Goal: Information Seeking & Learning: Learn about a topic

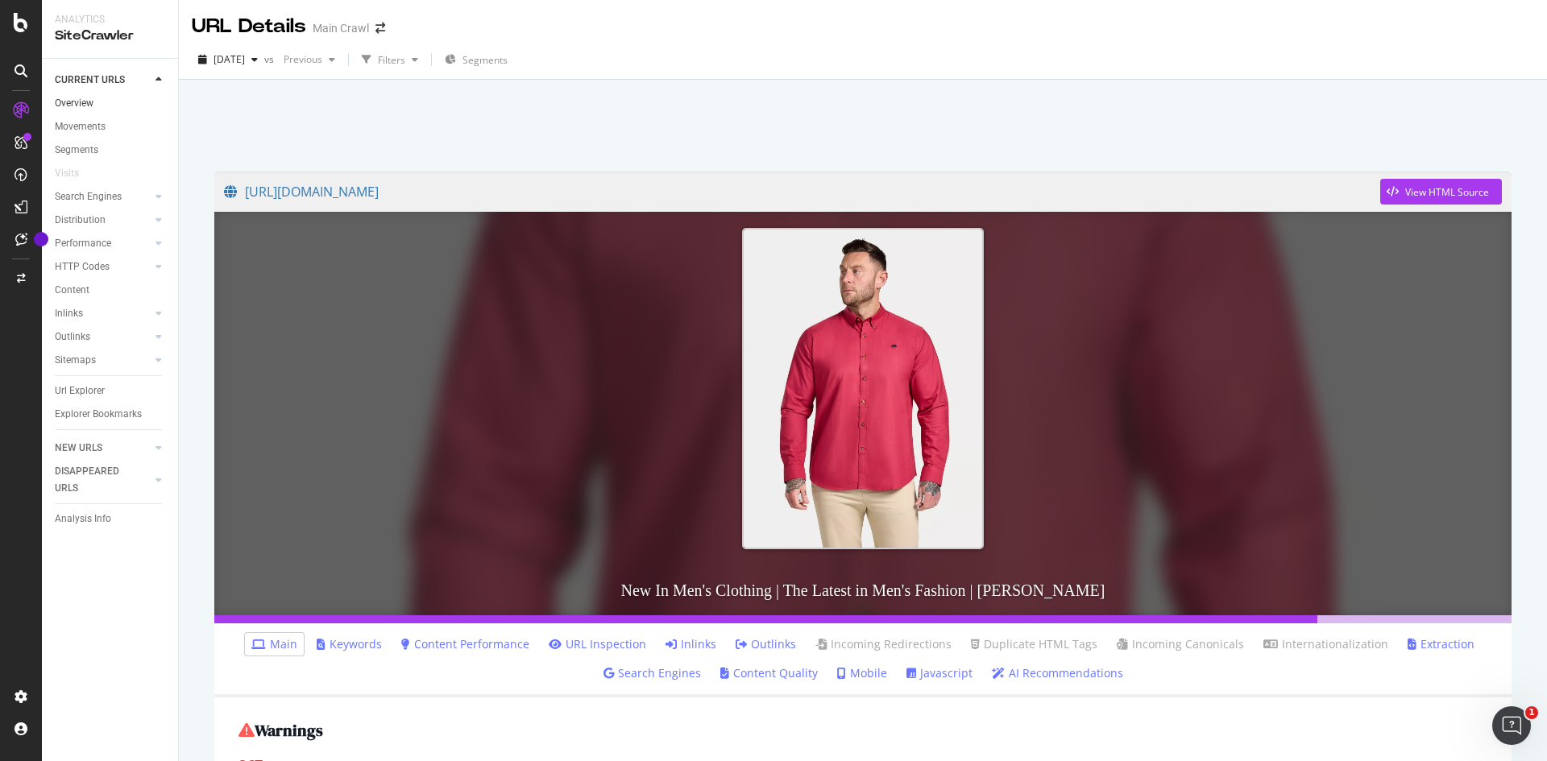
click at [95, 102] on link "Overview" at bounding box center [111, 103] width 112 height 17
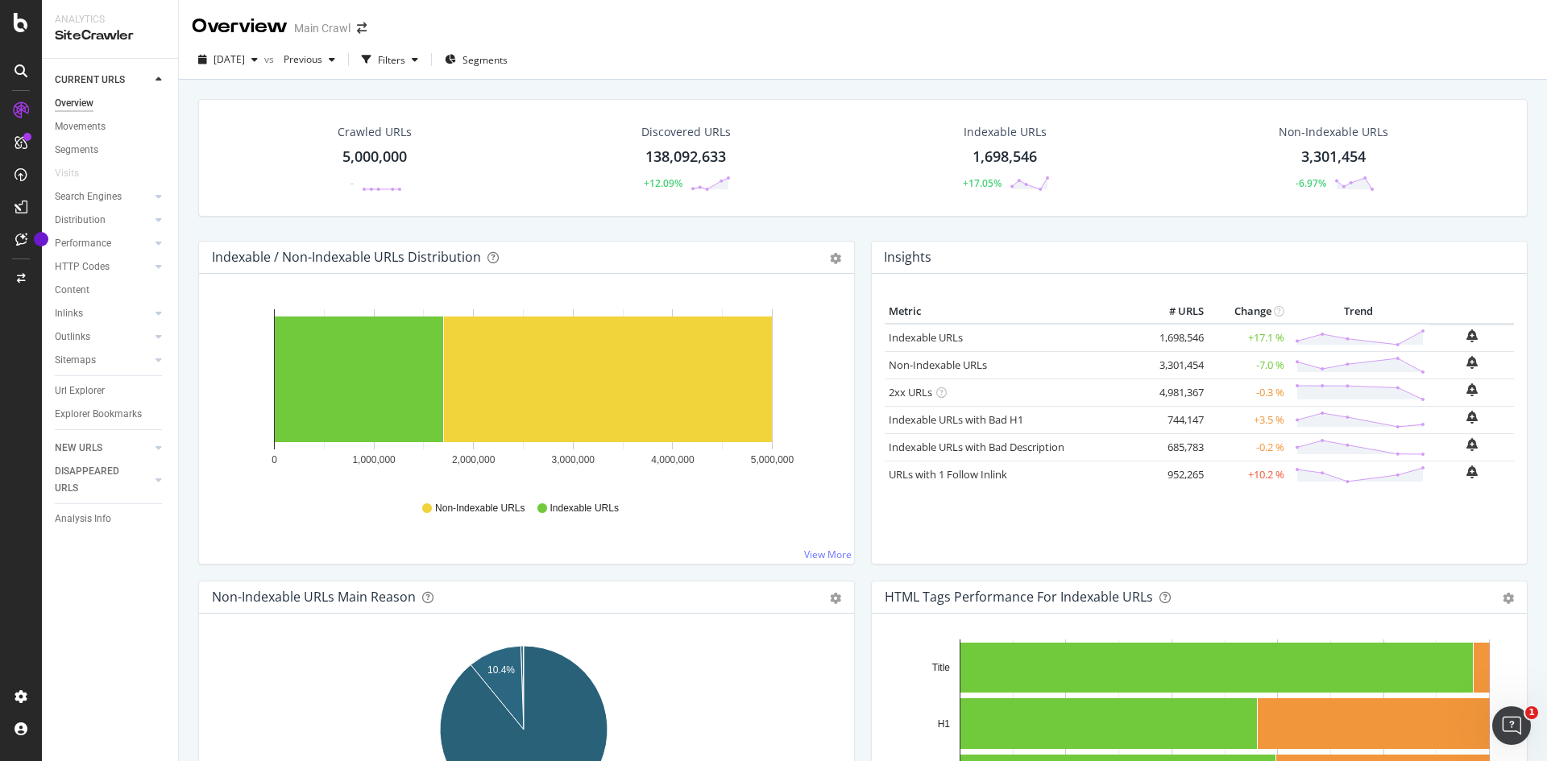
click at [1395, 60] on div "2025 Sep. 4th vs Previous Filters Segments" at bounding box center [863, 63] width 1368 height 32
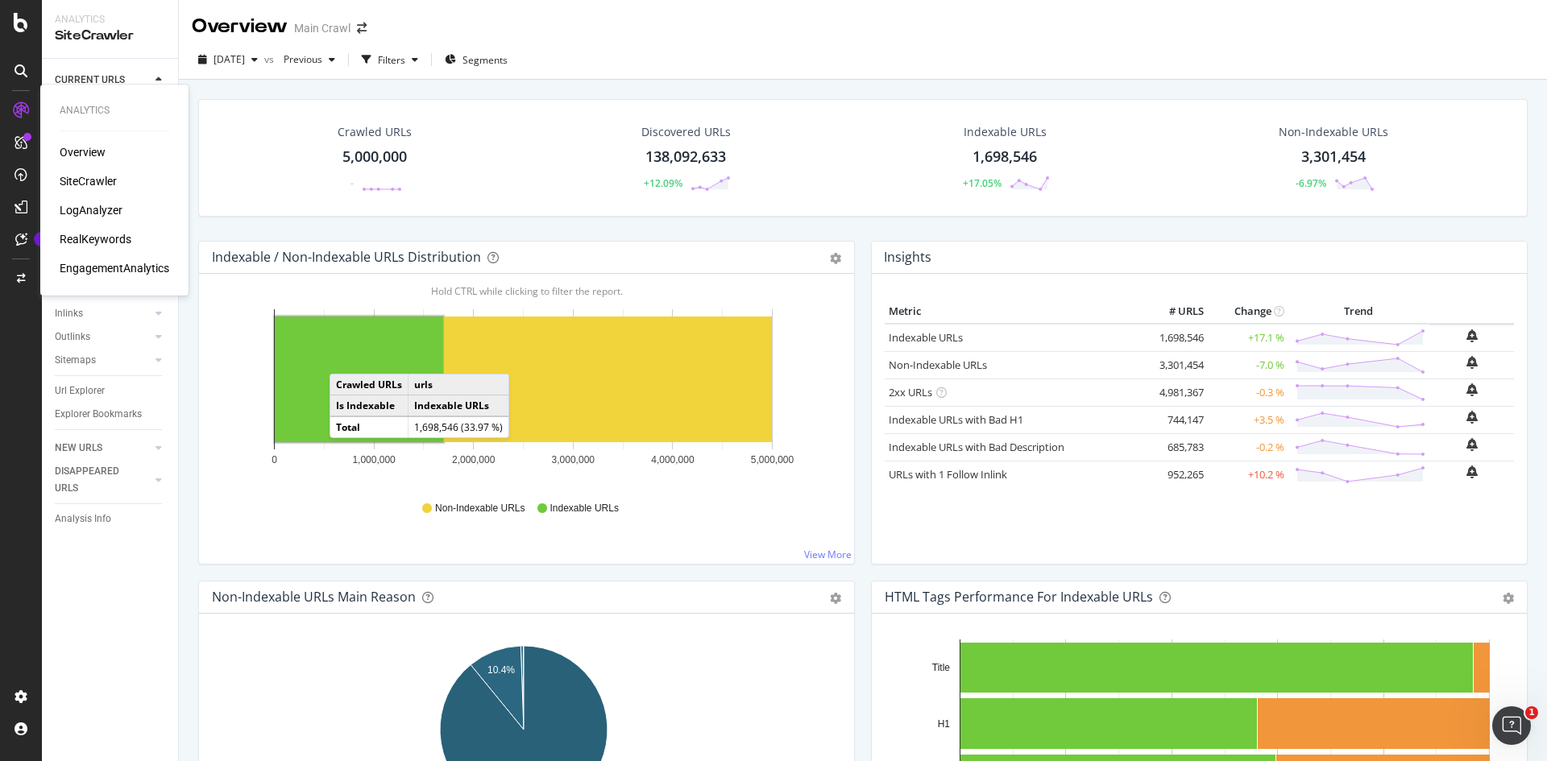
click at [110, 212] on div "LogAnalyzer" at bounding box center [91, 210] width 63 height 16
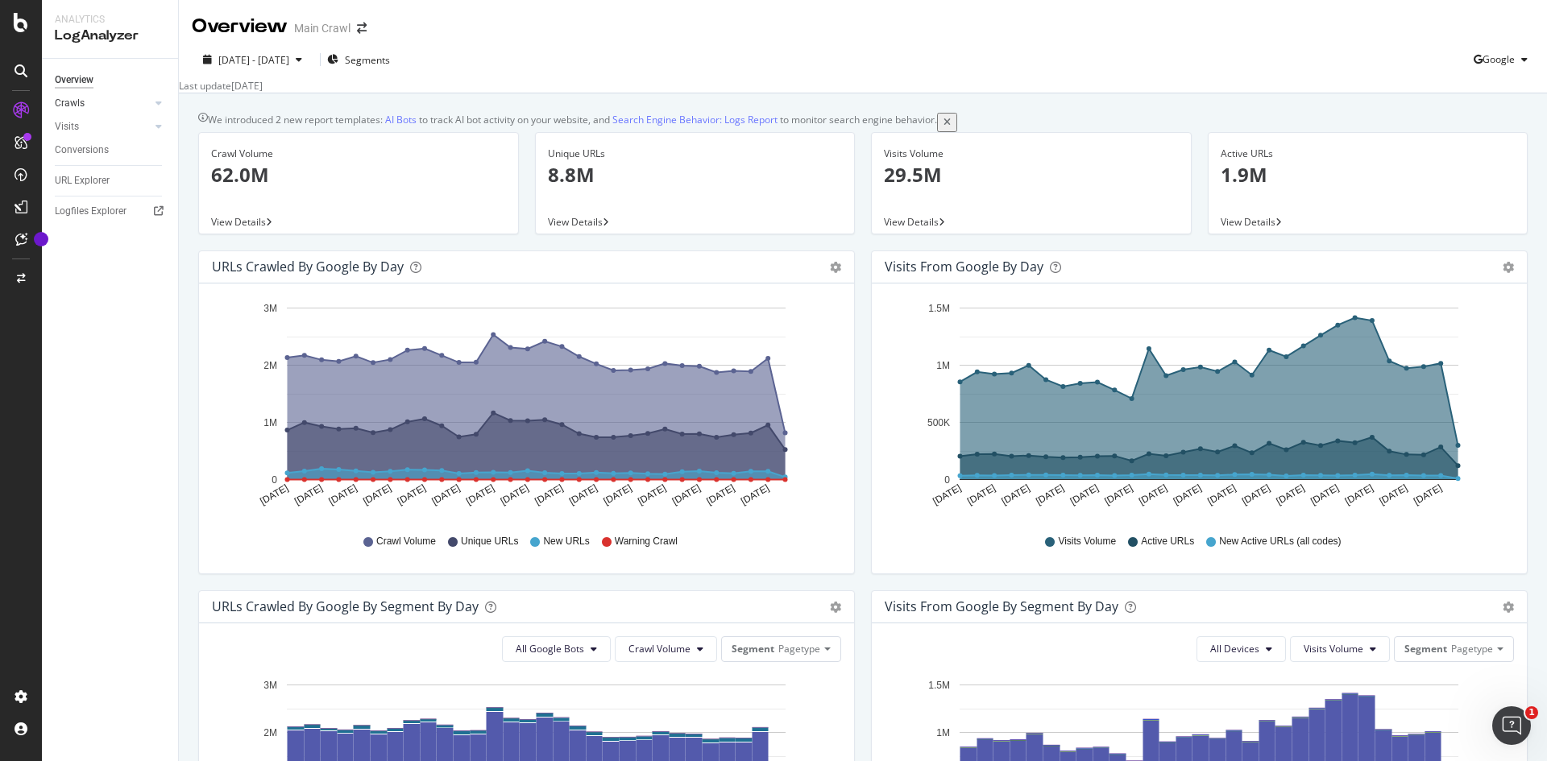
click at [122, 99] on link "Crawls" at bounding box center [103, 103] width 96 height 17
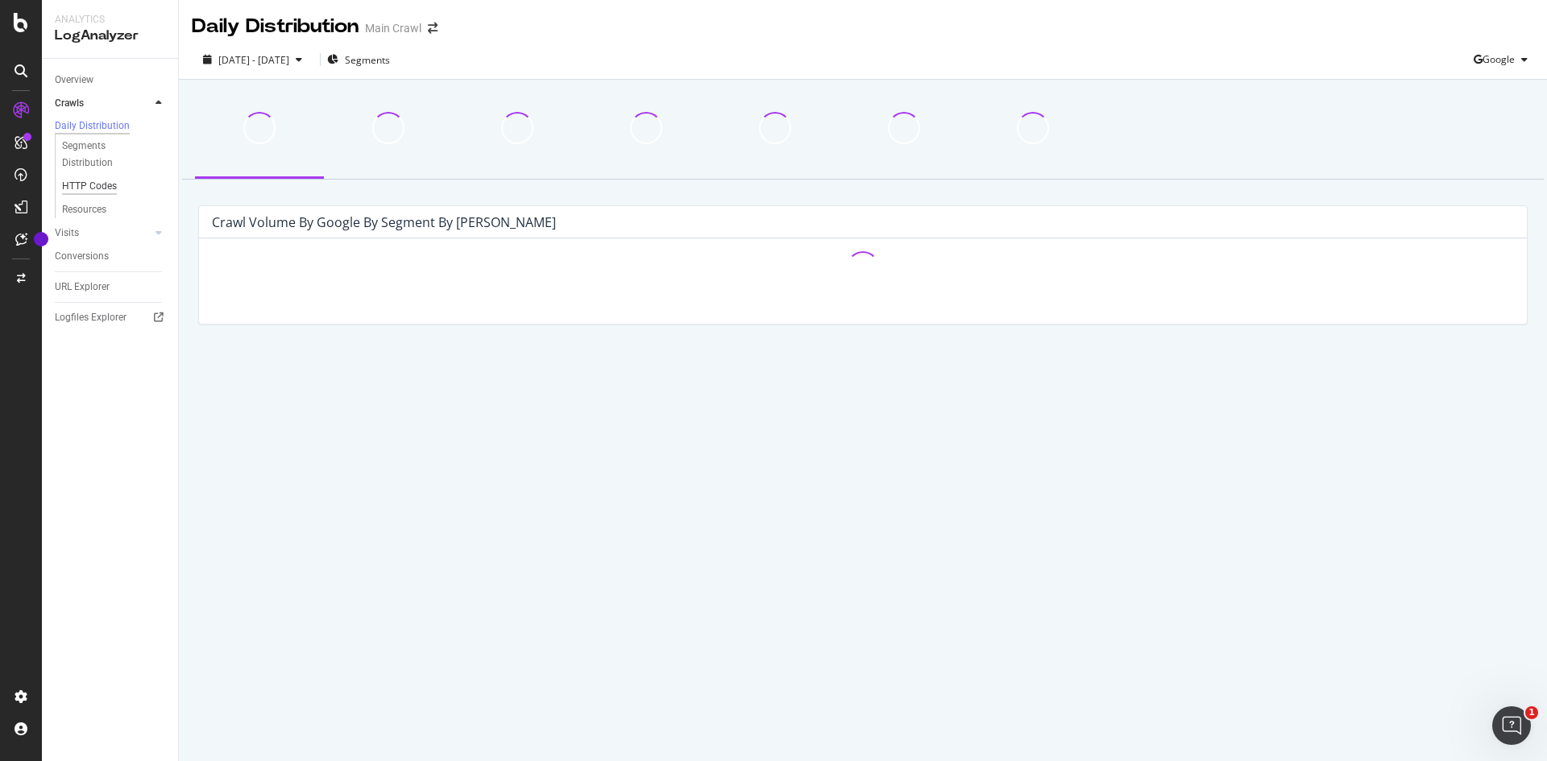
click at [114, 195] on div "HTTP Codes" at bounding box center [89, 186] width 55 height 17
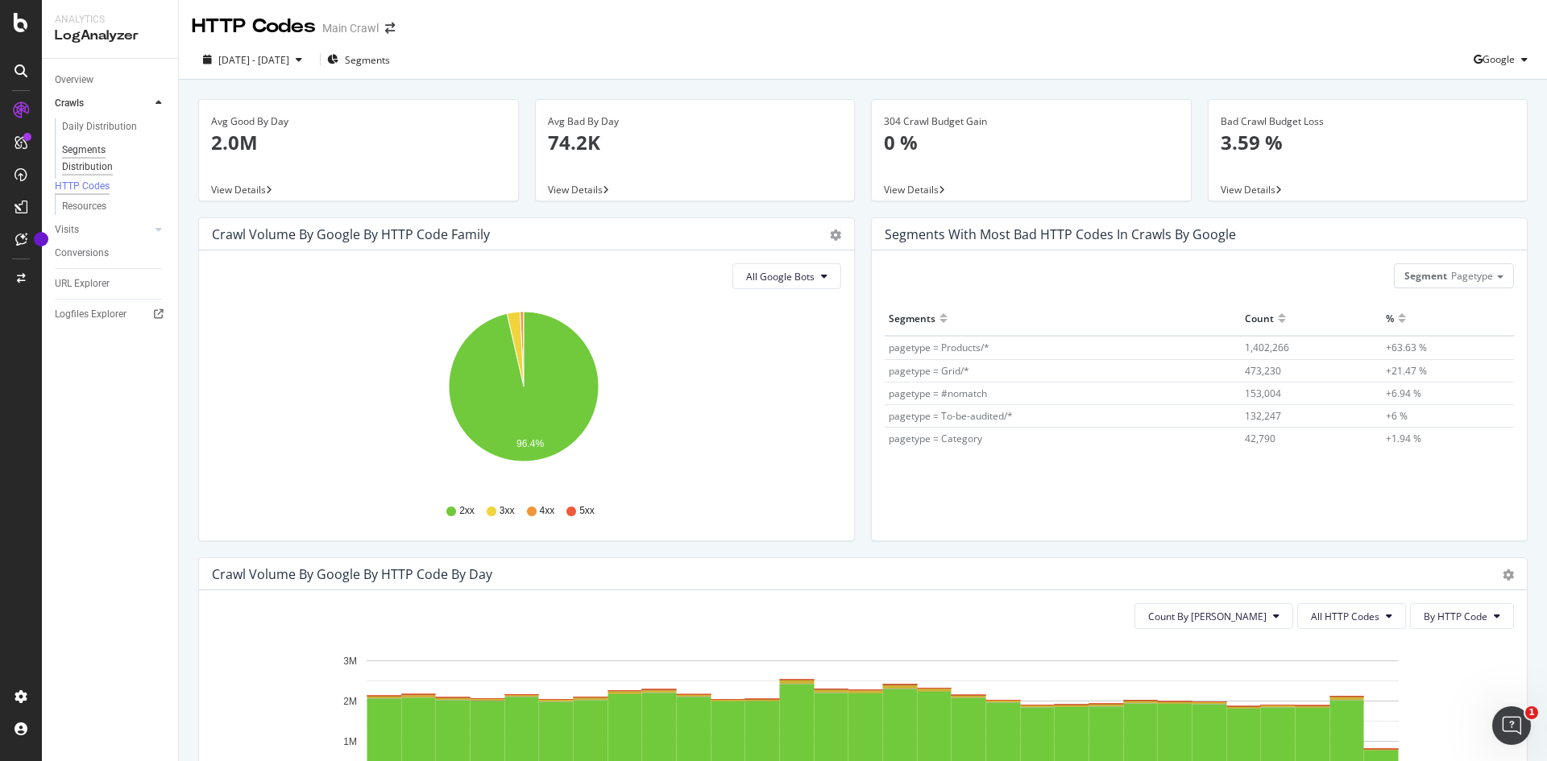
click at [62, 147] on div "Segments Distribution" at bounding box center [106, 159] width 89 height 34
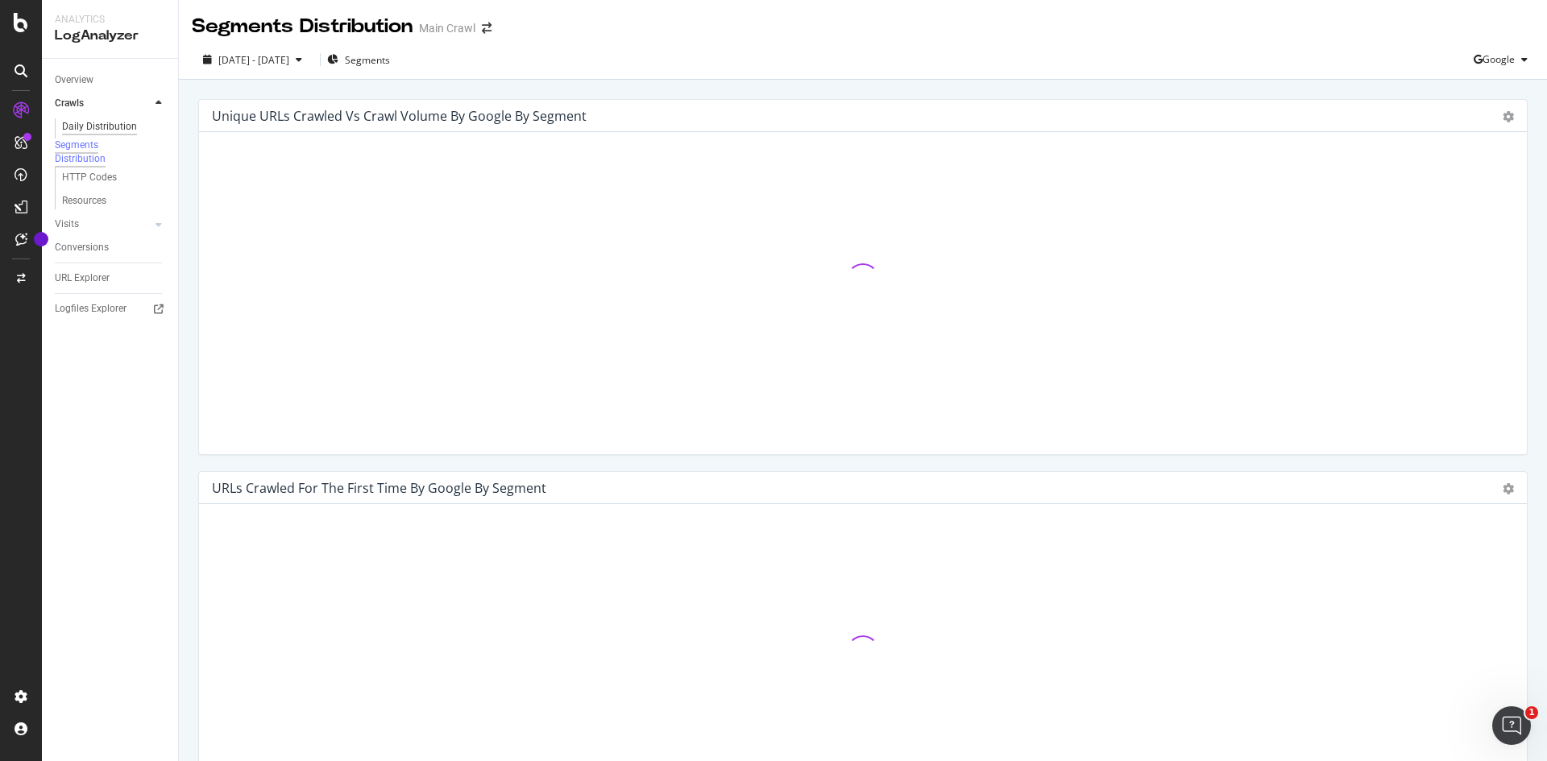
click at [100, 123] on div "Daily Distribution" at bounding box center [99, 126] width 75 height 17
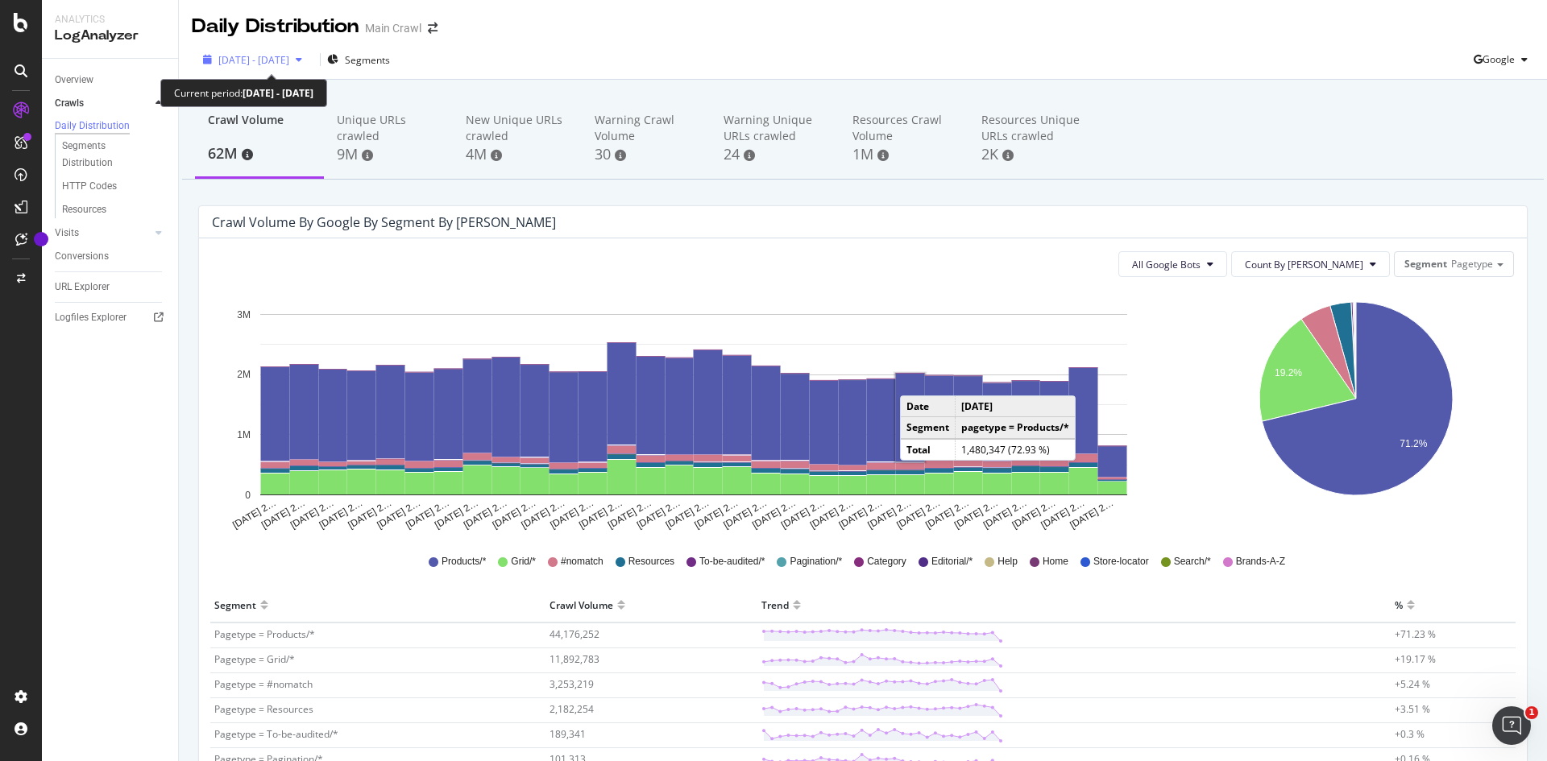
click at [278, 60] on span "2025 Aug. 14th - Sep. 12th" at bounding box center [253, 60] width 71 height 14
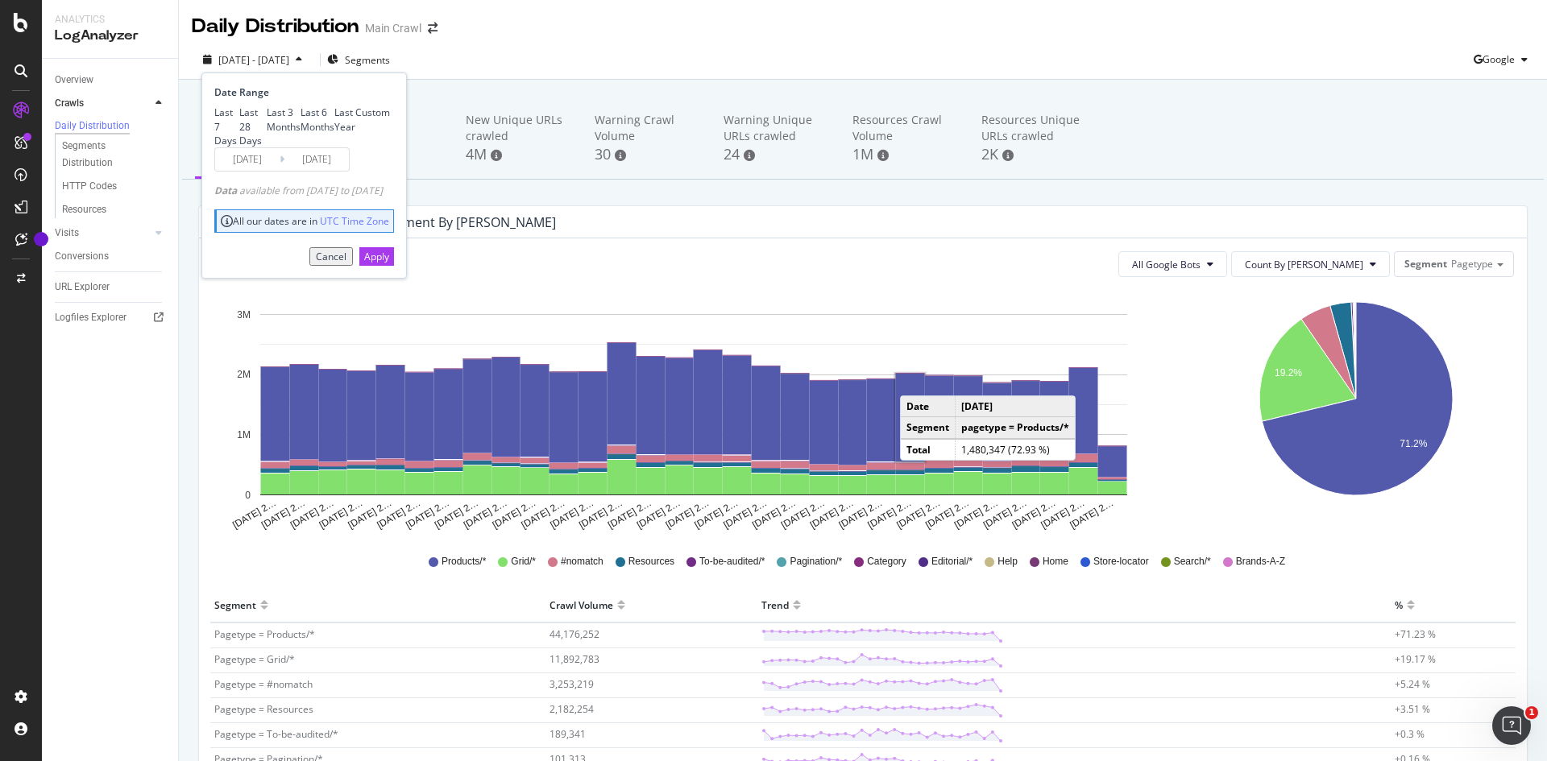
click at [536, 44] on div "2025 Aug. 14th - Sep. 12th Segments Date Range Last 7 Days Last 28 Days Last 3 …" at bounding box center [863, 59] width 1368 height 39
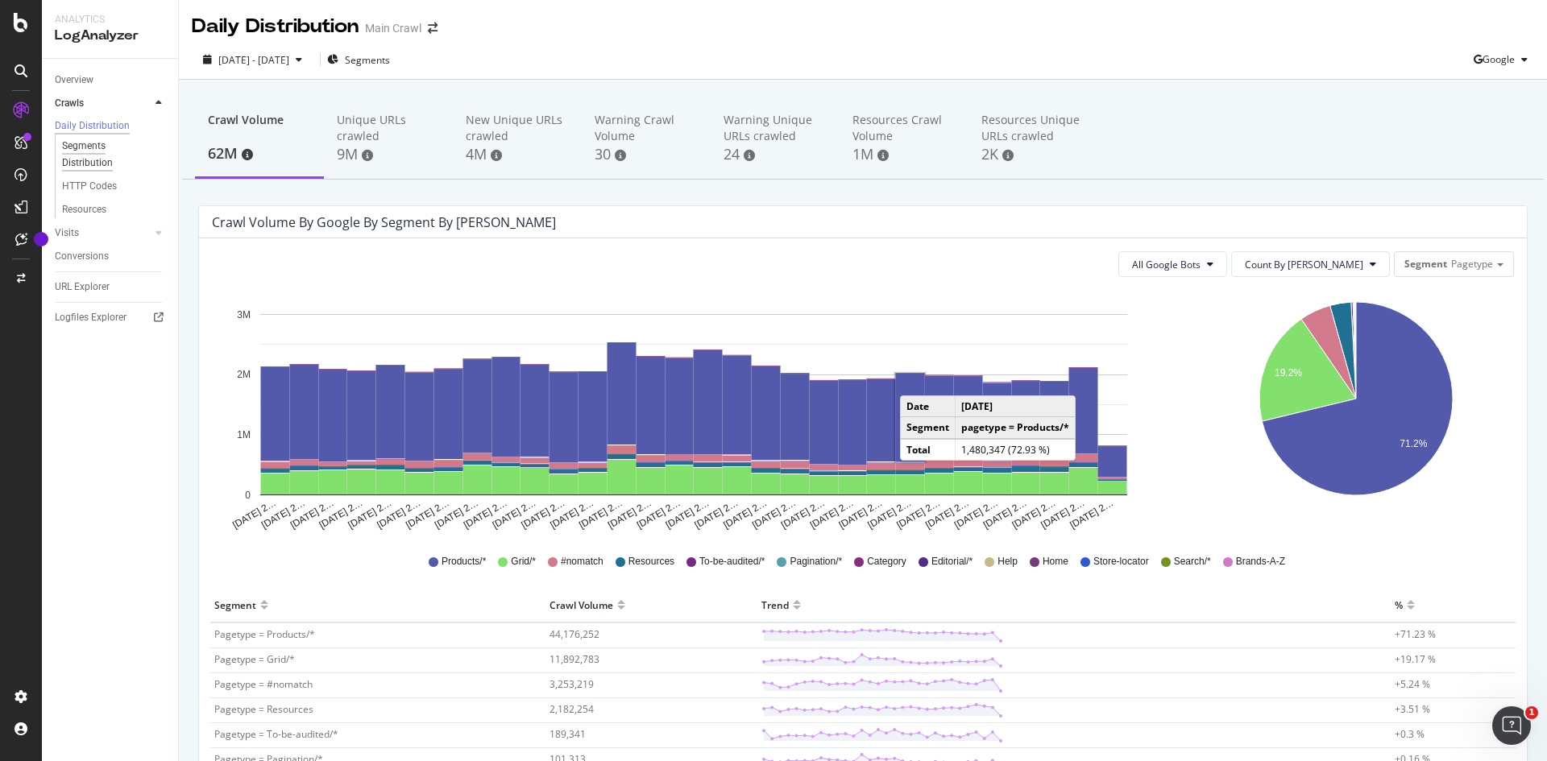
click at [67, 147] on div "Segments Distribution" at bounding box center [106, 155] width 89 height 34
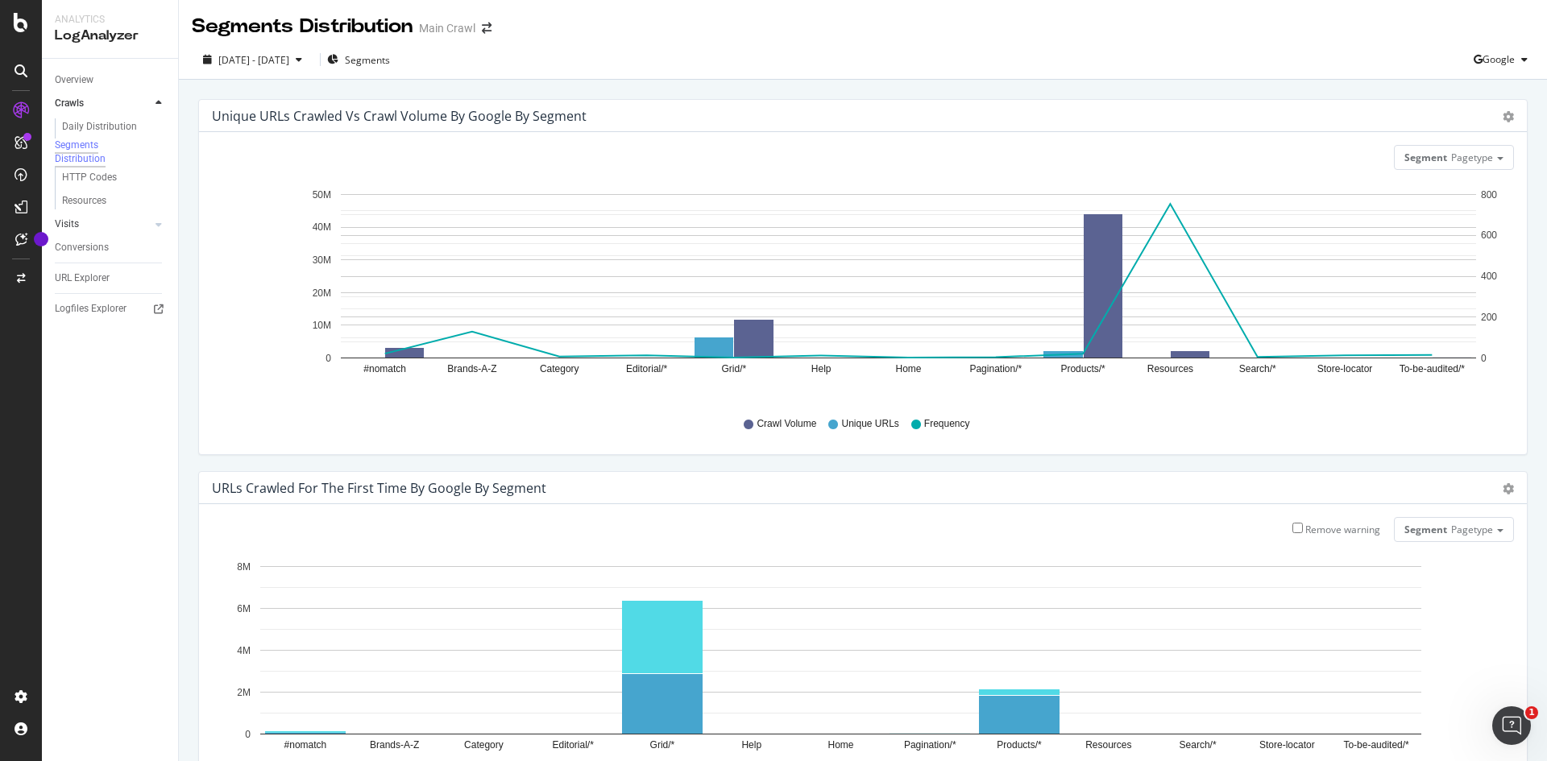
click at [93, 233] on link "Visits" at bounding box center [103, 224] width 96 height 17
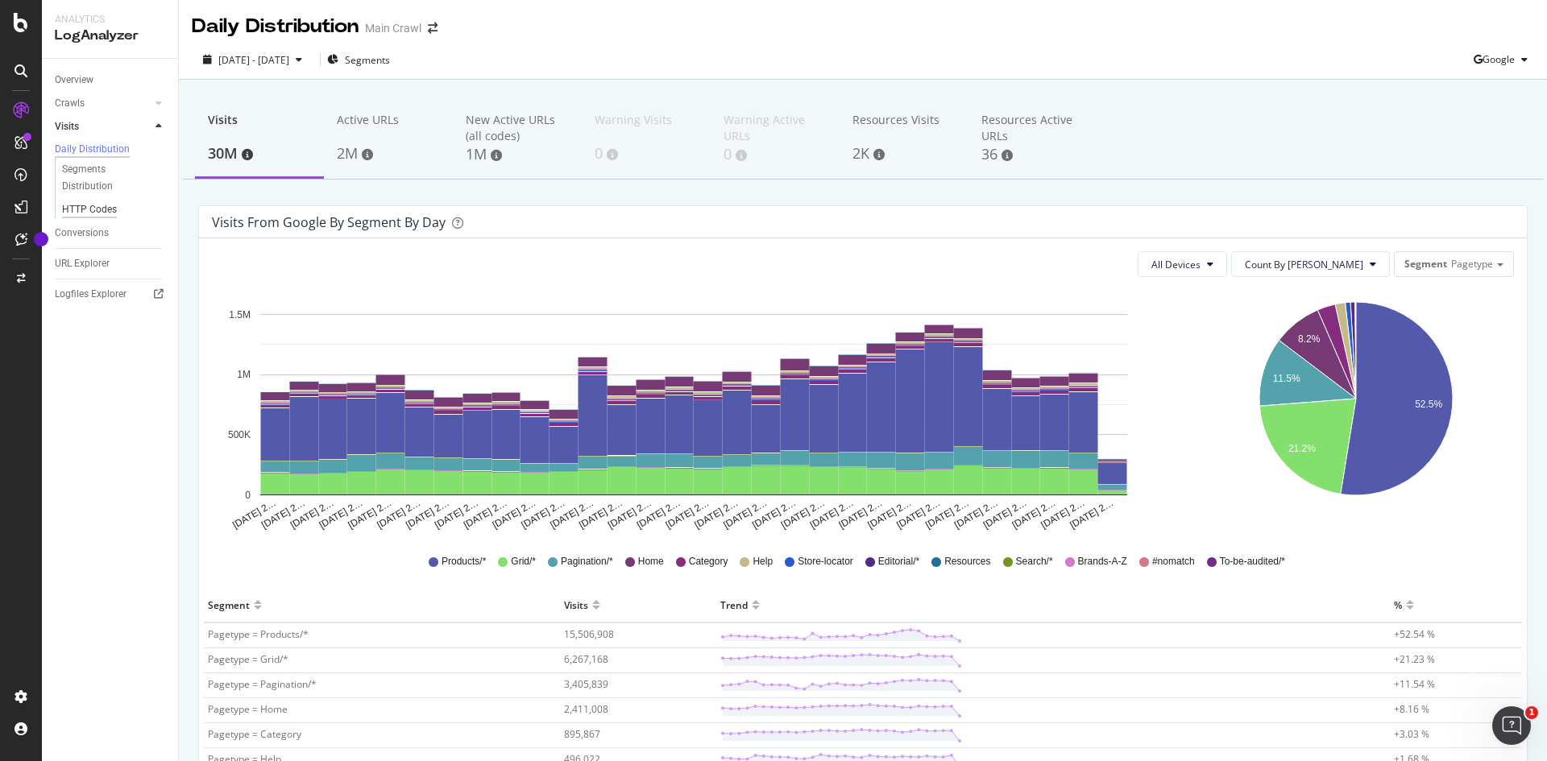
click at [77, 215] on div "HTTP Codes" at bounding box center [89, 209] width 55 height 17
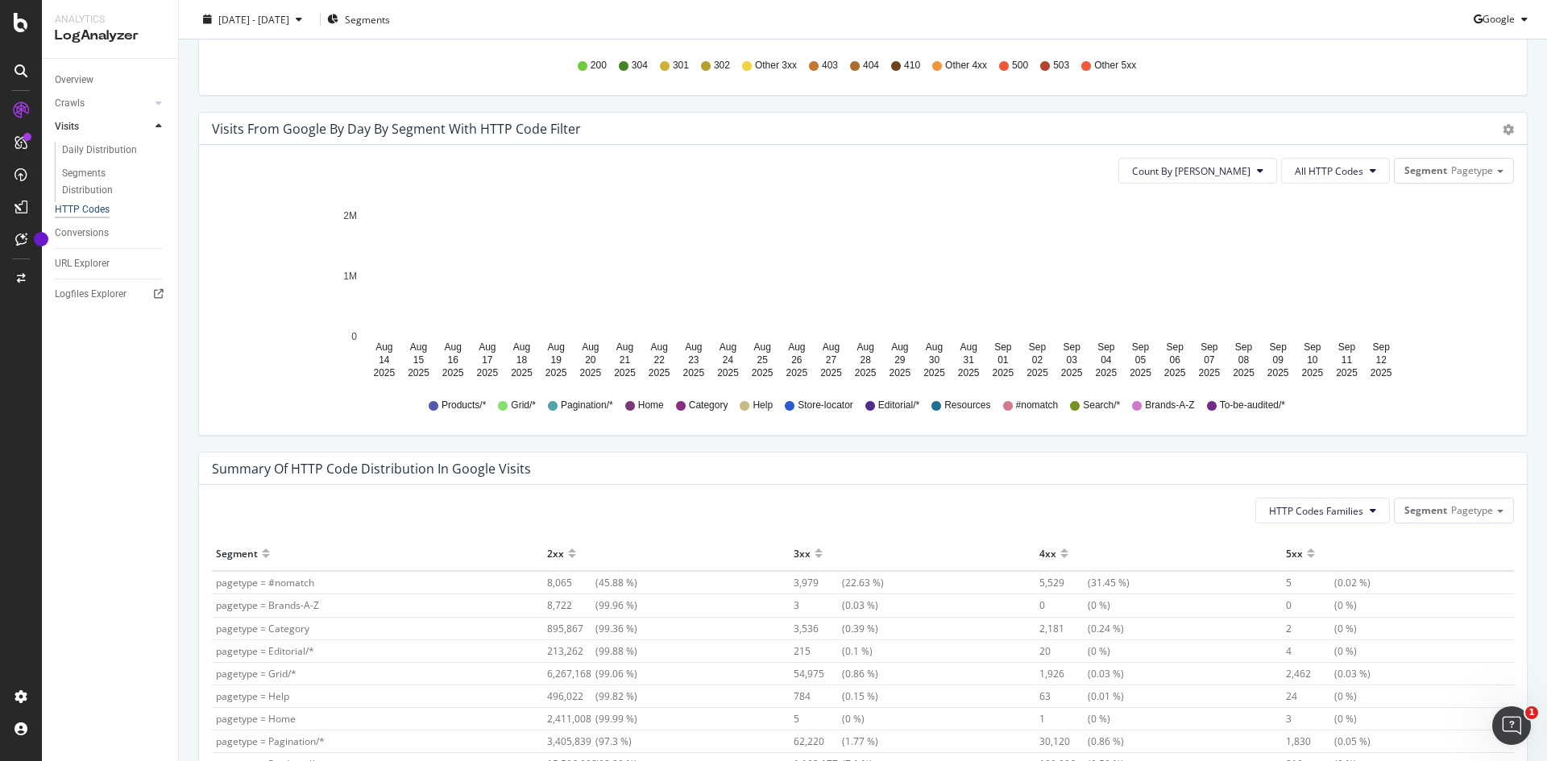
scroll to position [583, 0]
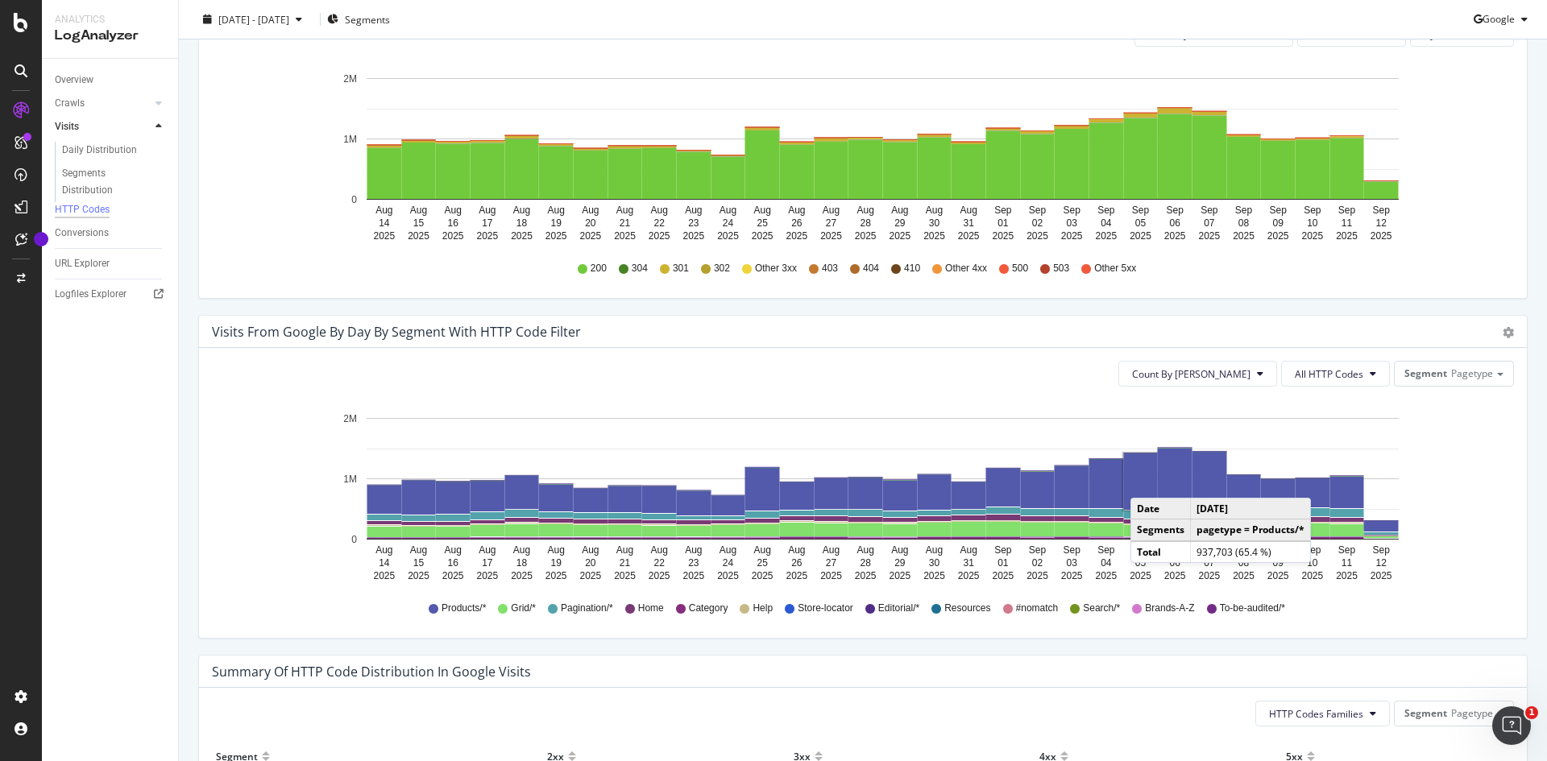
click at [1146, 482] on rect "A chart." at bounding box center [1141, 482] width 34 height 56
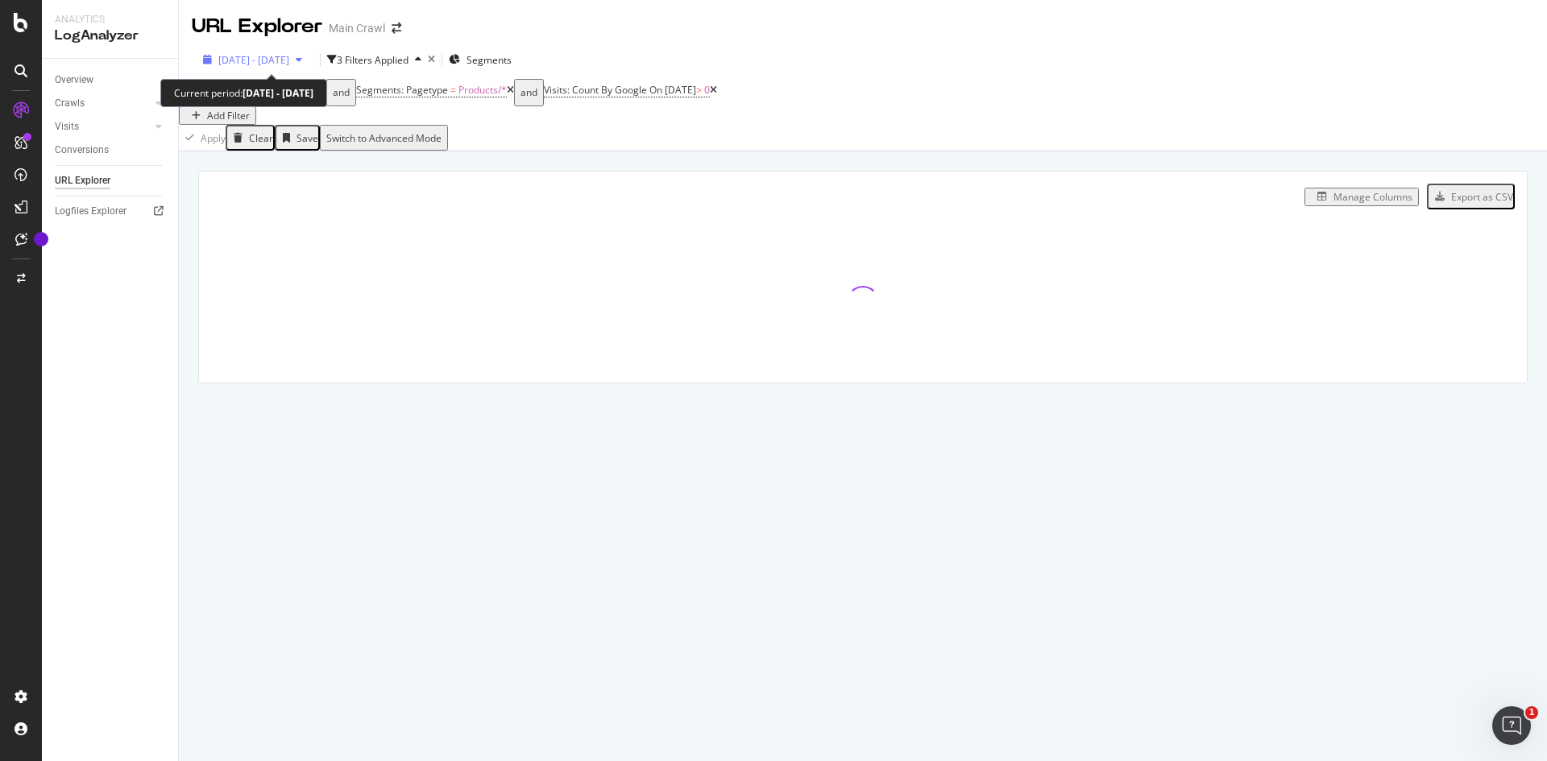
click at [309, 62] on div "button" at bounding box center [298, 60] width 19 height 10
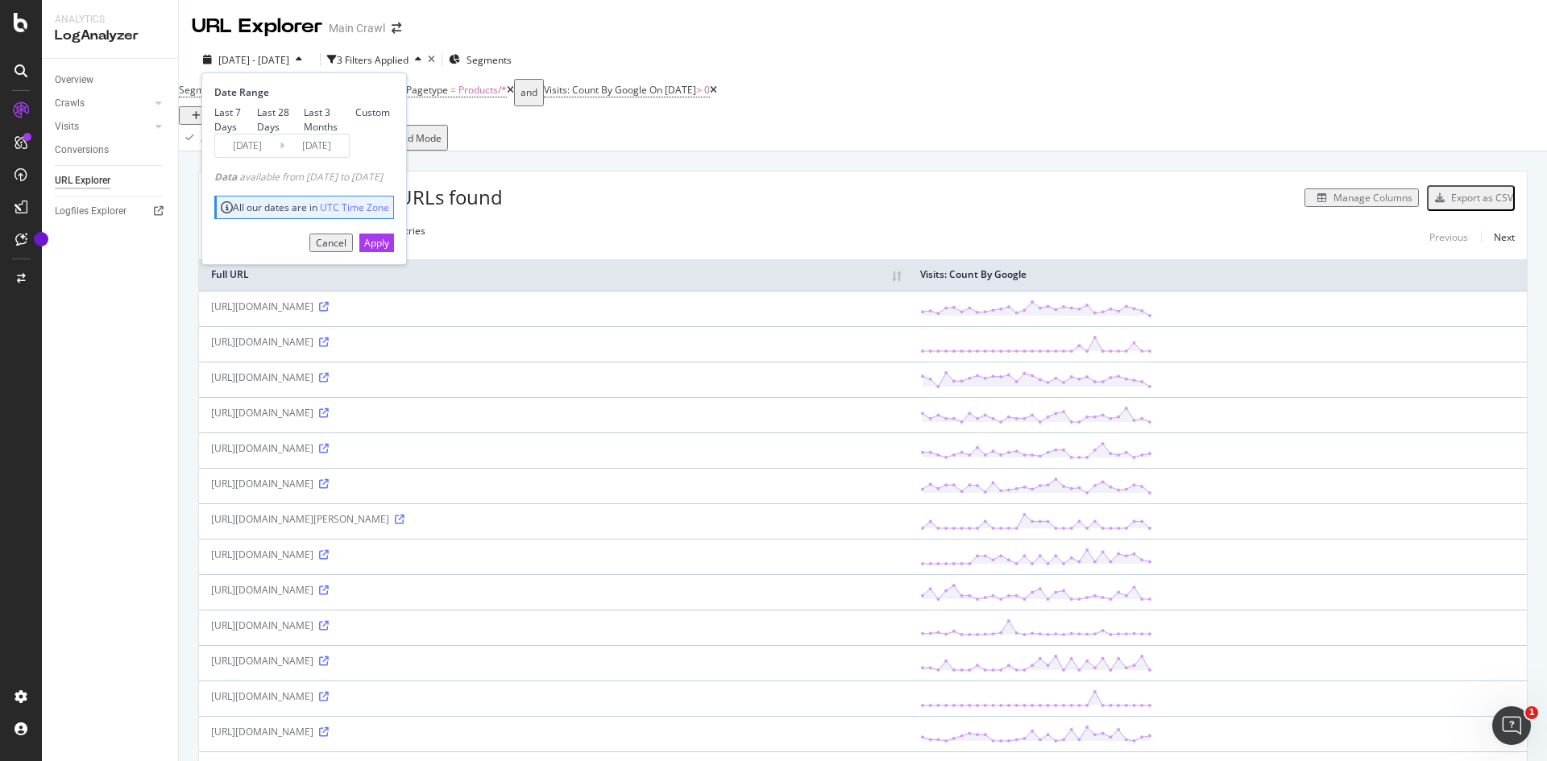
click at [1156, 111] on div "Segments: Resource Page = No and Segments: Pagetype = Products/* and Visits: Co…" at bounding box center [863, 102] width 1368 height 46
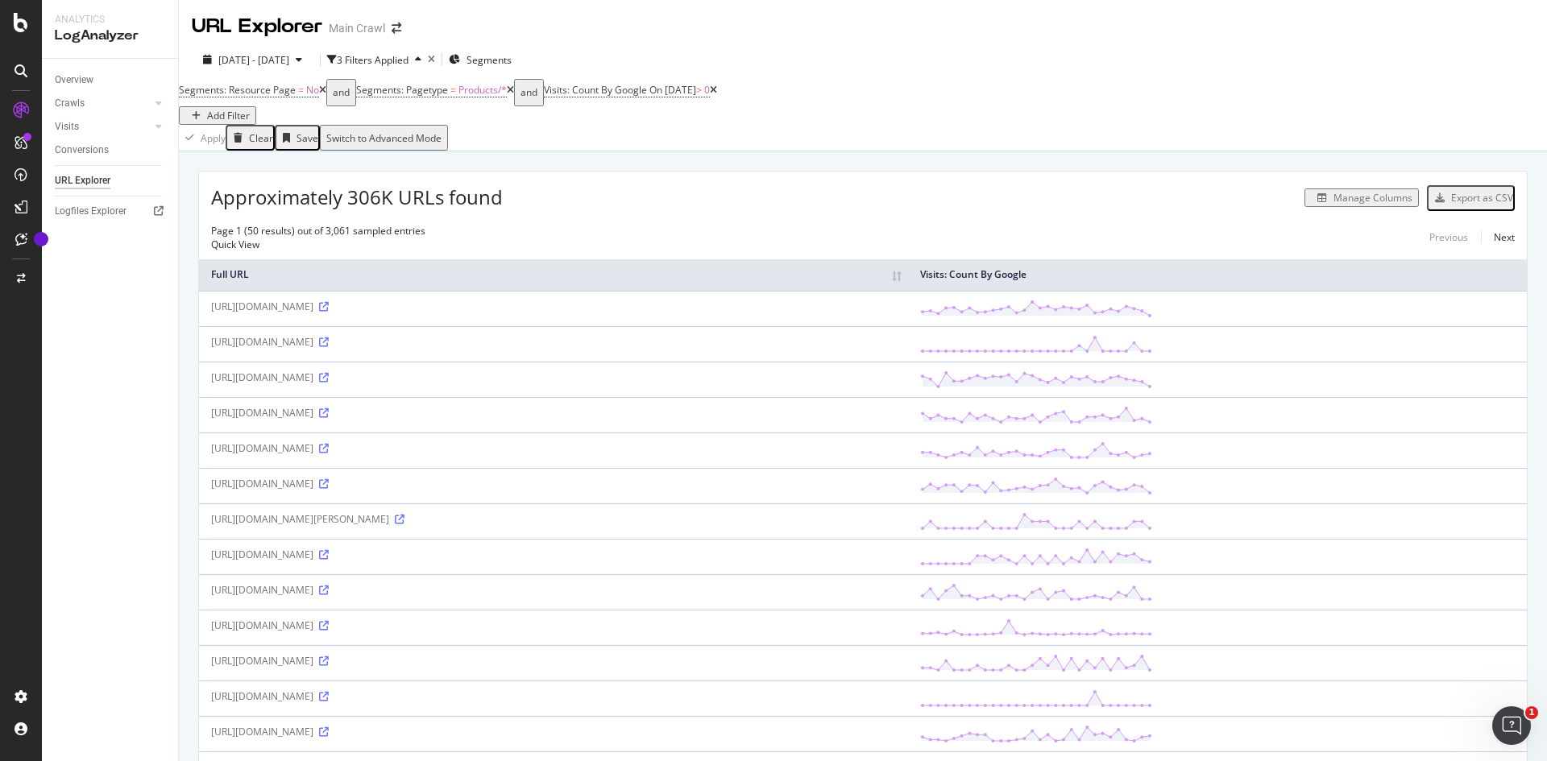
click at [1346, 203] on div "Manage Columns" at bounding box center [1372, 198] width 79 height 14
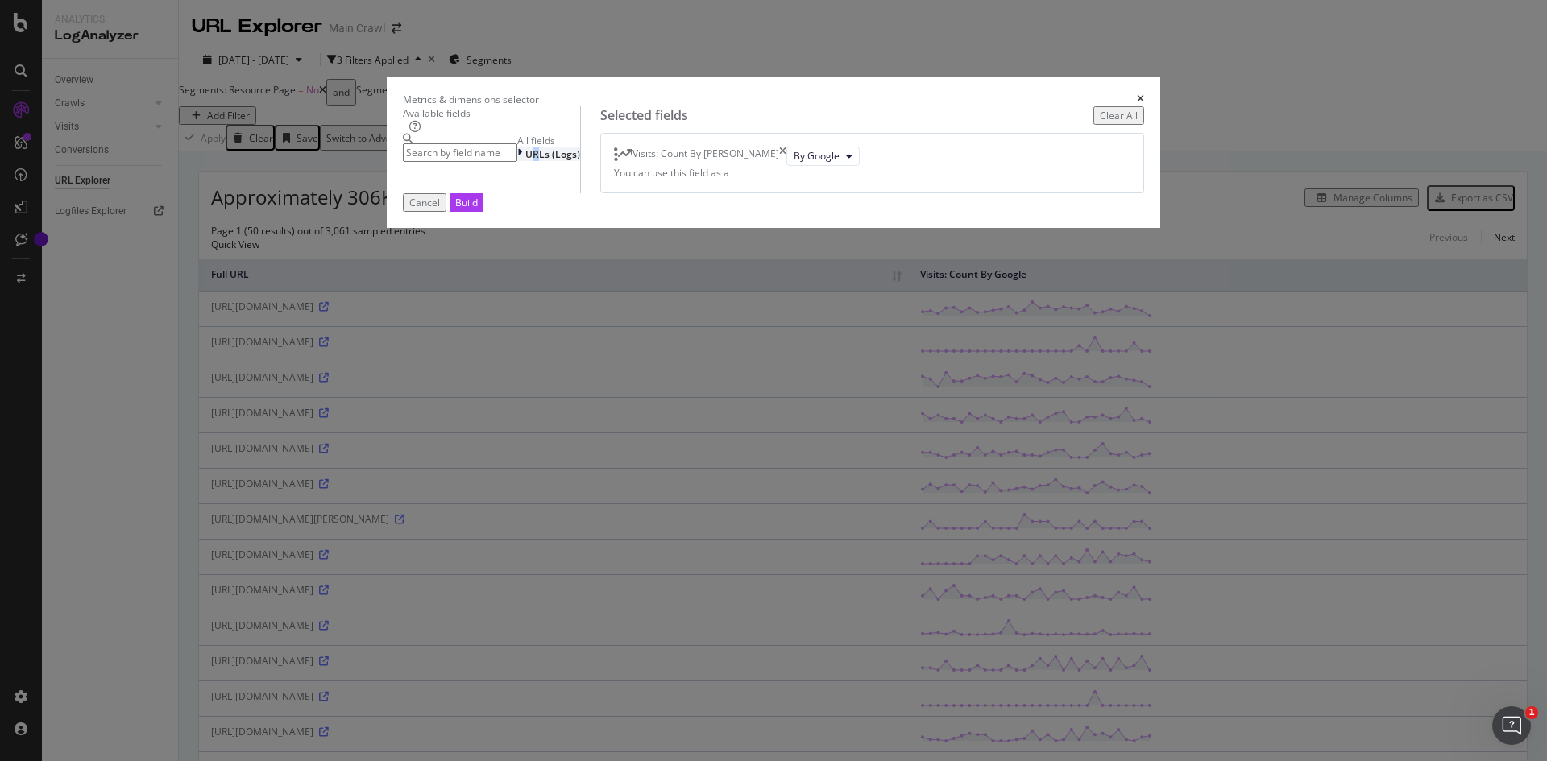
click at [525, 161] on span "URLs (Logs)" at bounding box center [552, 154] width 55 height 14
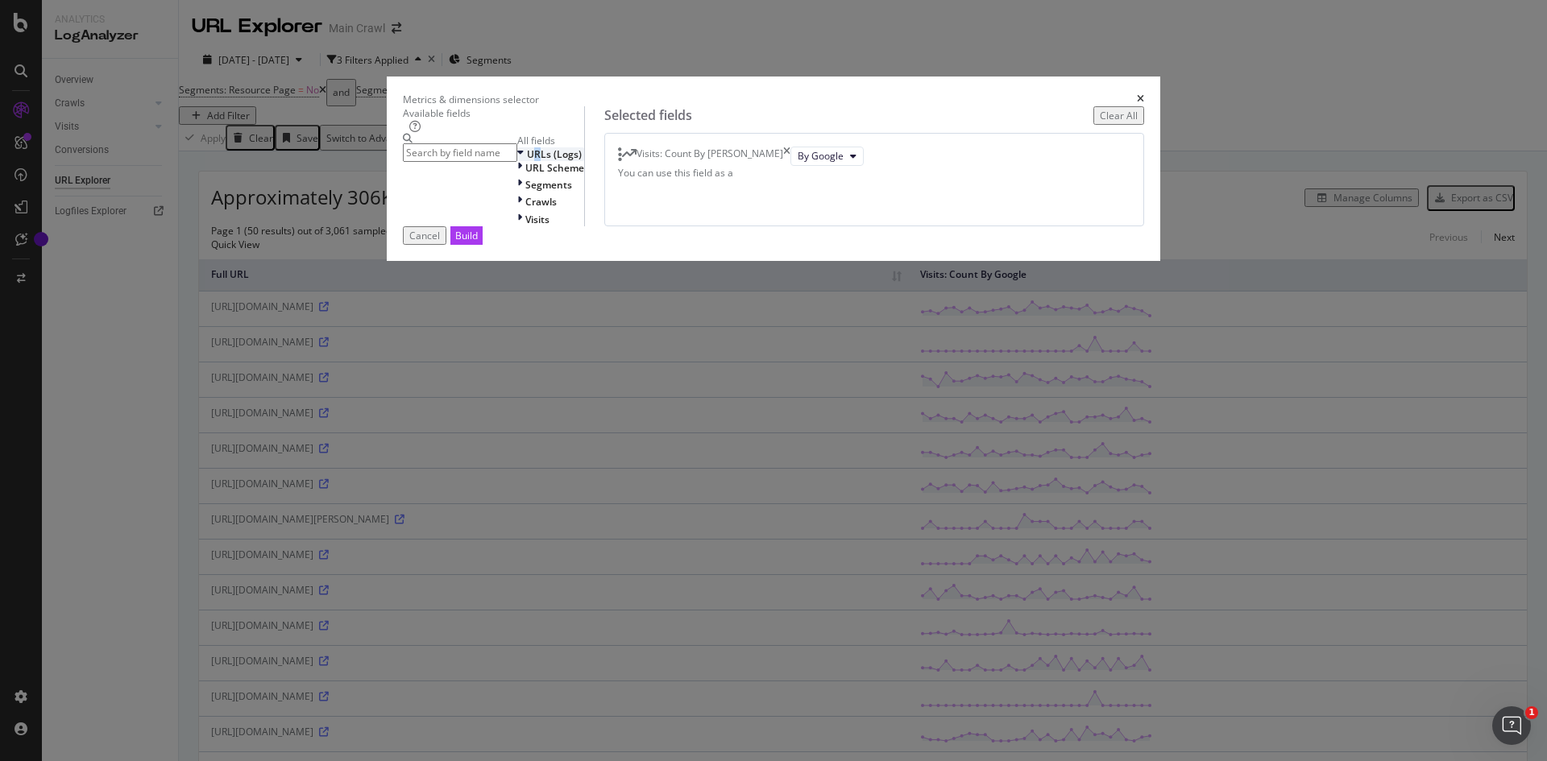
click at [527, 161] on span "URLs (Logs)" at bounding box center [554, 154] width 55 height 14
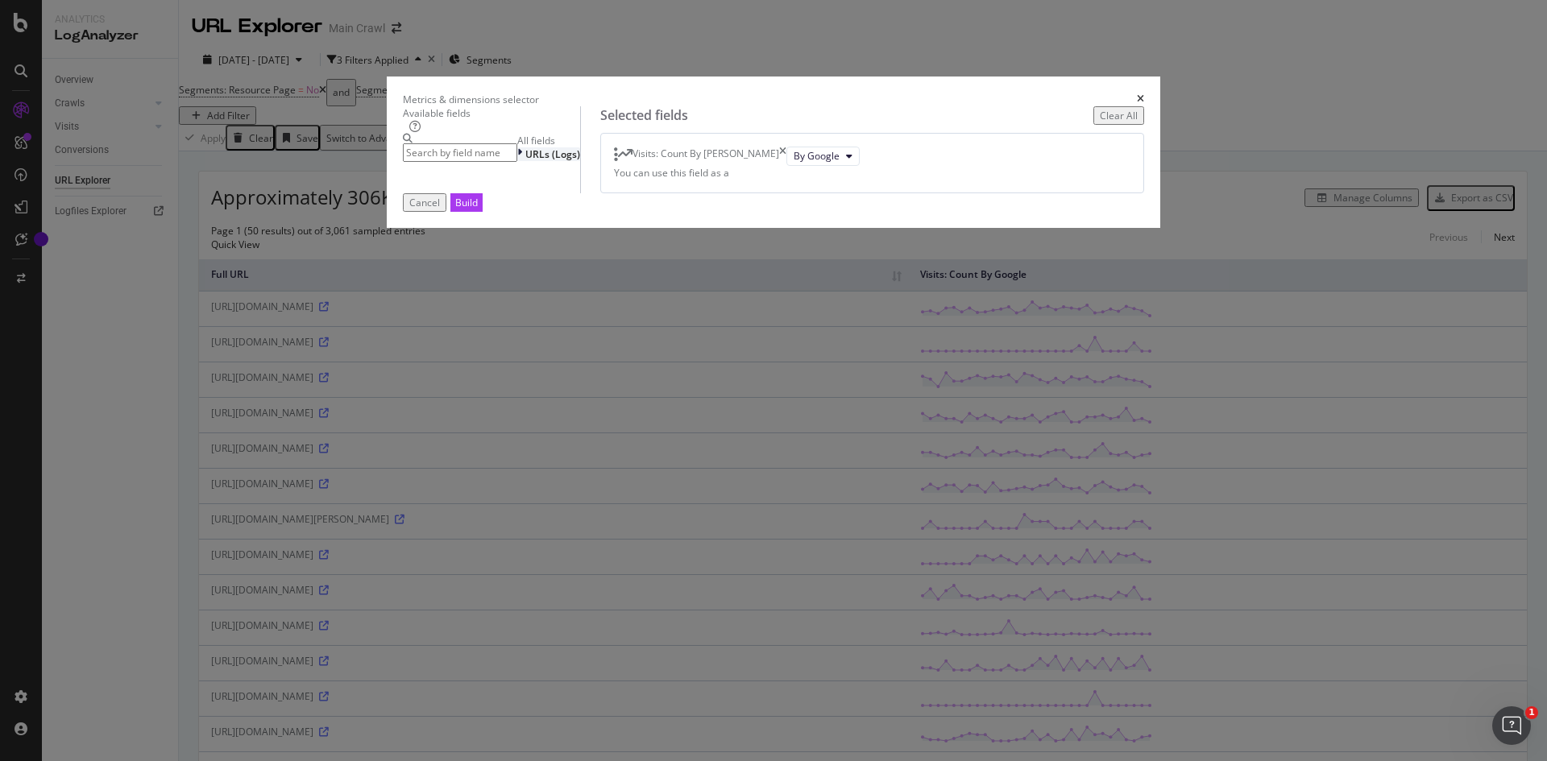
click at [525, 161] on span "URLs (Logs)" at bounding box center [552, 154] width 55 height 14
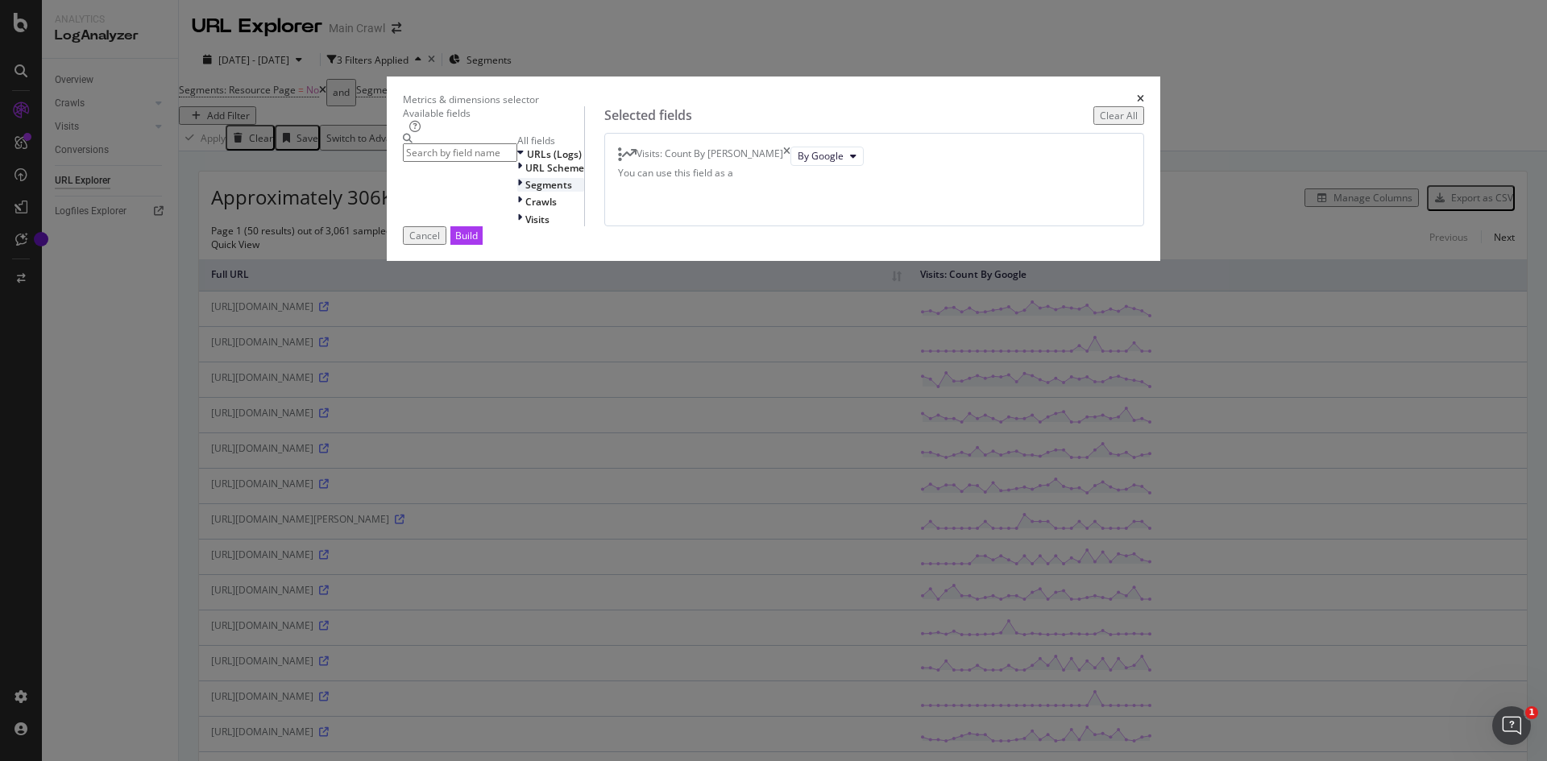
click at [525, 192] on span "Segments" at bounding box center [548, 185] width 47 height 14
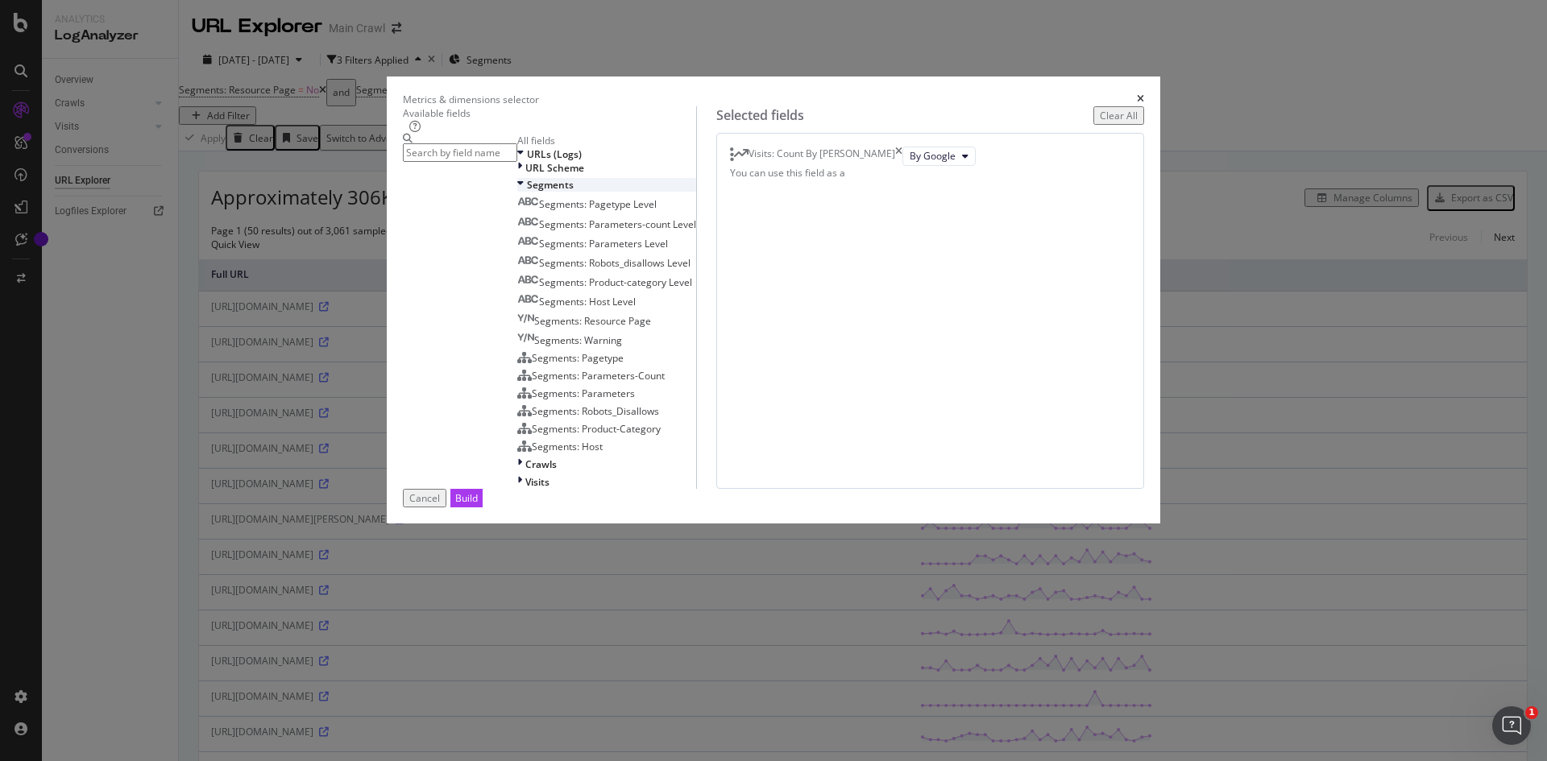
click at [527, 192] on span "Segments" at bounding box center [550, 185] width 47 height 14
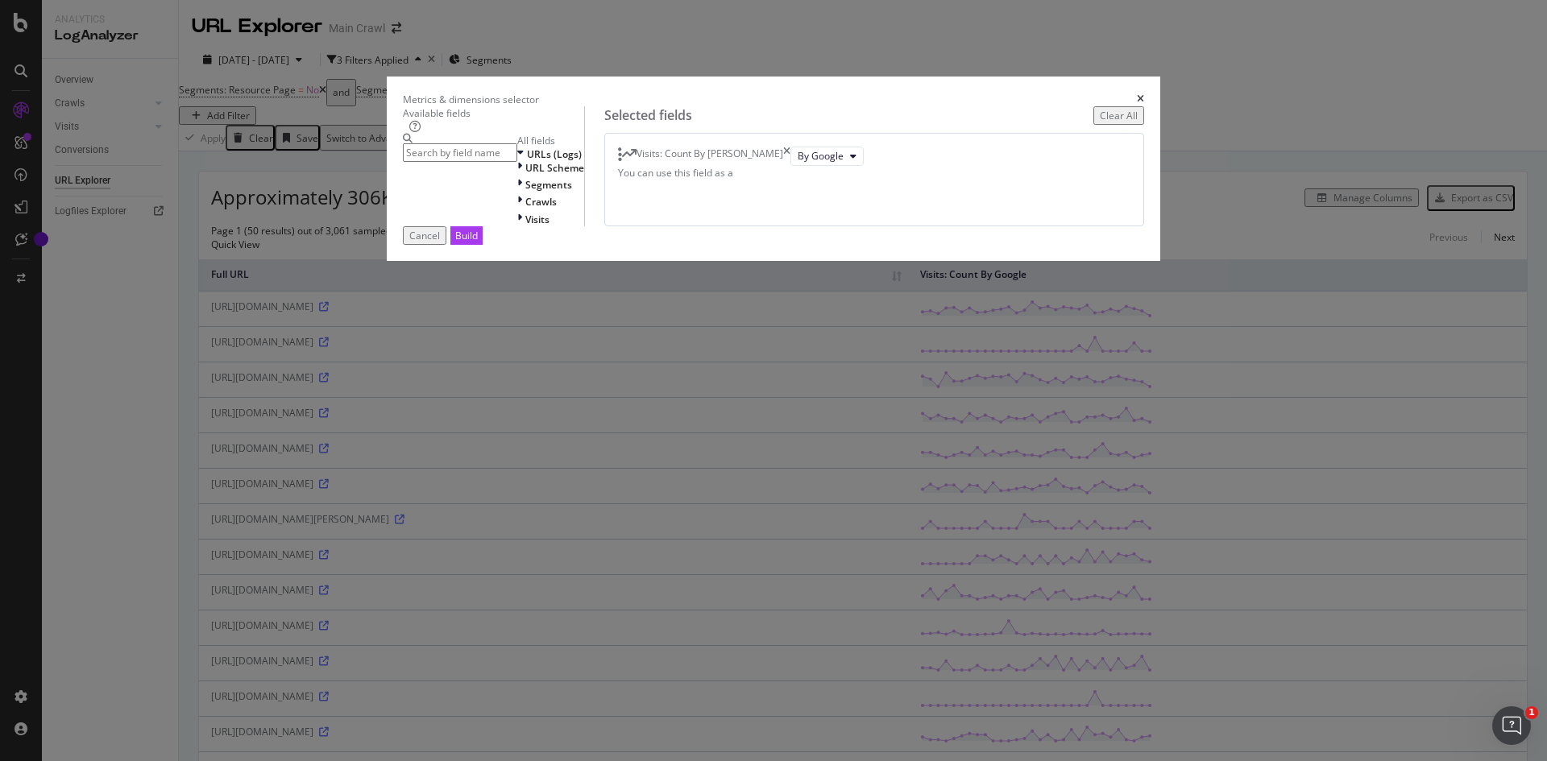
click at [517, 162] on input "modal" at bounding box center [460, 152] width 114 height 19
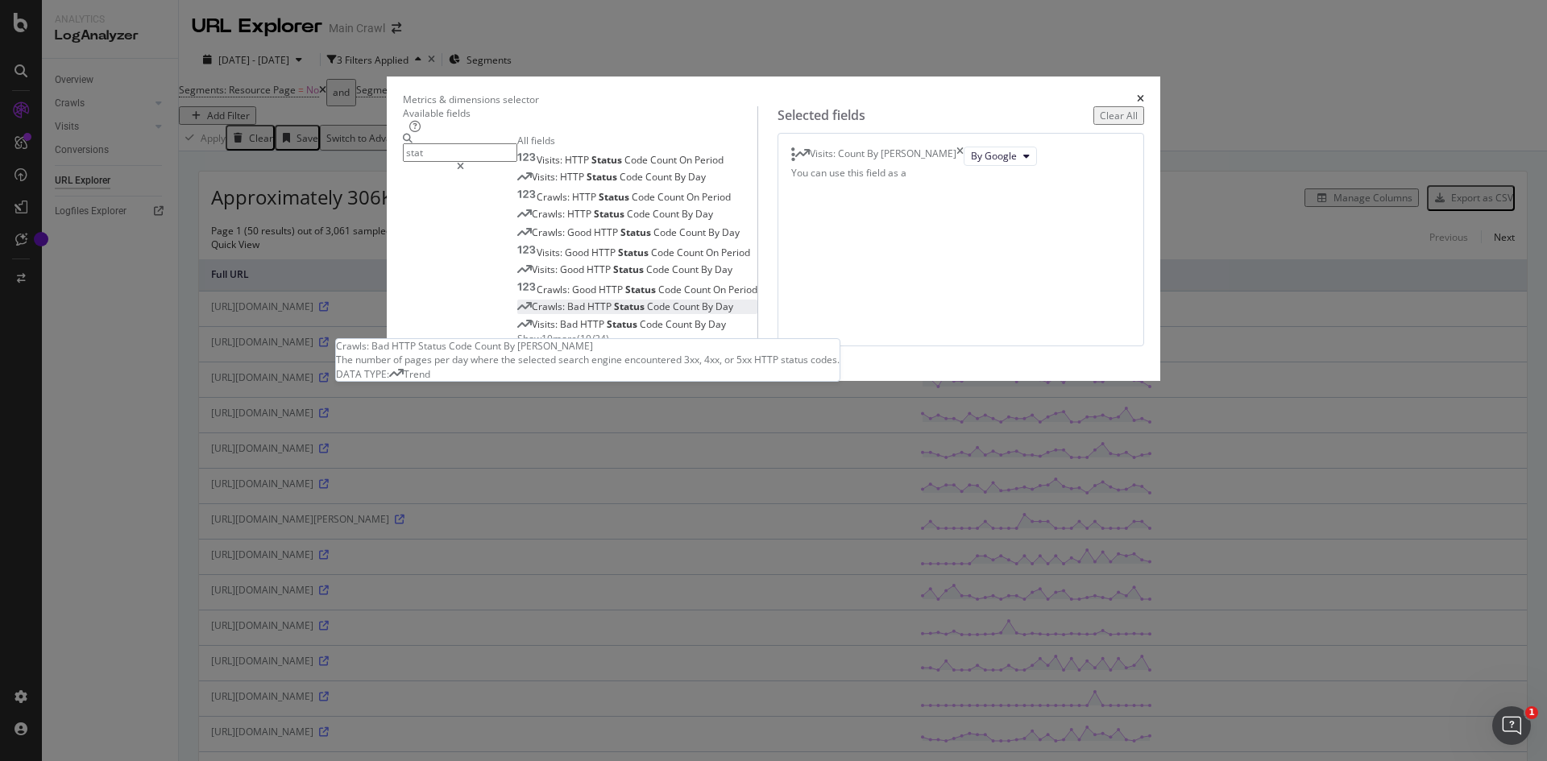
type input "stat"
click at [673, 313] on span "Count" at bounding box center [687, 307] width 29 height 14
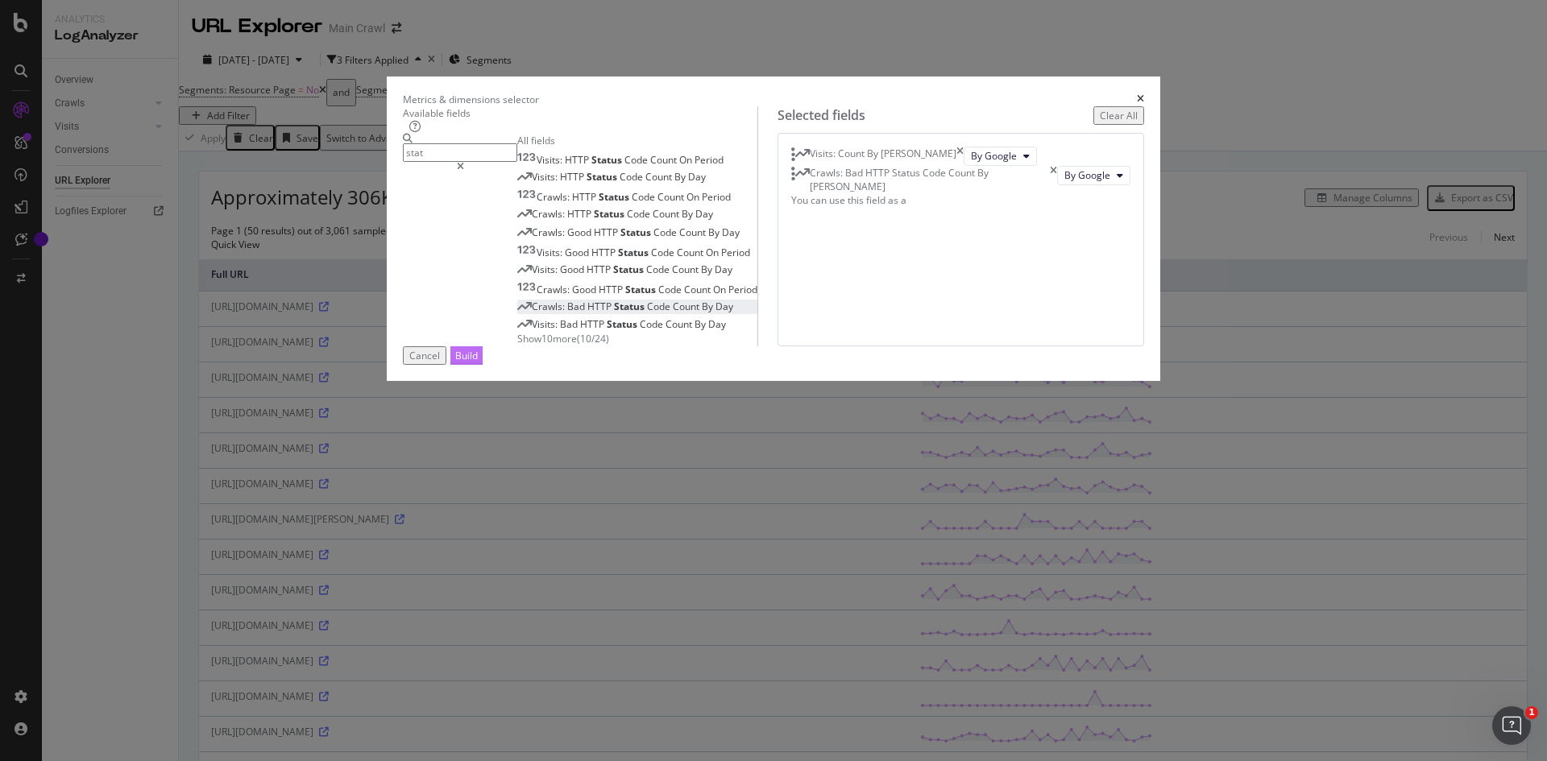
click at [478, 363] on div "Build" at bounding box center [466, 356] width 23 height 14
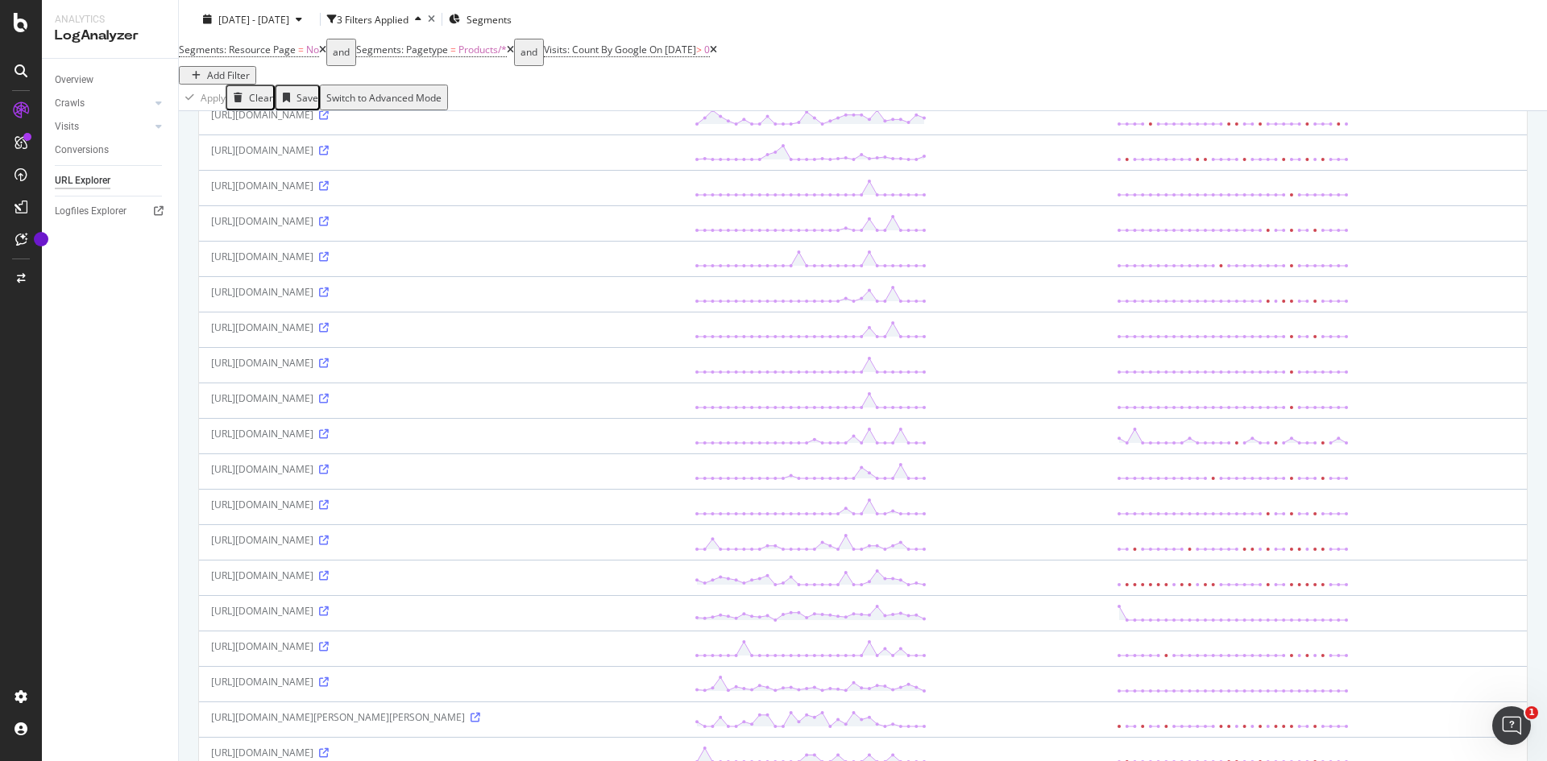
scroll to position [1434, 0]
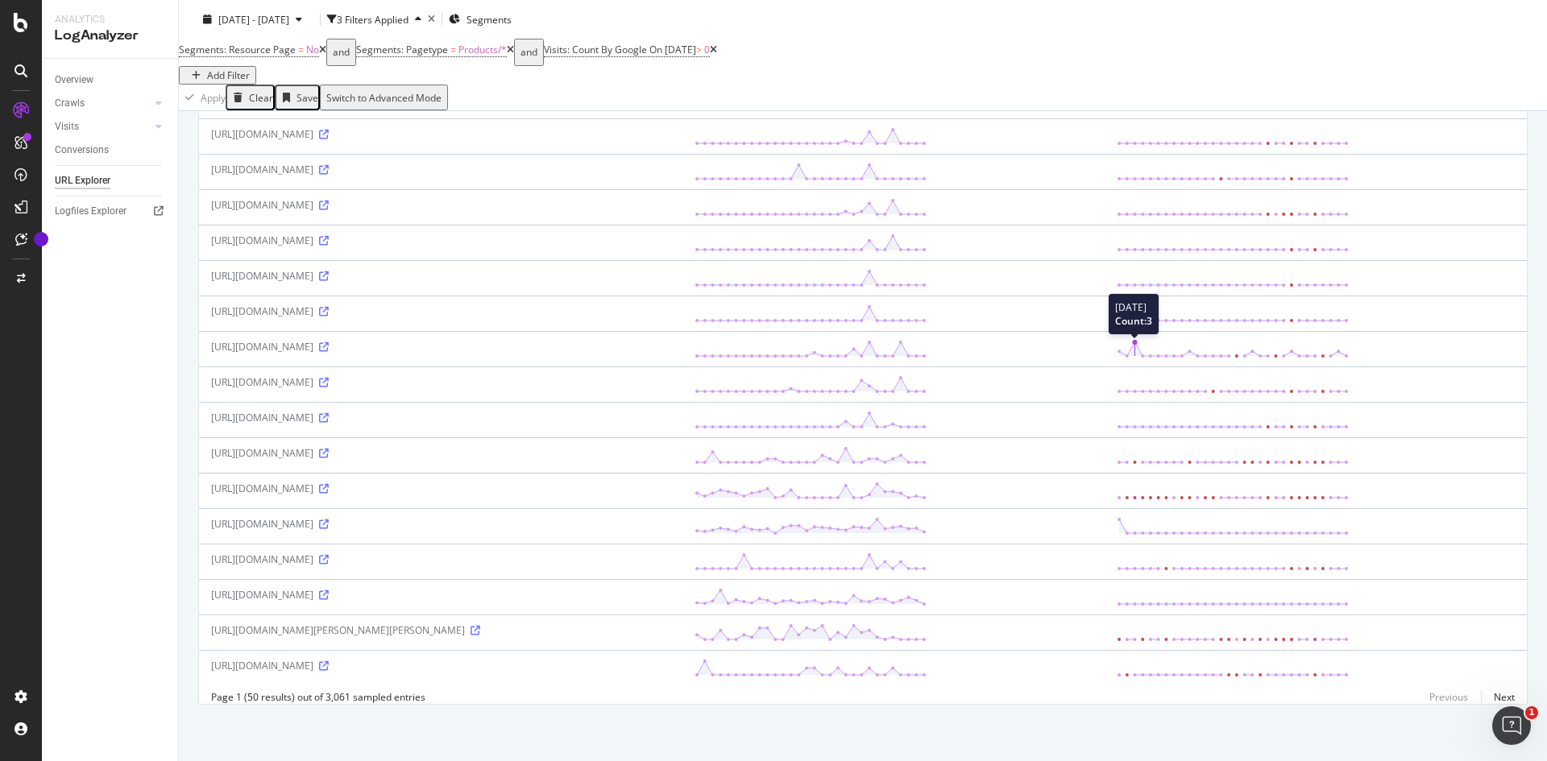
click at [1287, 340] on icon at bounding box center [1233, 349] width 232 height 19
click at [1137, 340] on circle at bounding box center [1134, 342] width 5 height 5
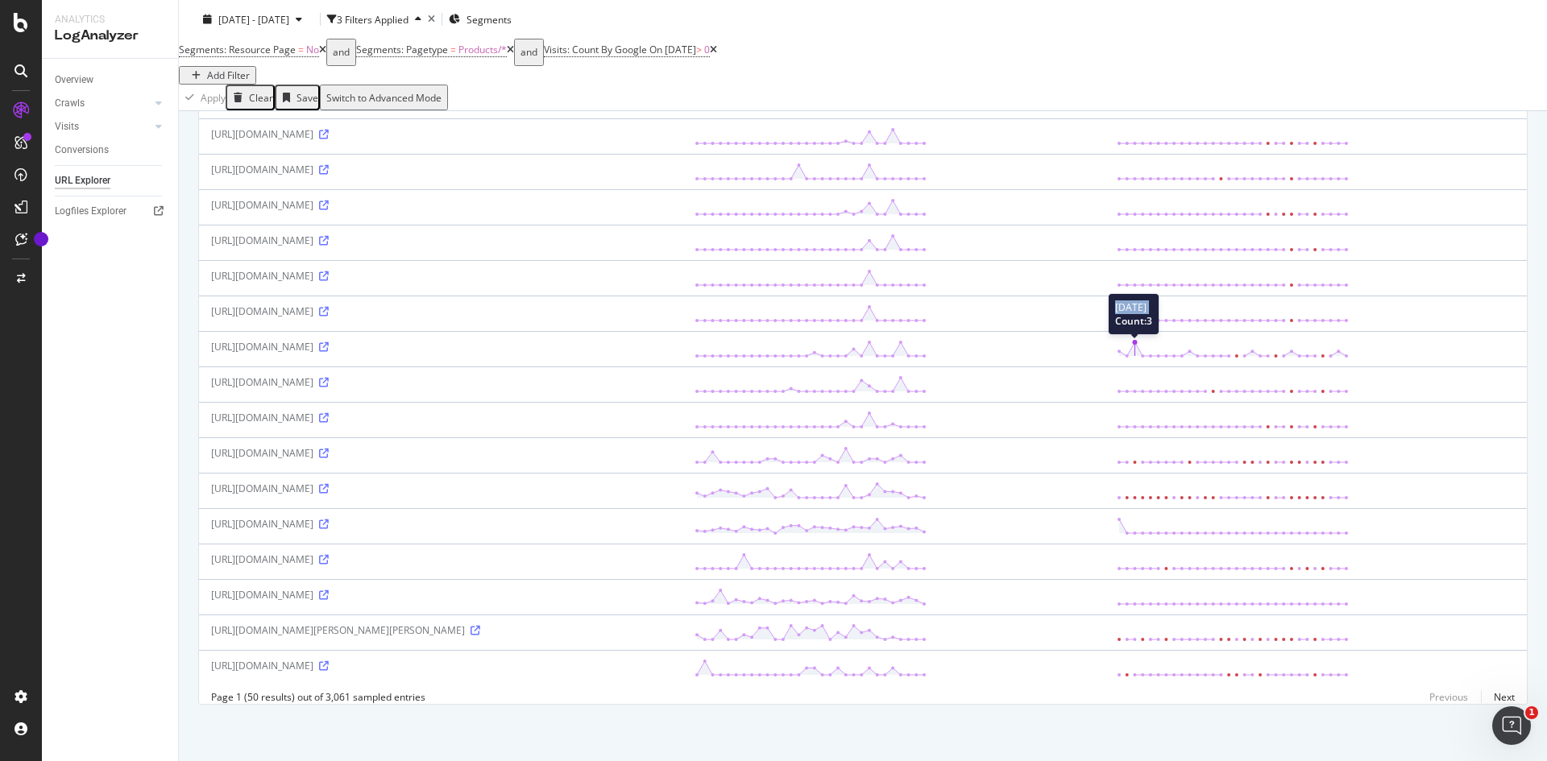
click at [1137, 340] on circle at bounding box center [1134, 342] width 5 height 5
click at [1292, 331] on td "2025-08-14 Count: 1" at bounding box center [1316, 348] width 422 height 35
click at [1371, 367] on td at bounding box center [1316, 384] width 422 height 35
click at [1349, 340] on div "2025-08-14 Count: 1" at bounding box center [1233, 349] width 232 height 19
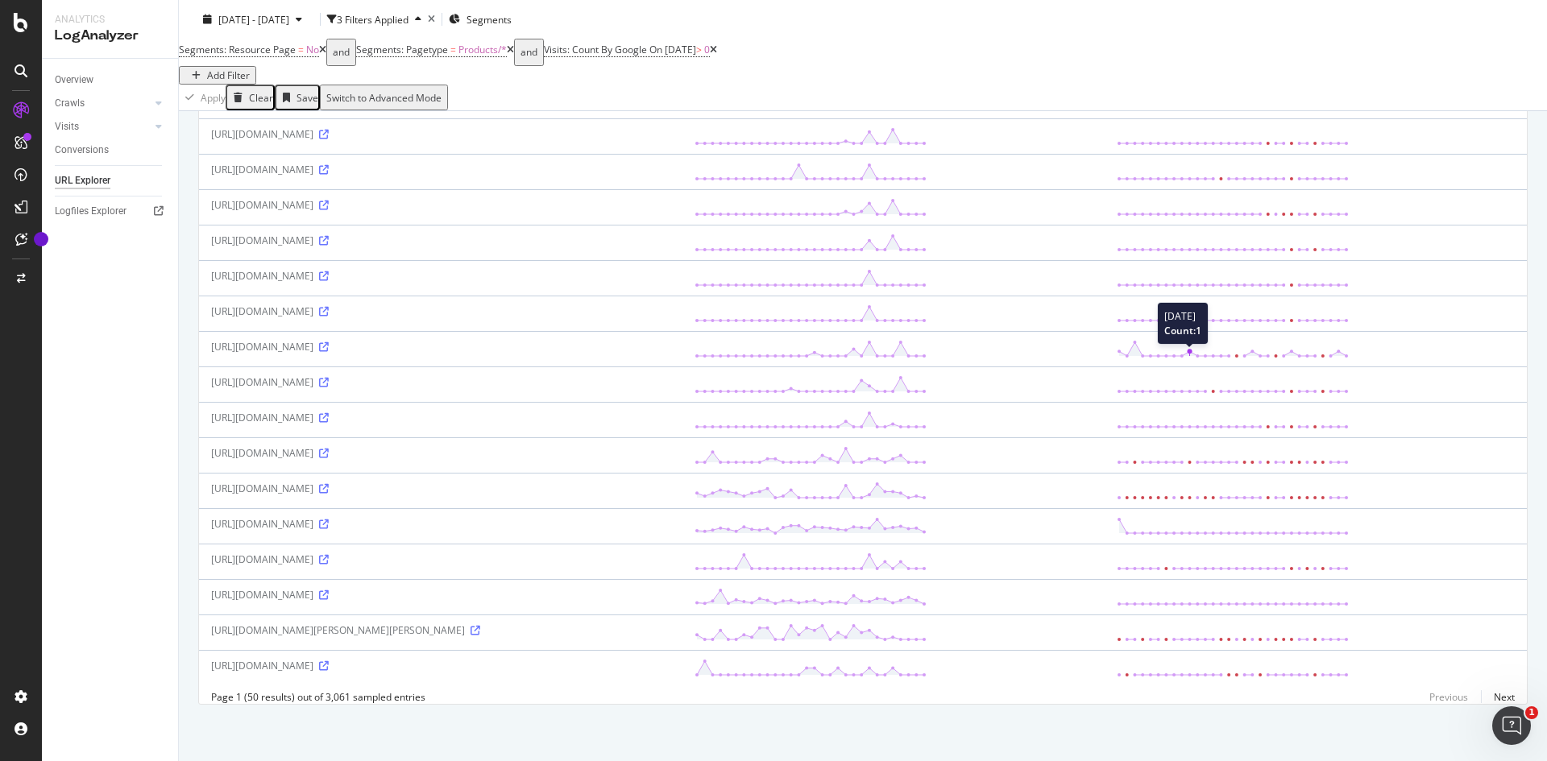
click at [1192, 349] on circle at bounding box center [1189, 351] width 5 height 5
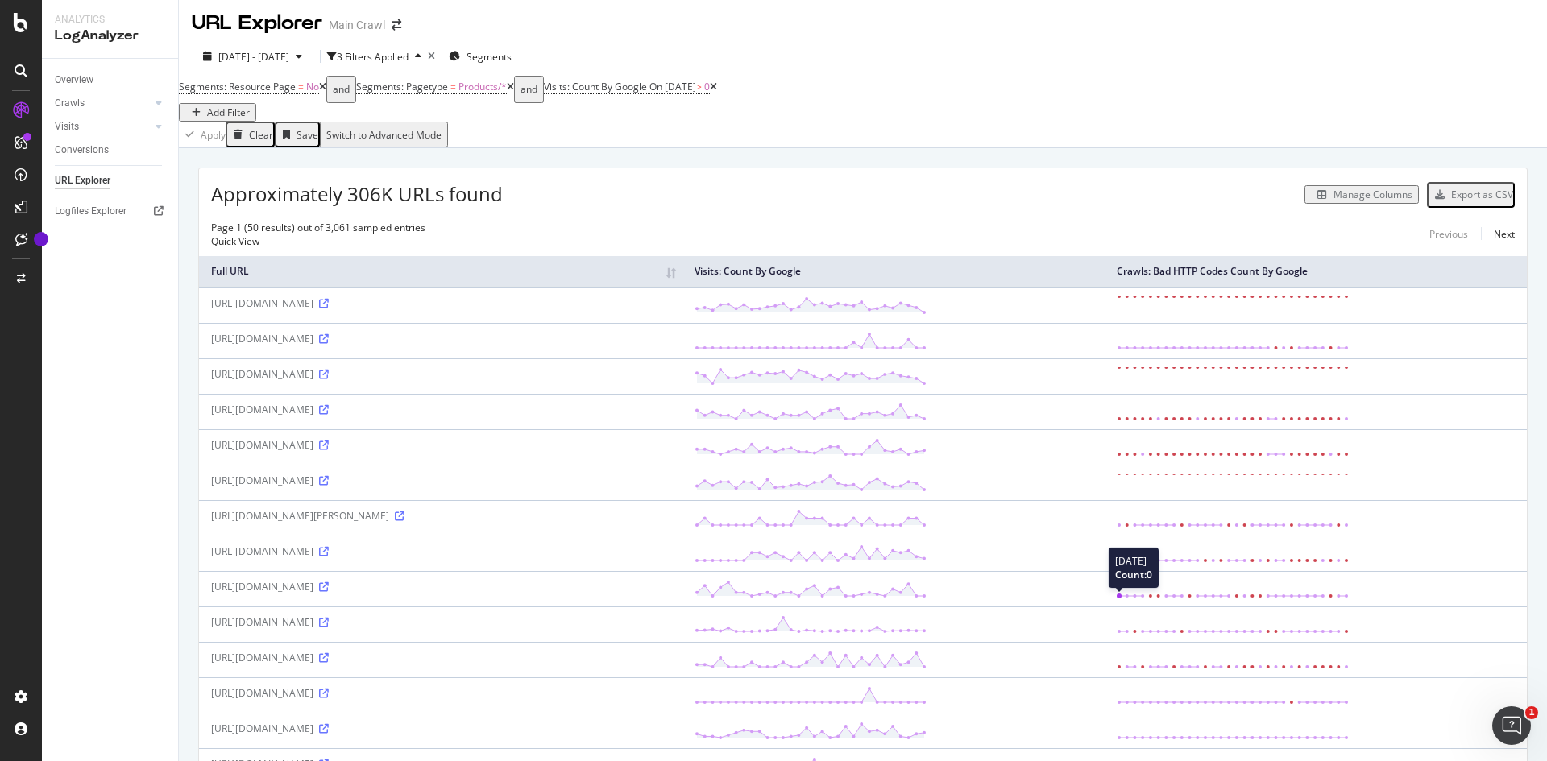
scroll to position [0, 0]
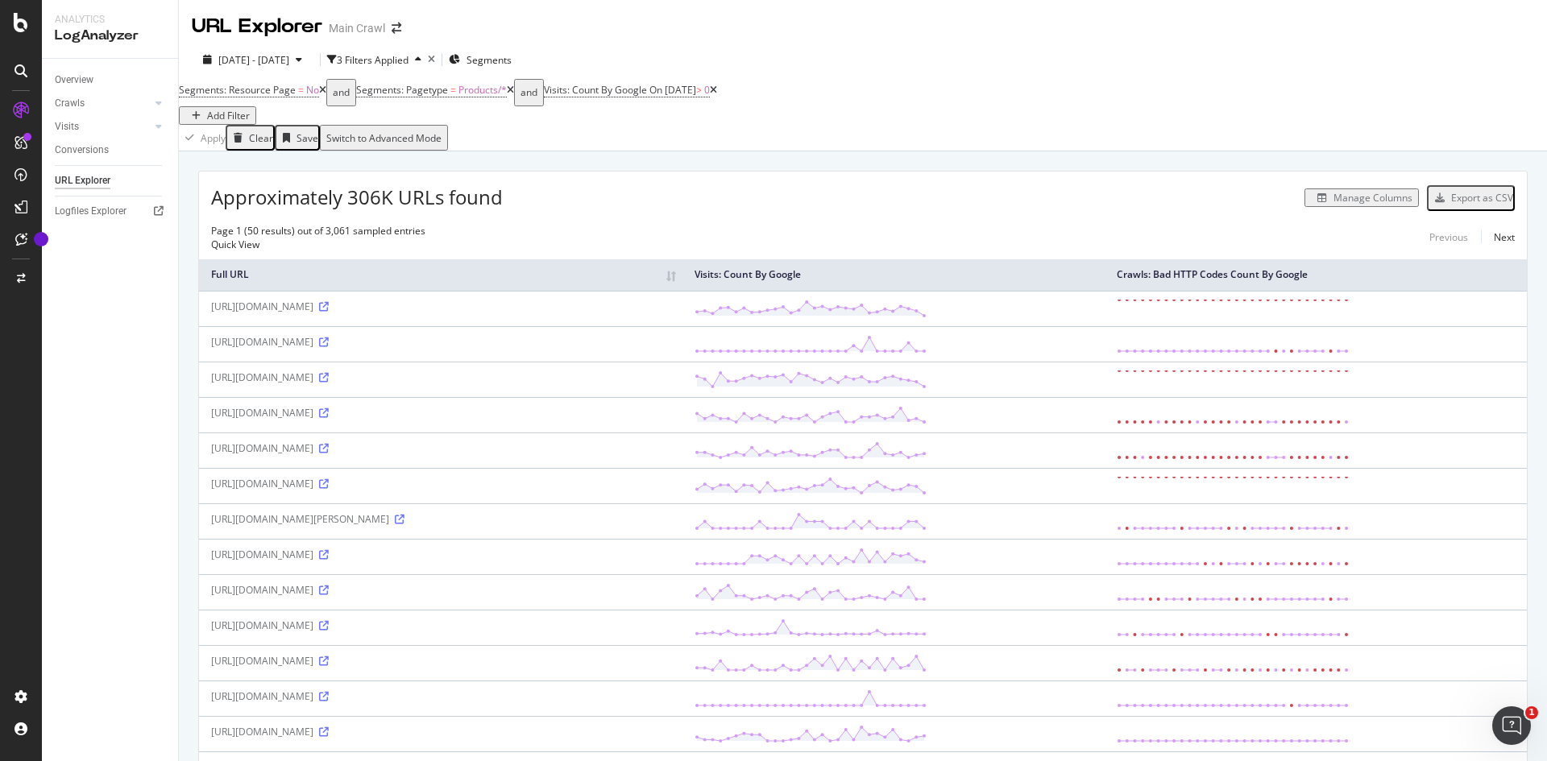
click at [717, 95] on icon at bounding box center [713, 90] width 7 height 10
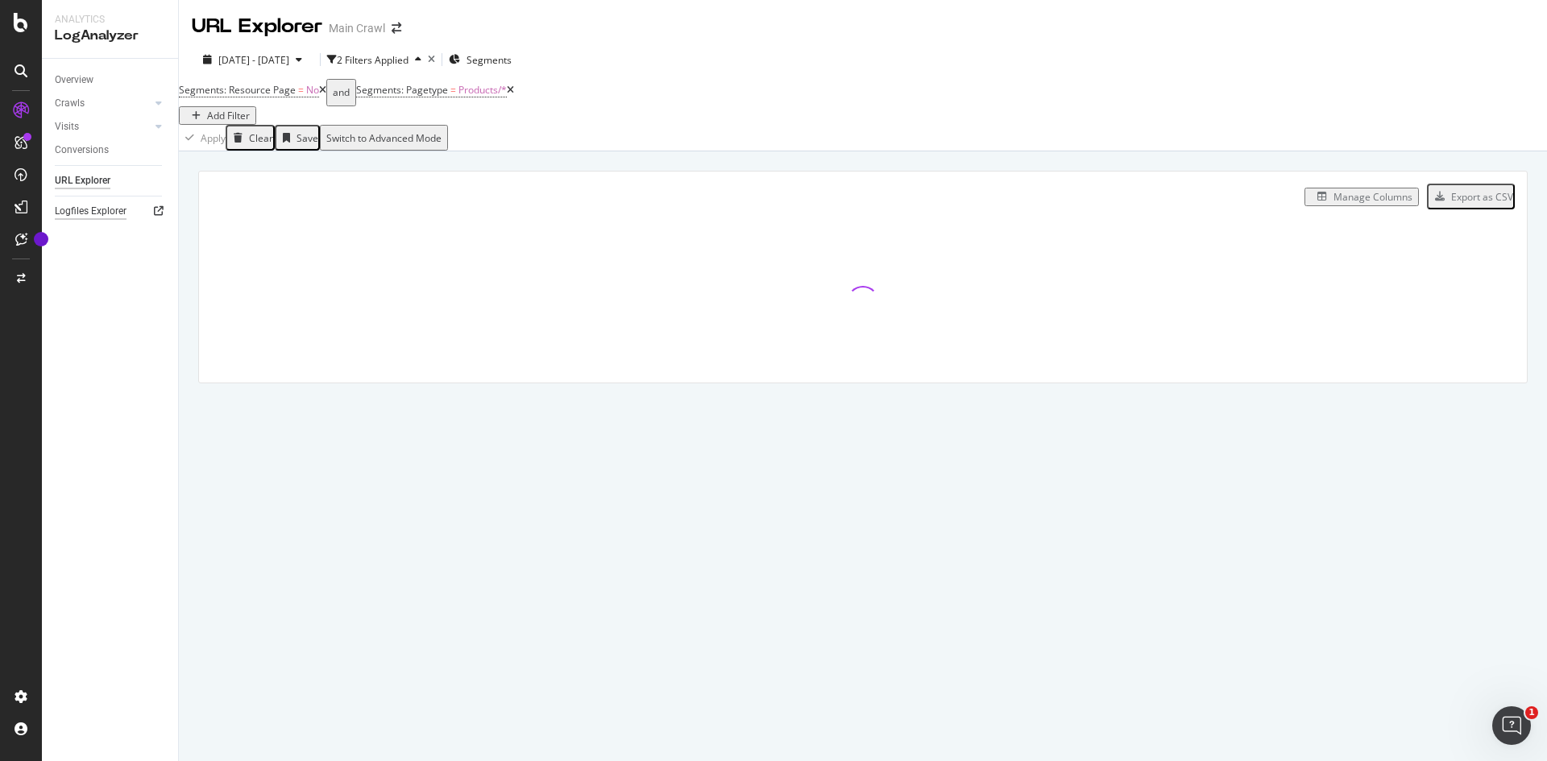
click at [93, 209] on div "Logfiles Explorer" at bounding box center [91, 211] width 72 height 17
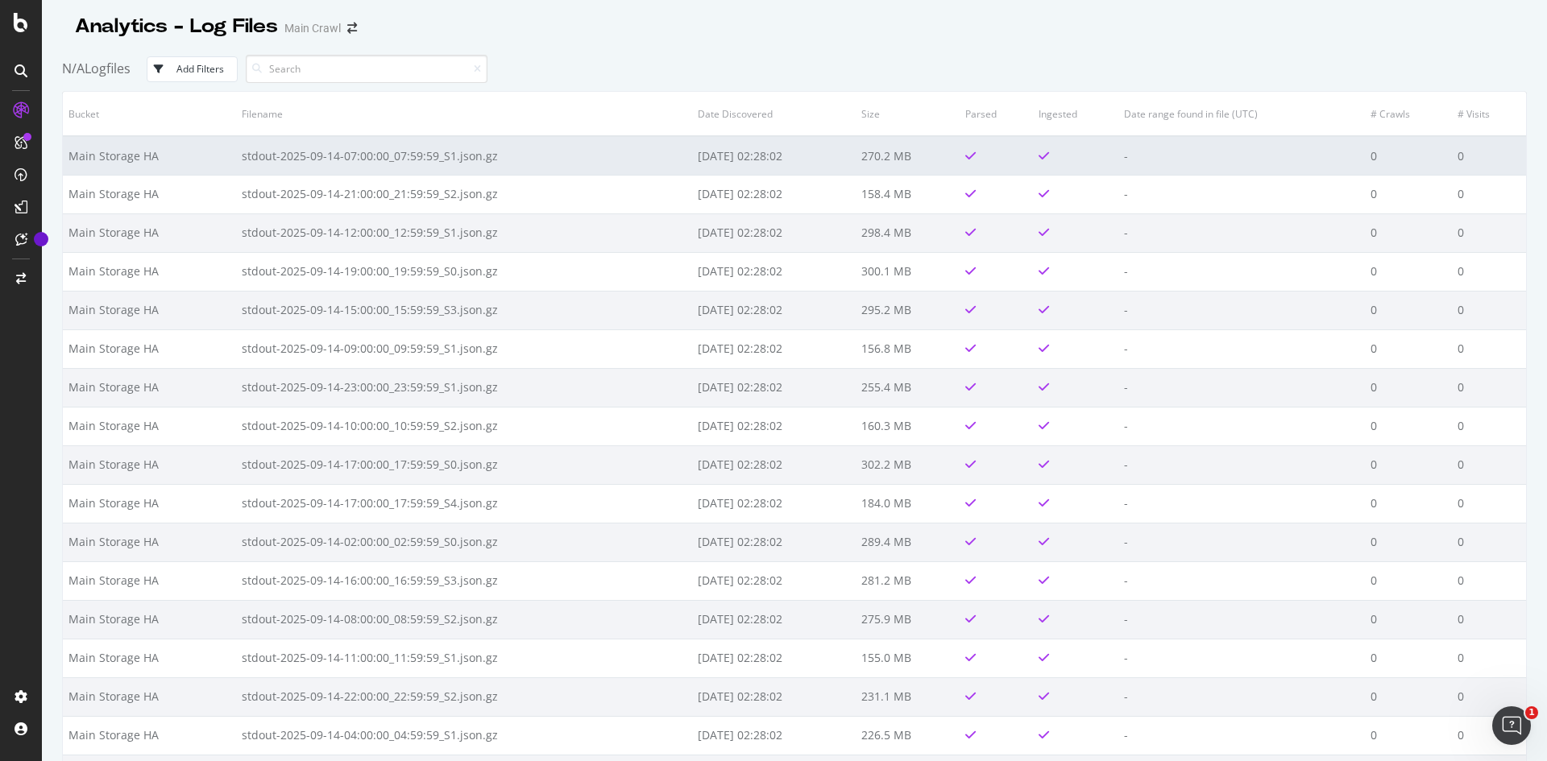
click at [786, 157] on td "2025-09-16 02:28:02" at bounding box center [774, 155] width 164 height 39
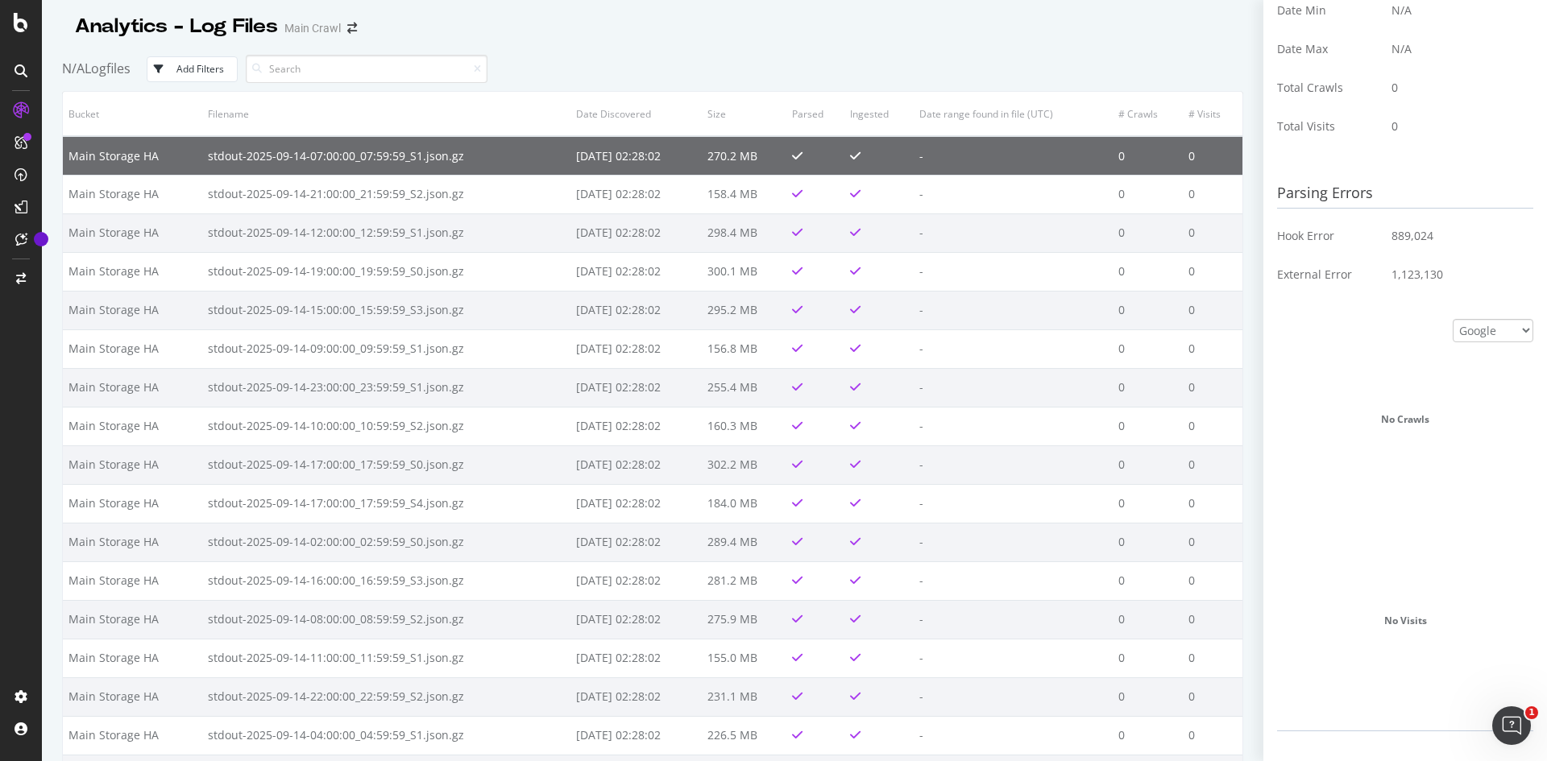
scroll to position [434, 0]
click at [1498, 309] on select "Google Bing OpenAI Other AI Bots" at bounding box center [1493, 319] width 81 height 23
click at [1501, 315] on select "Google Bing OpenAI Other AI Bots" at bounding box center [1493, 319] width 81 height 23
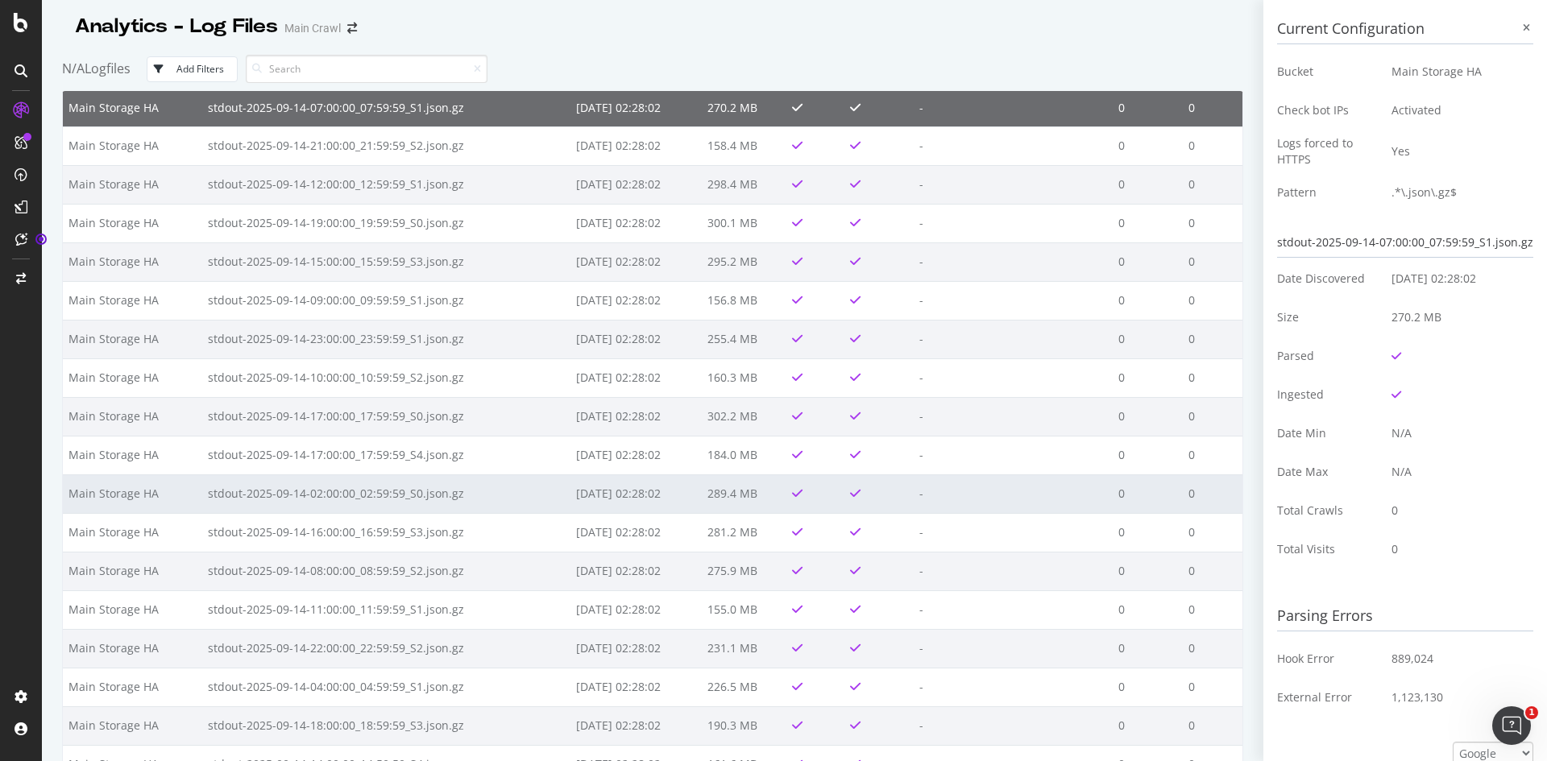
scroll to position [0, 0]
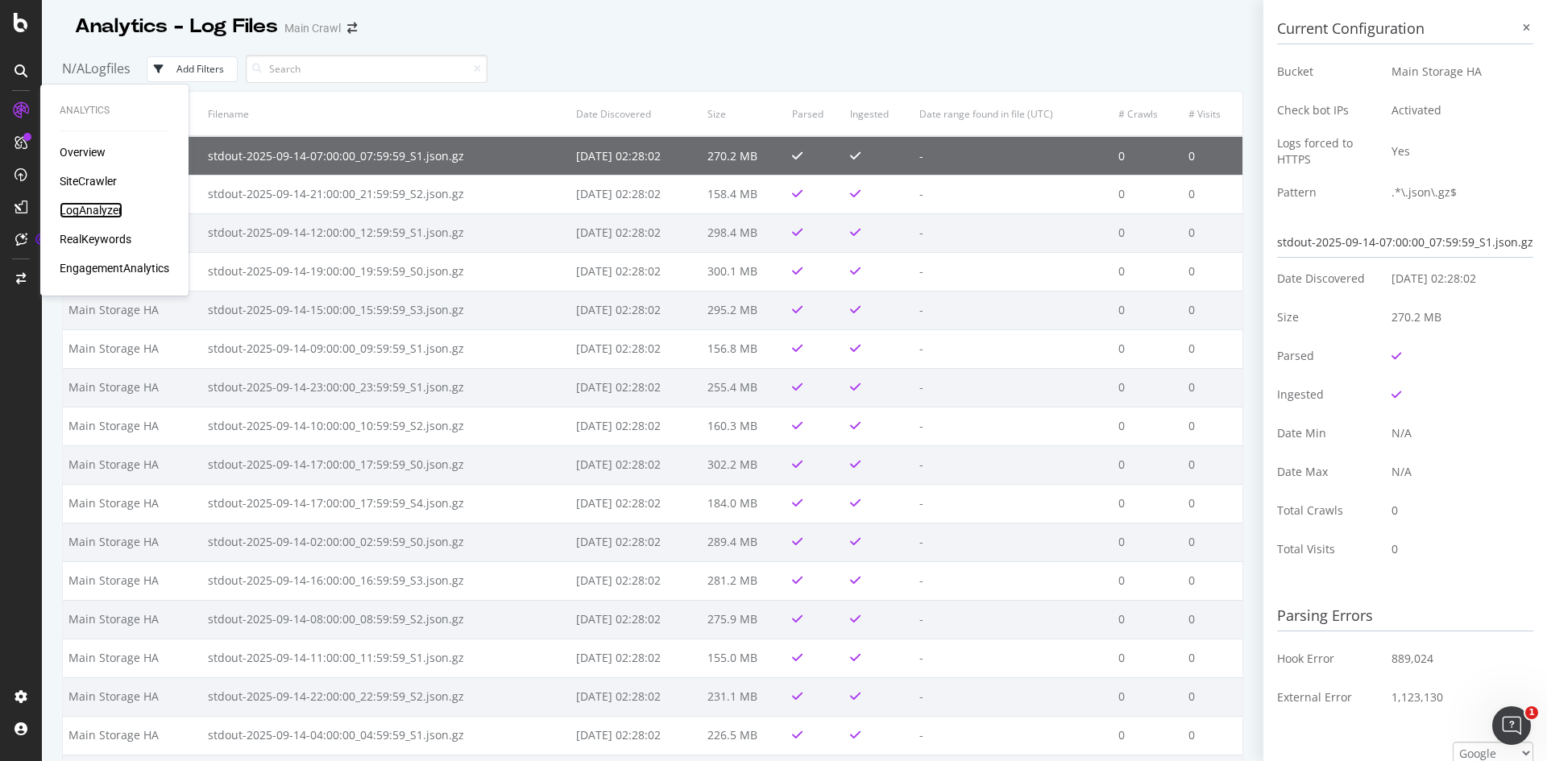
click at [83, 205] on div "LogAnalyzer" at bounding box center [91, 210] width 63 height 16
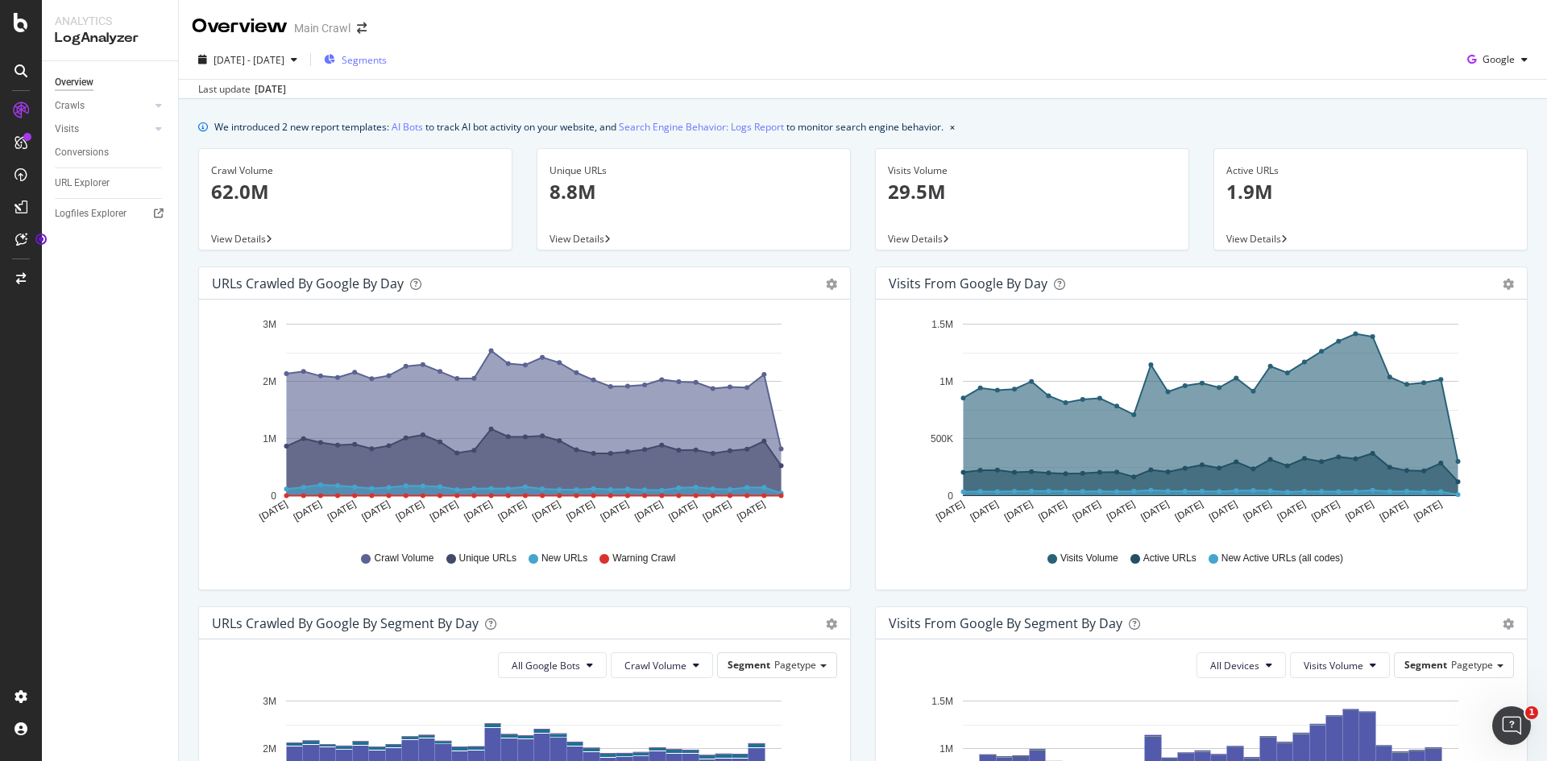
click at [387, 54] on span "Segments" at bounding box center [364, 60] width 45 height 14
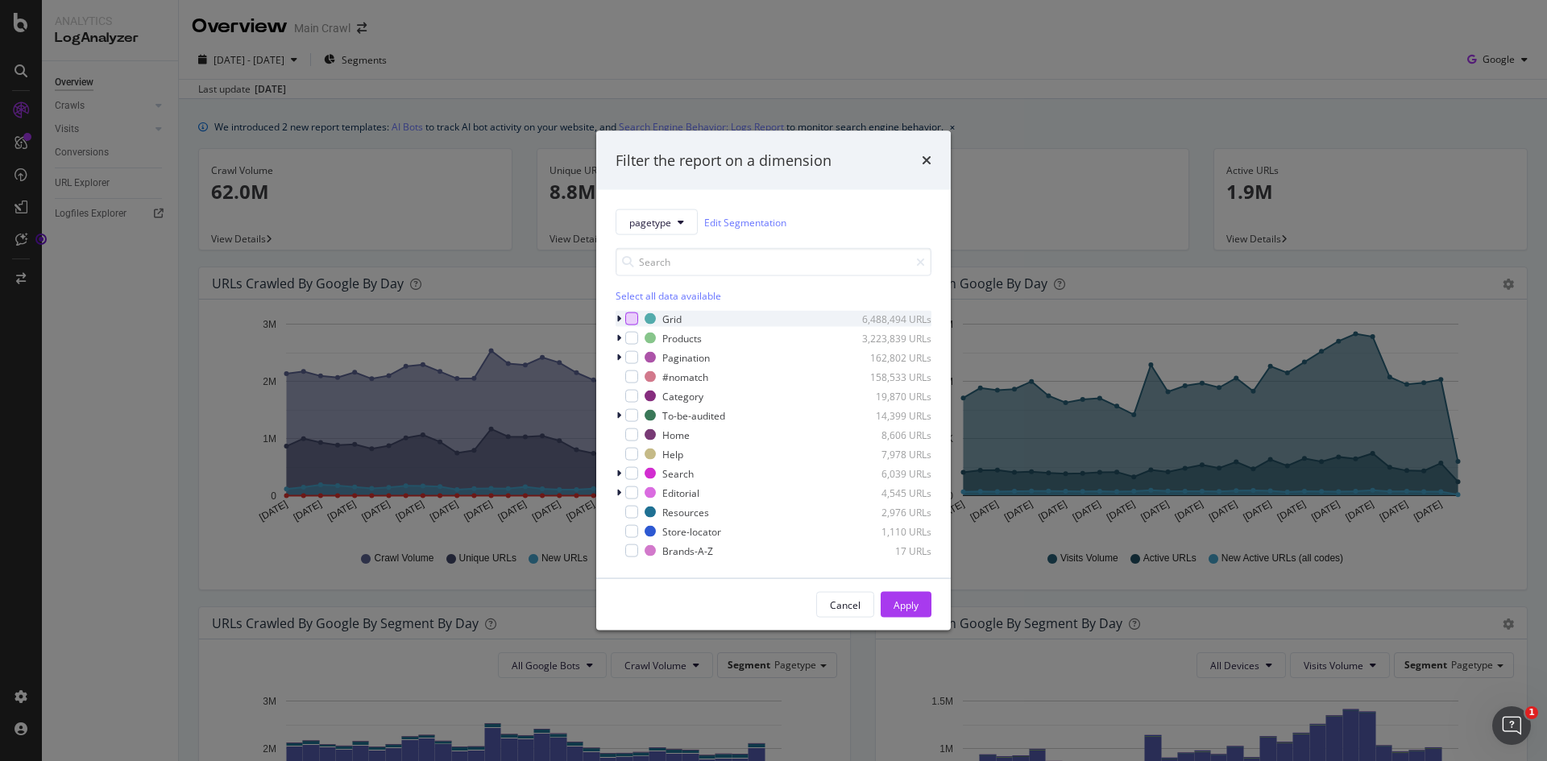
click at [630, 318] on div "modal" at bounding box center [631, 319] width 13 height 13
click at [920, 604] on button "Apply" at bounding box center [906, 605] width 51 height 26
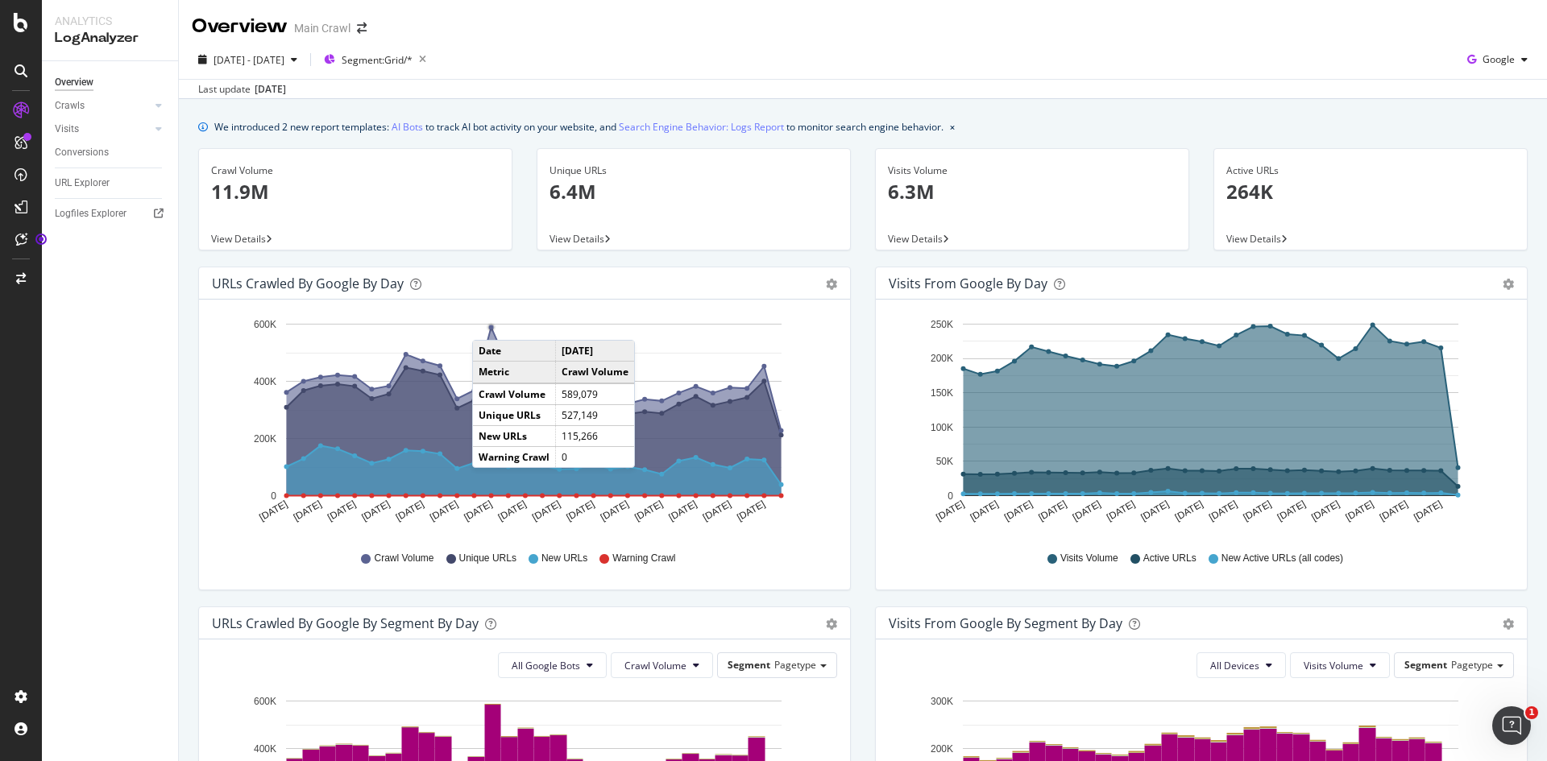
click at [488, 324] on circle "A chart." at bounding box center [491, 327] width 9 height 9
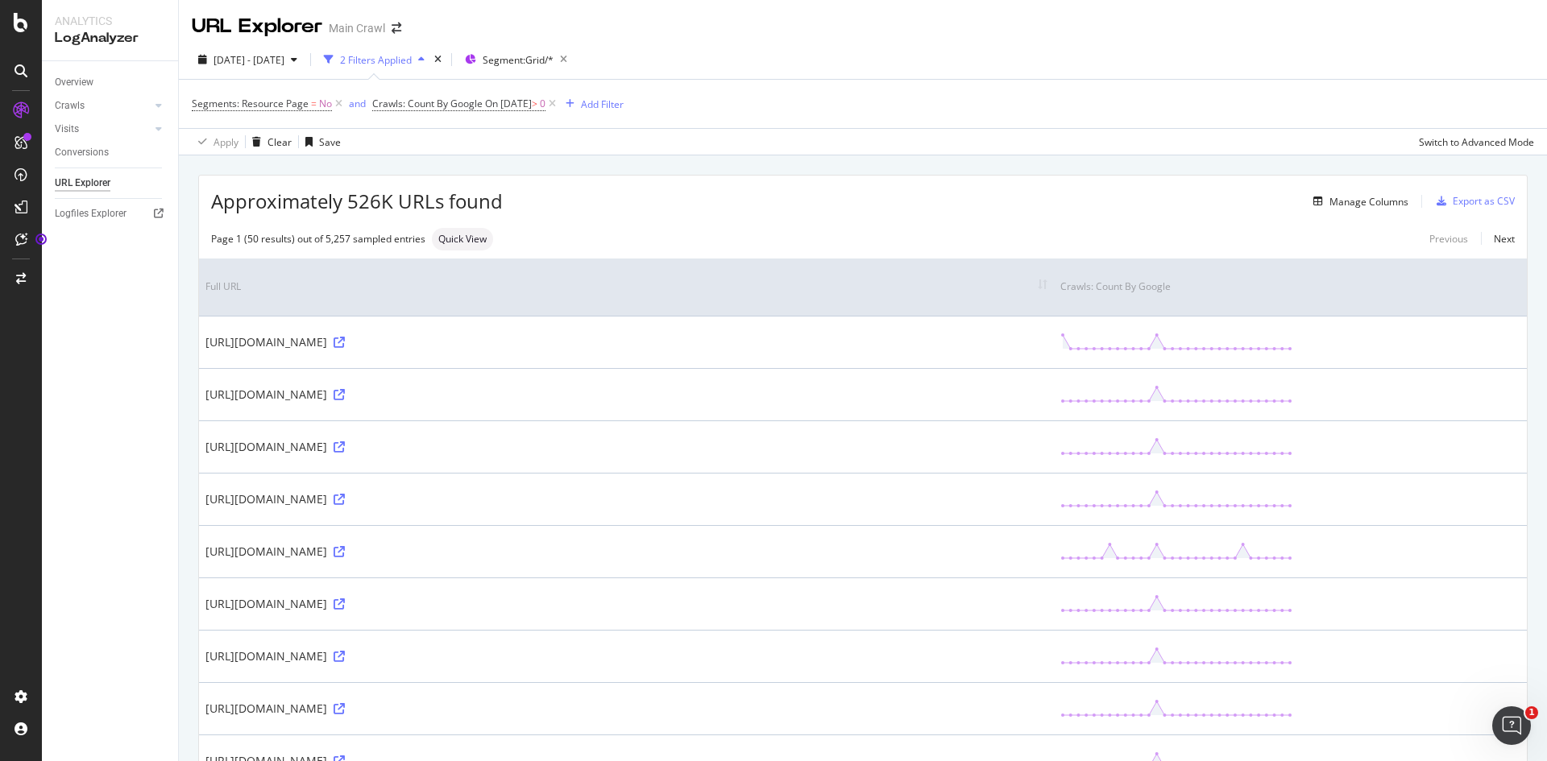
click at [77, 372] on div "Overview Crawls Daily Distribution Segments Distribution HTTP Codes Resources V…" at bounding box center [110, 411] width 136 height 700
click at [6, 77] on div at bounding box center [21, 71] width 39 height 26
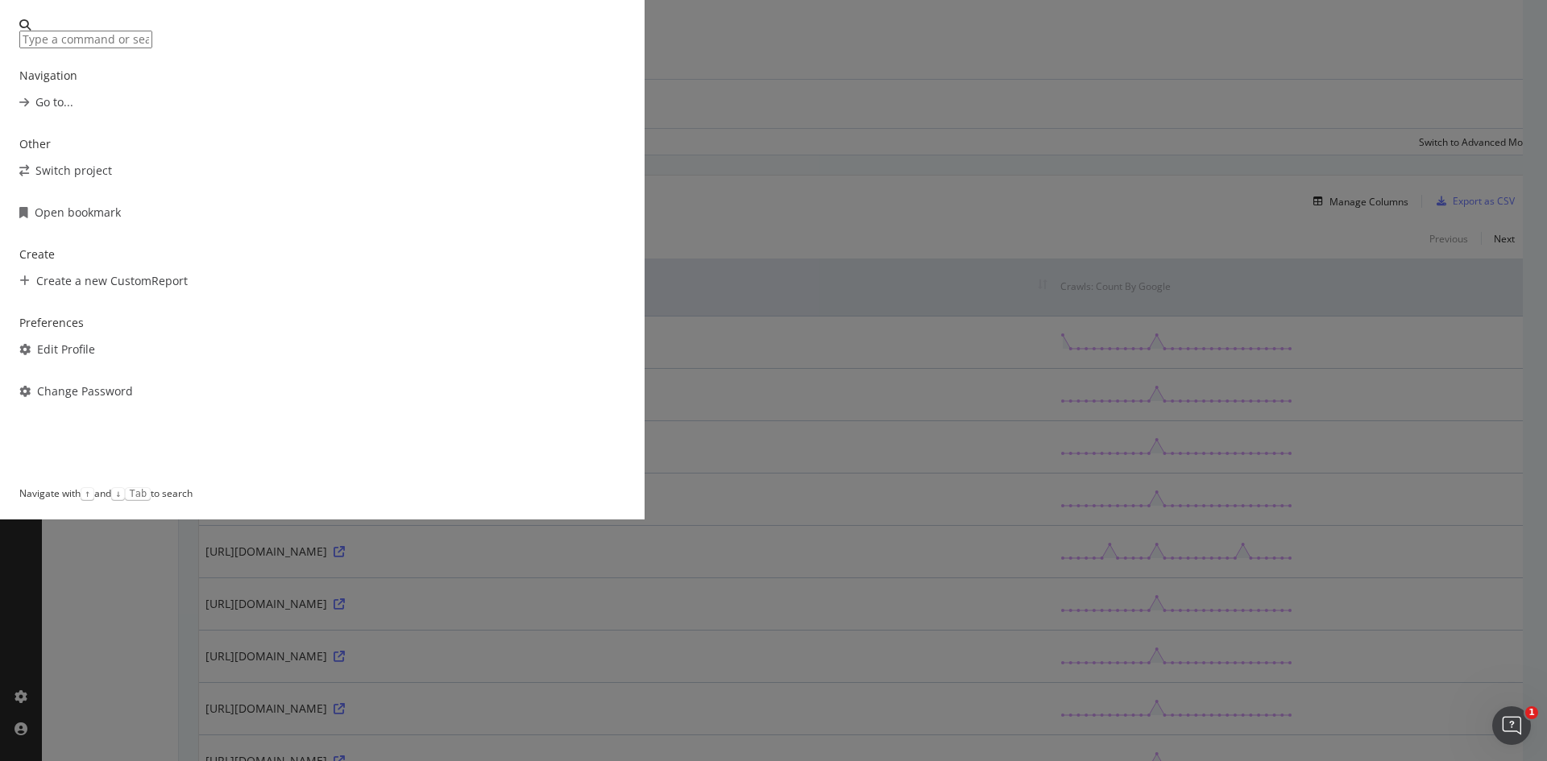
click at [152, 48] on input "modal" at bounding box center [85, 40] width 133 height 18
click at [549, 148] on div "Navigation Go to... Other Switch project Open bookmark Create Create a new Cust…" at bounding box center [322, 267] width 606 height 438
click at [625, 84] on div "Navigation" at bounding box center [322, 76] width 606 height 16
click at [152, 48] on input "modal" at bounding box center [85, 40] width 133 height 18
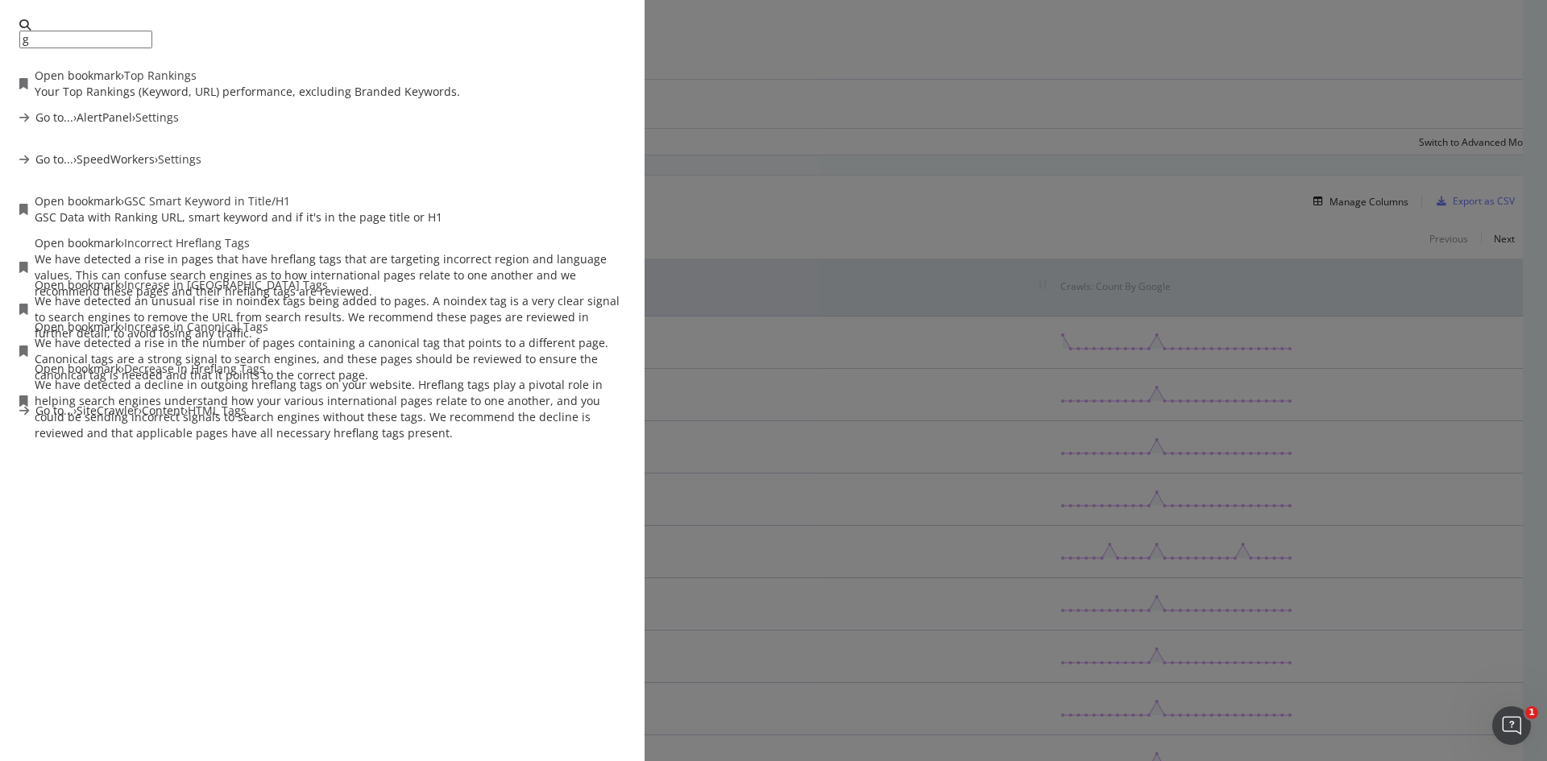
type input "g"
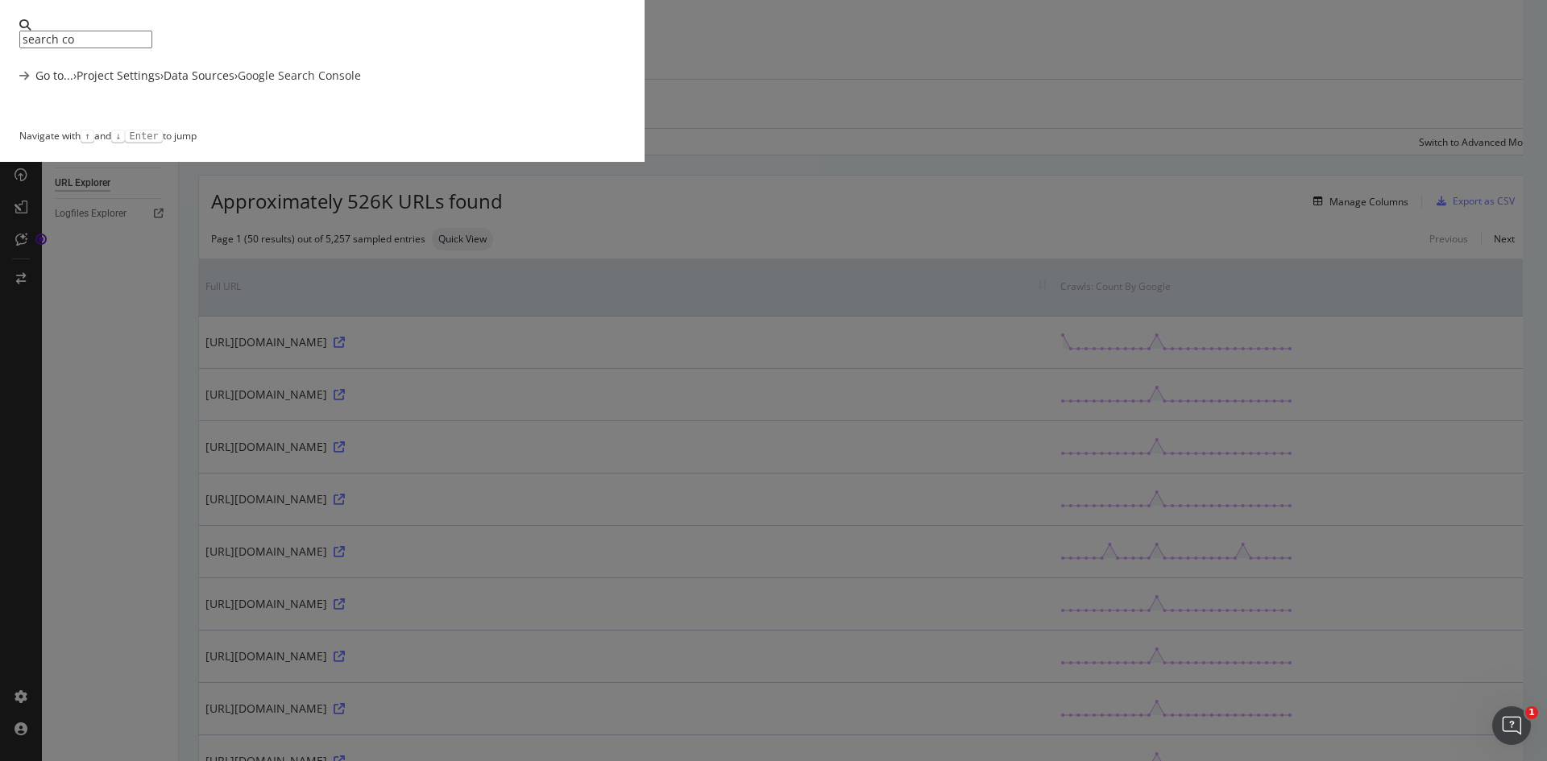
type input "search co"
click at [234, 84] on div "Data Sources" at bounding box center [199, 76] width 71 height 16
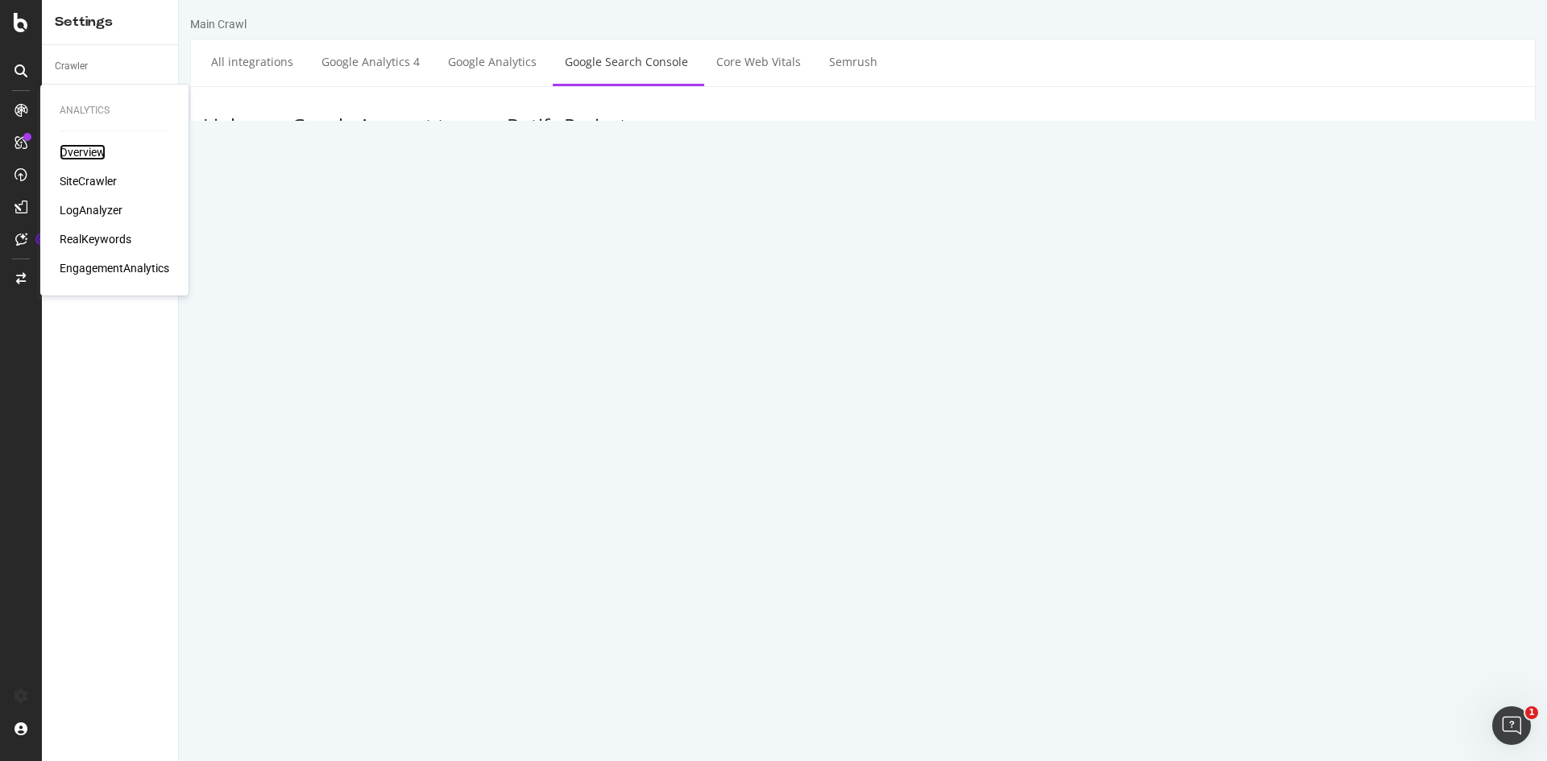
click at [93, 153] on div "Overview" at bounding box center [83, 152] width 46 height 16
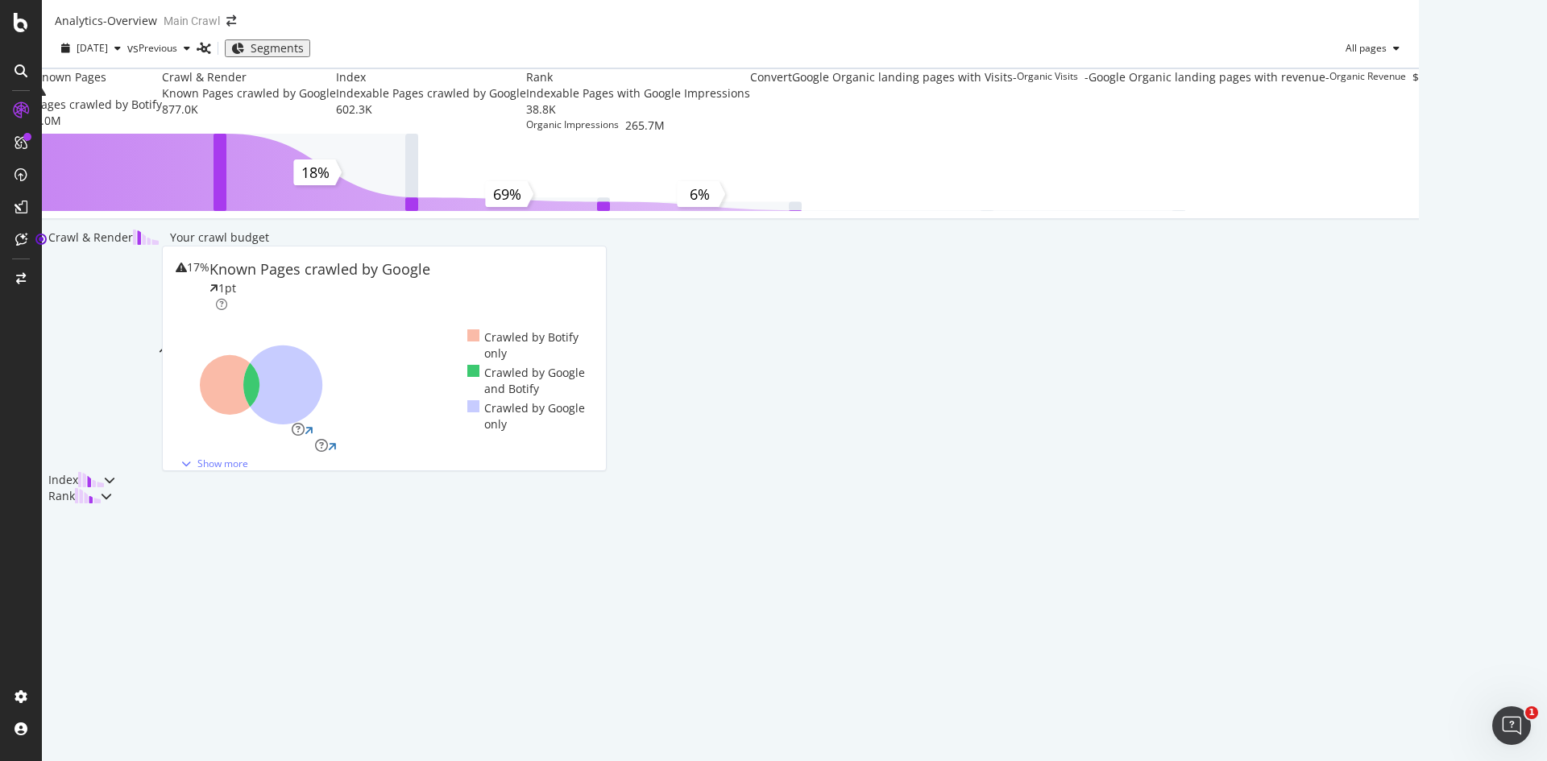
scroll to position [164, 0]
click at [115, 488] on div "Index" at bounding box center [78, 480] width 73 height 16
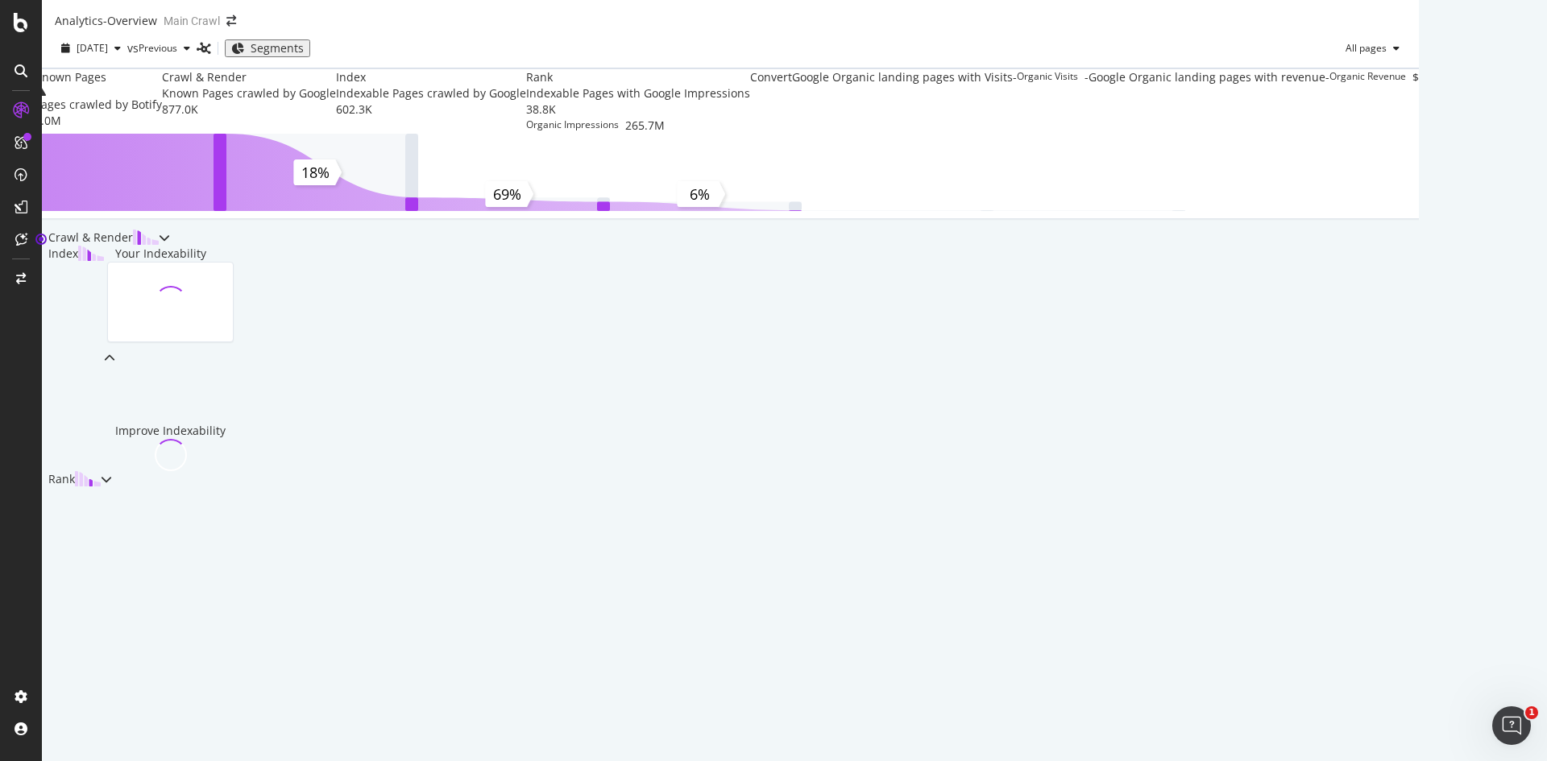
click at [112, 487] on div "Rank" at bounding box center [77, 479] width 70 height 16
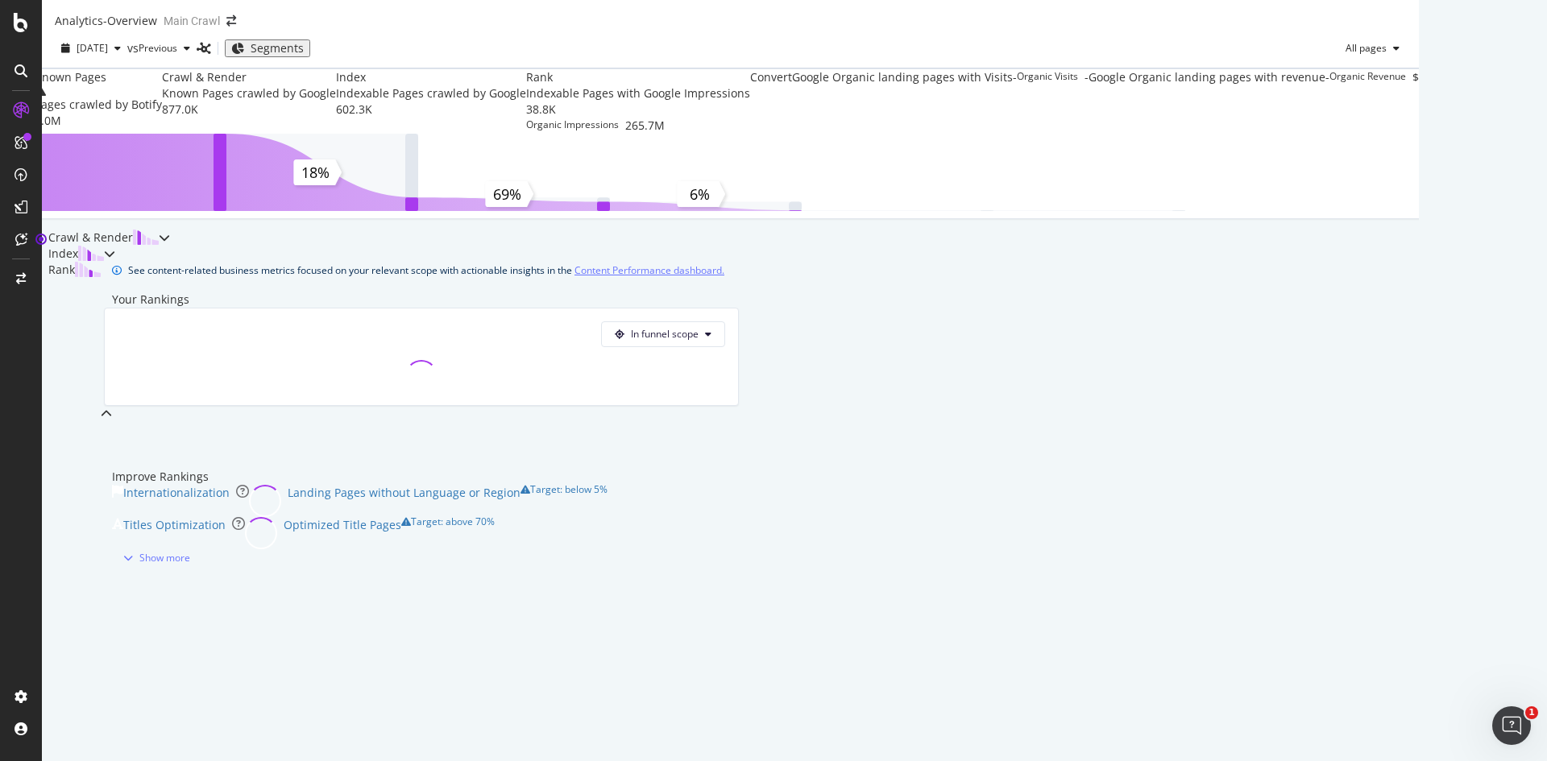
scroll to position [483, 0]
click at [189, 542] on div "Known Pages Pages crawled by Botify 5.0M Crawl & Render Known Pages crawled by …" at bounding box center [730, 317] width 1377 height 498
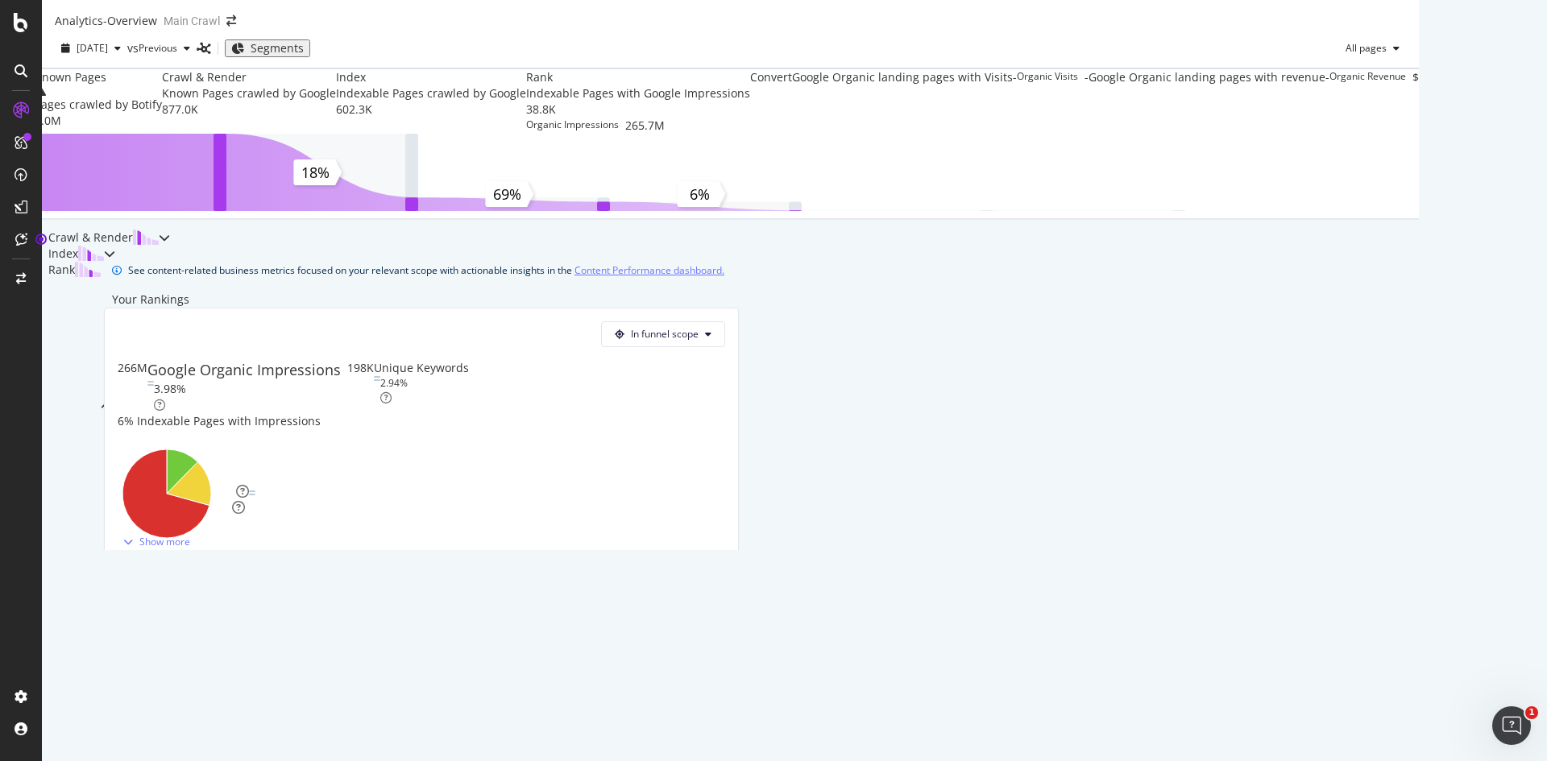
click at [112, 325] on div "Known Pages Pages crawled by Botify 5.0M Crawl & Render Known Pages crawled by …" at bounding box center [730, 309] width 1377 height 482
click at [162, 85] on div "Known Pages" at bounding box center [98, 77] width 127 height 16
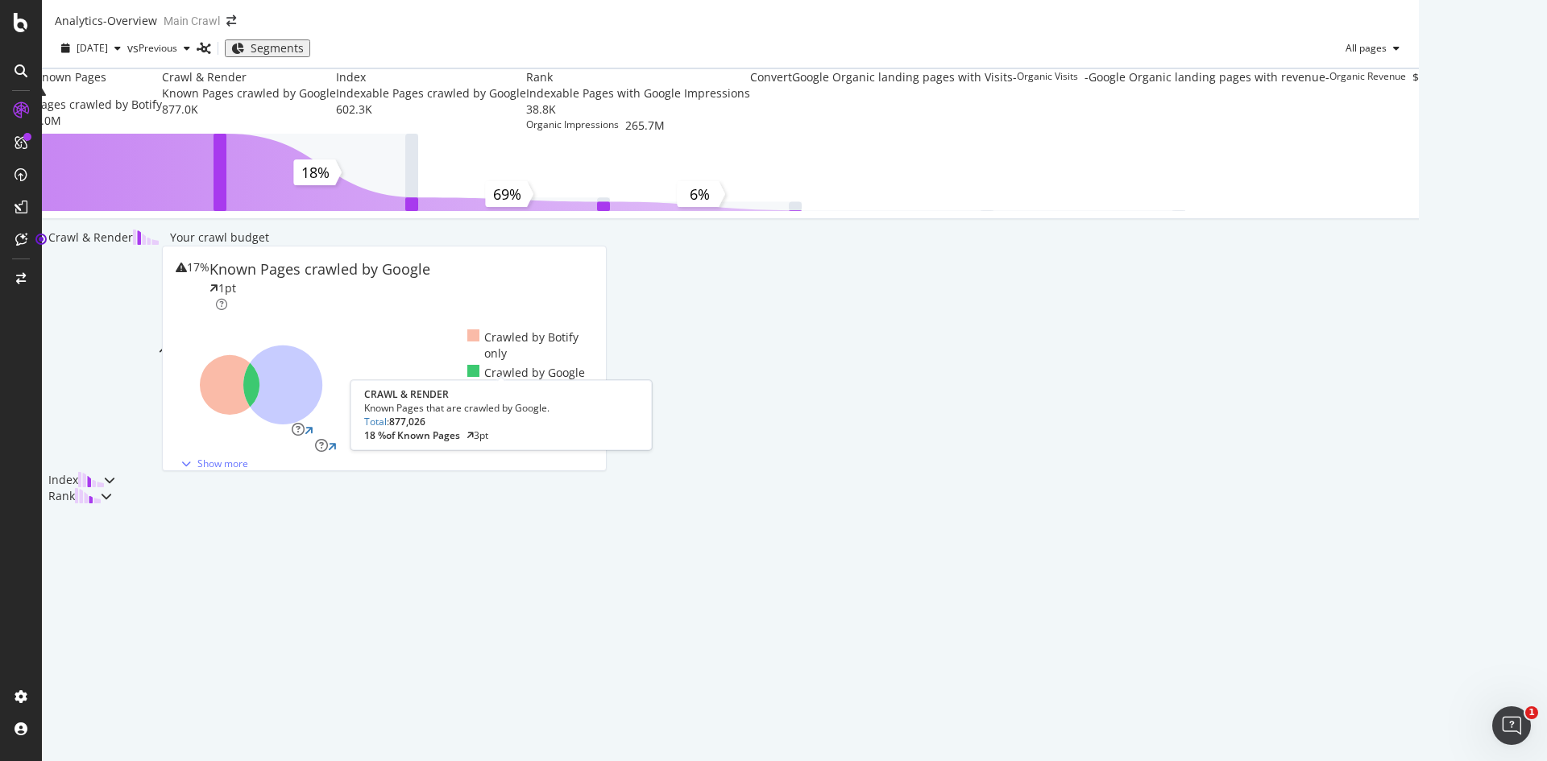
click at [336, 102] on div "Known Pages crawled by Google" at bounding box center [249, 93] width 174 height 16
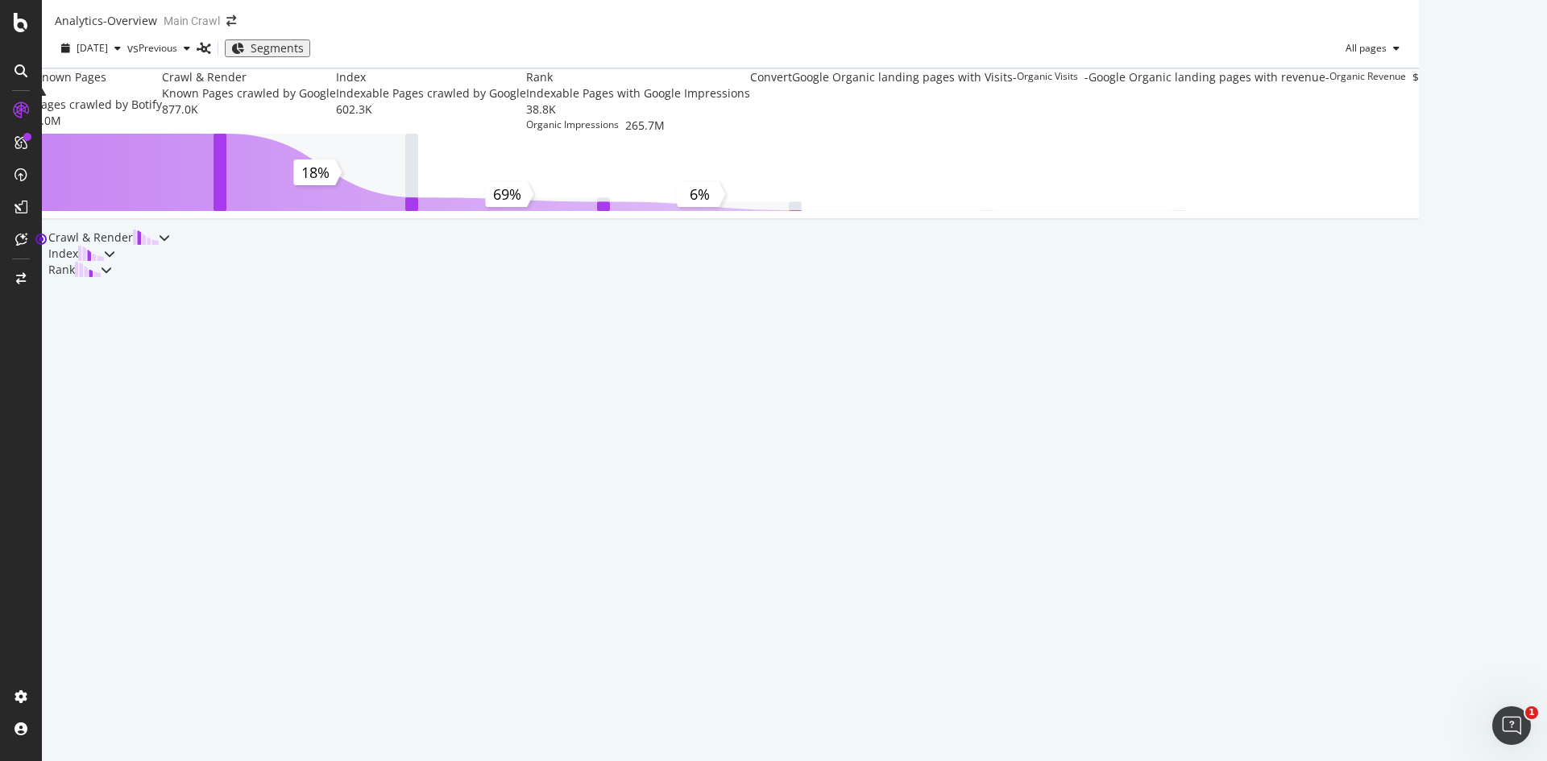
click at [170, 246] on div "Crawl & Render" at bounding box center [106, 238] width 128 height 16
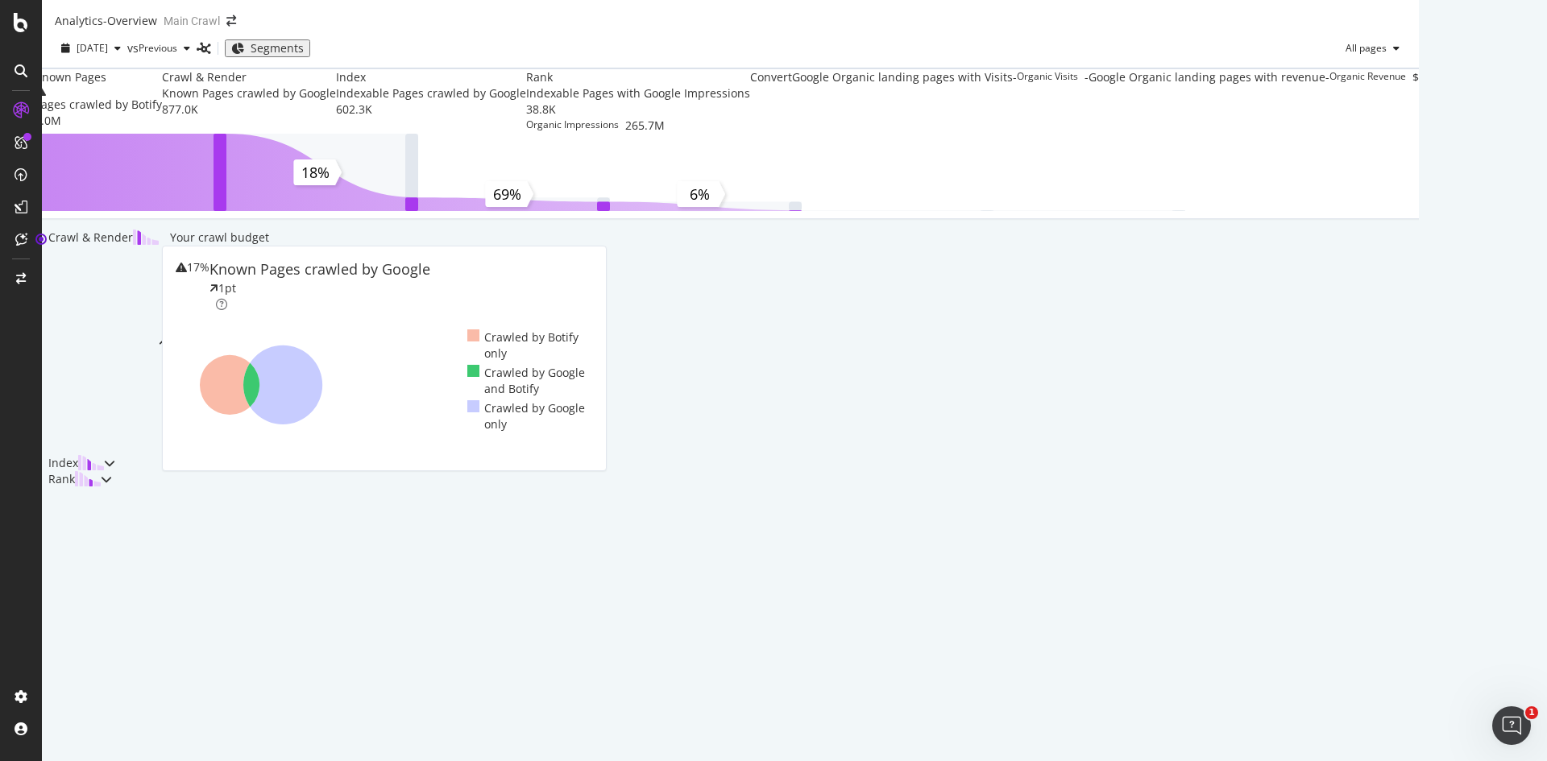
scroll to position [244, 0]
click at [259, 356] on icon at bounding box center [230, 385] width 60 height 60
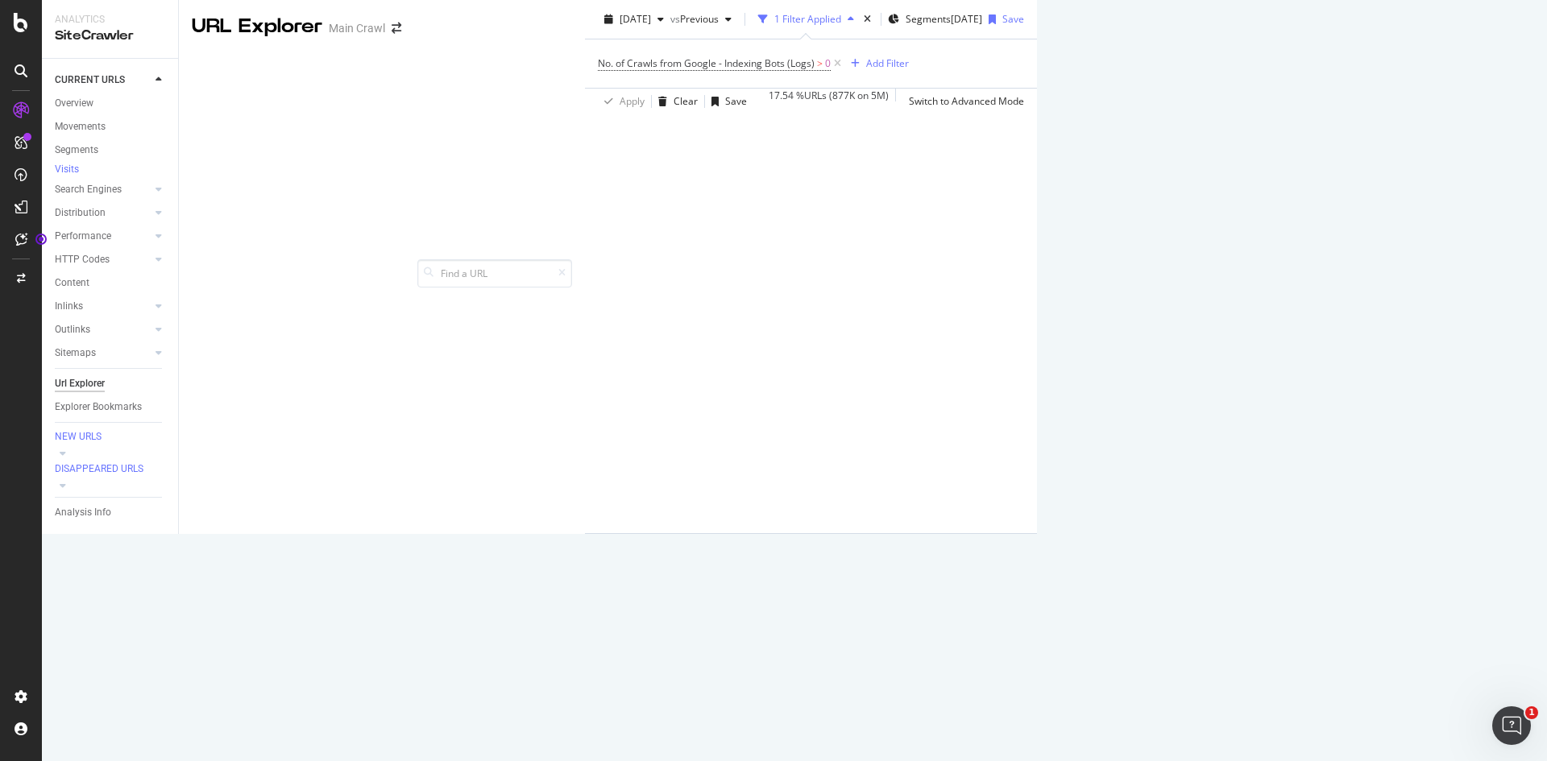
click at [31, 76] on div at bounding box center [21, 71] width 26 height 26
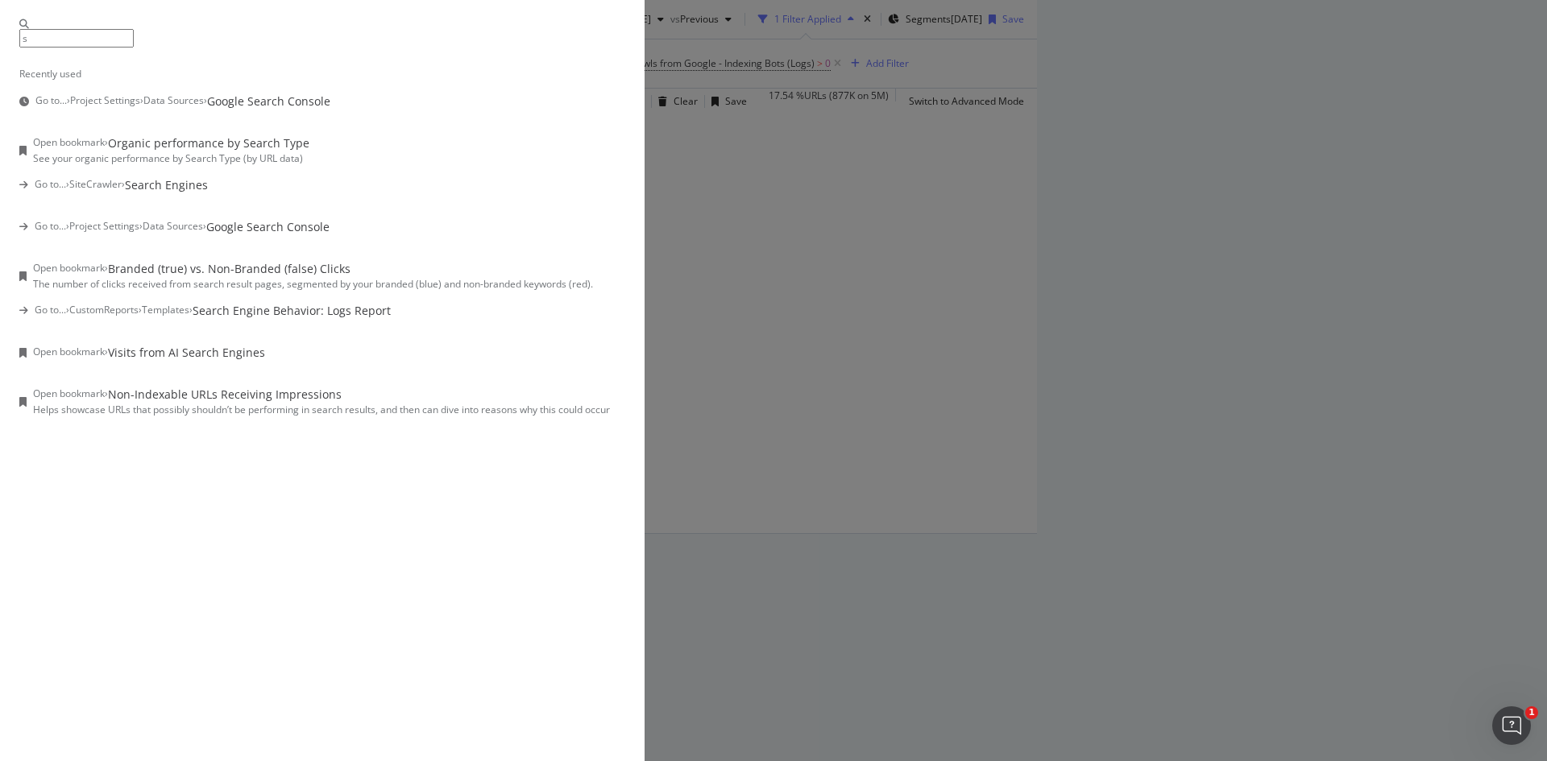
type input "s"
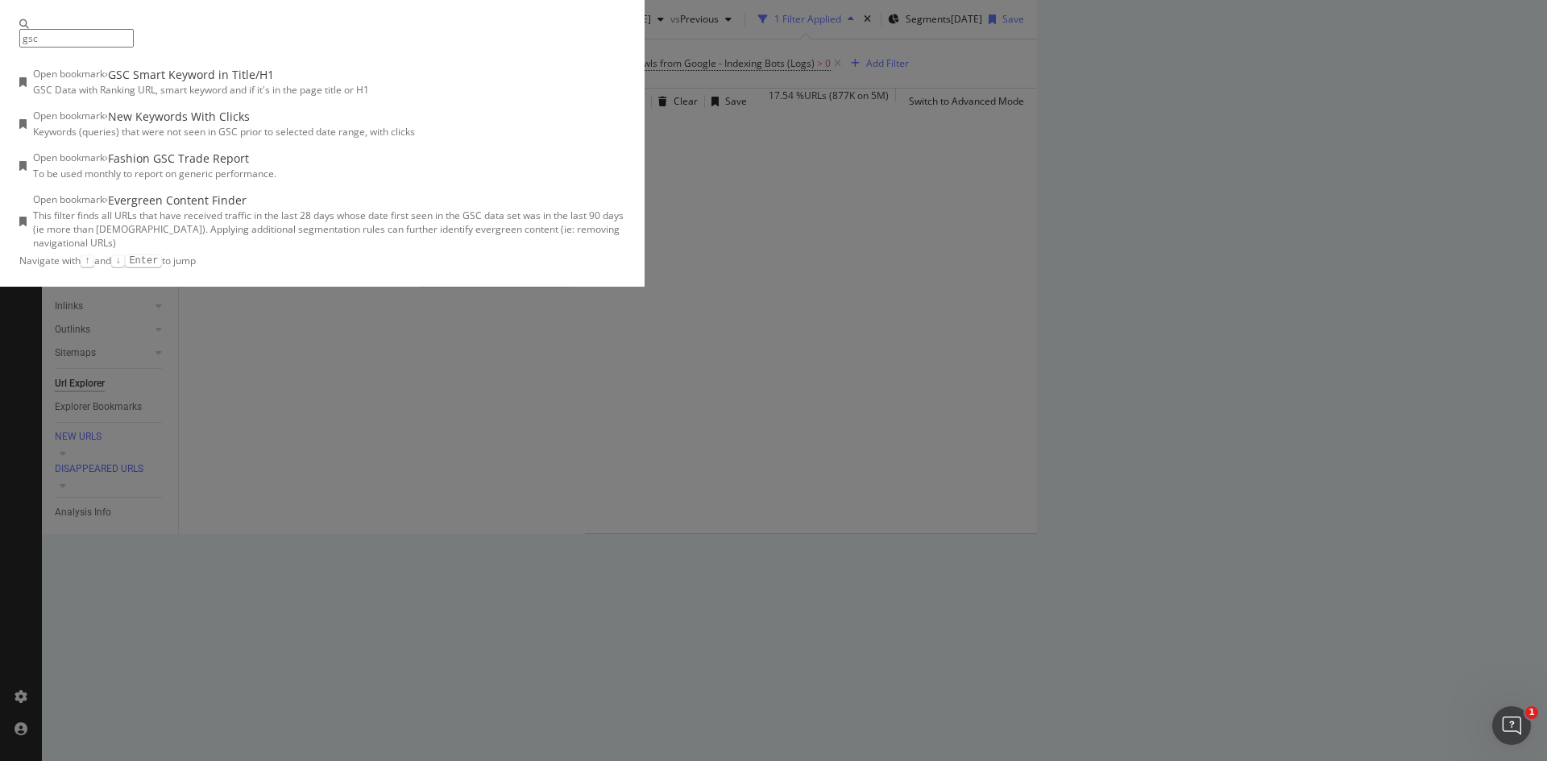
type input "gsc"
click at [369, 97] on div "GSC Data with Ranking URL, smart keyword and if it's in the page title or H1" at bounding box center [201, 90] width 336 height 14
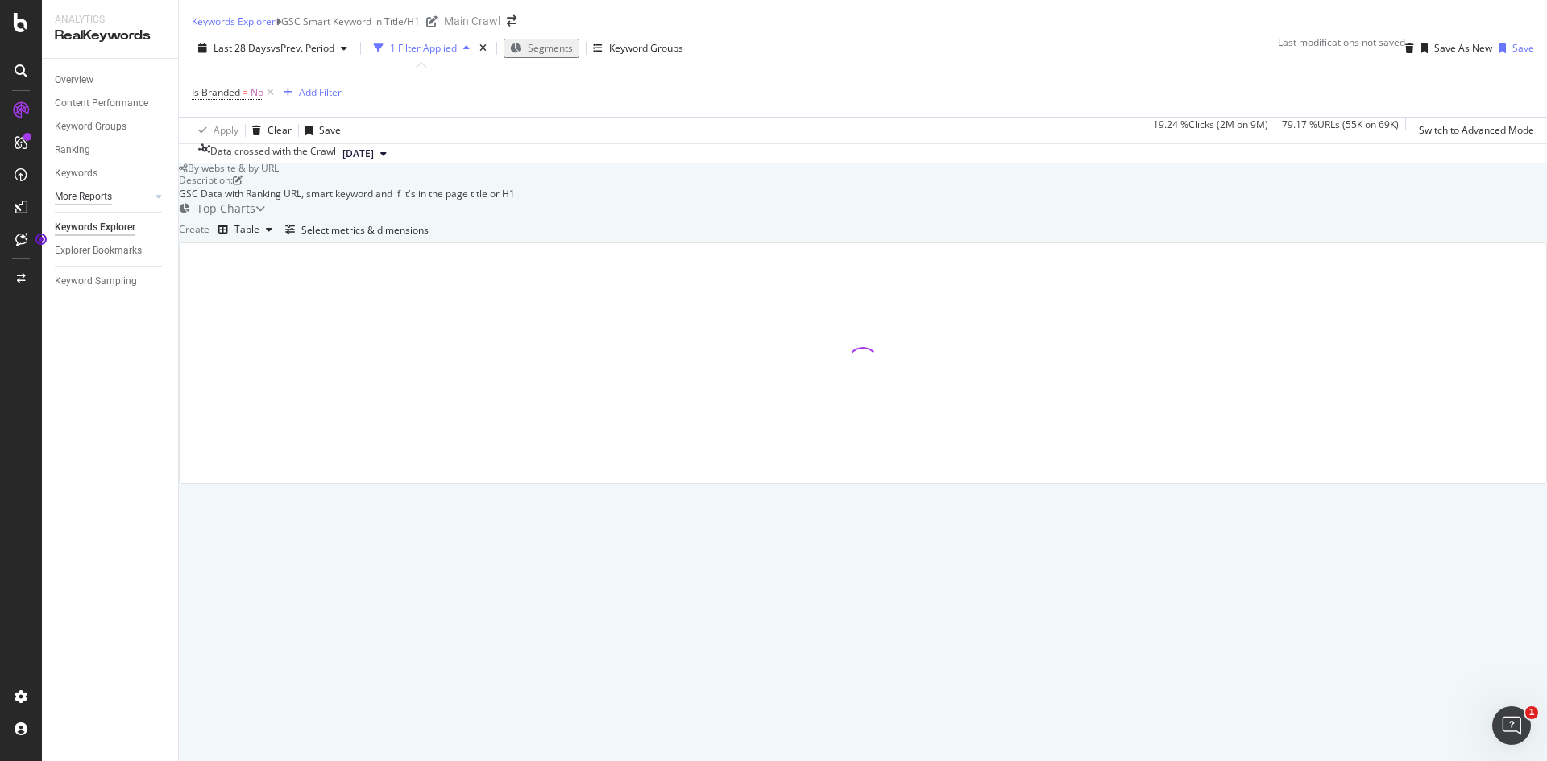
click at [89, 193] on div "More Reports" at bounding box center [83, 197] width 57 height 17
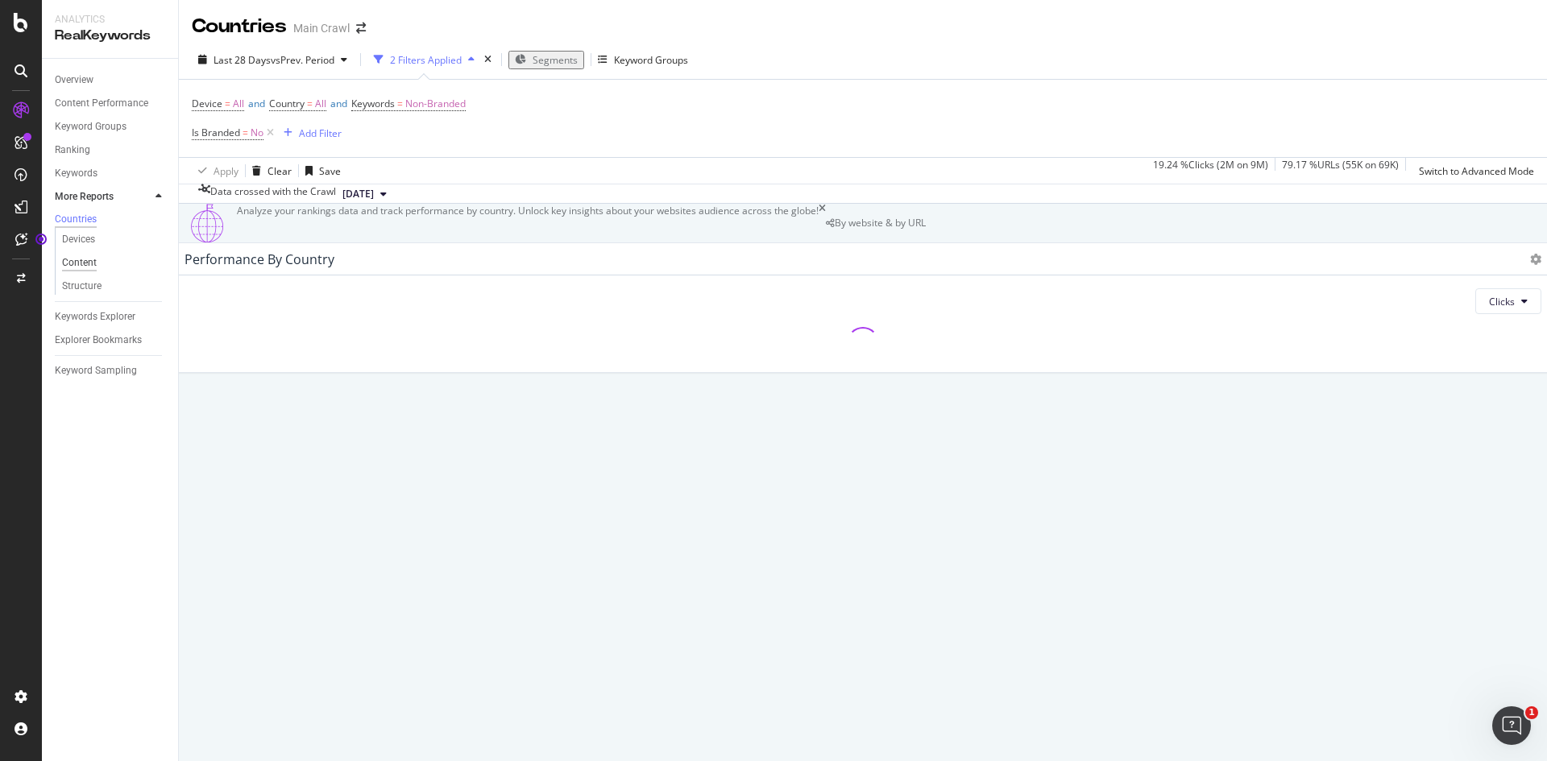
click at [95, 267] on div "Content" at bounding box center [79, 263] width 35 height 17
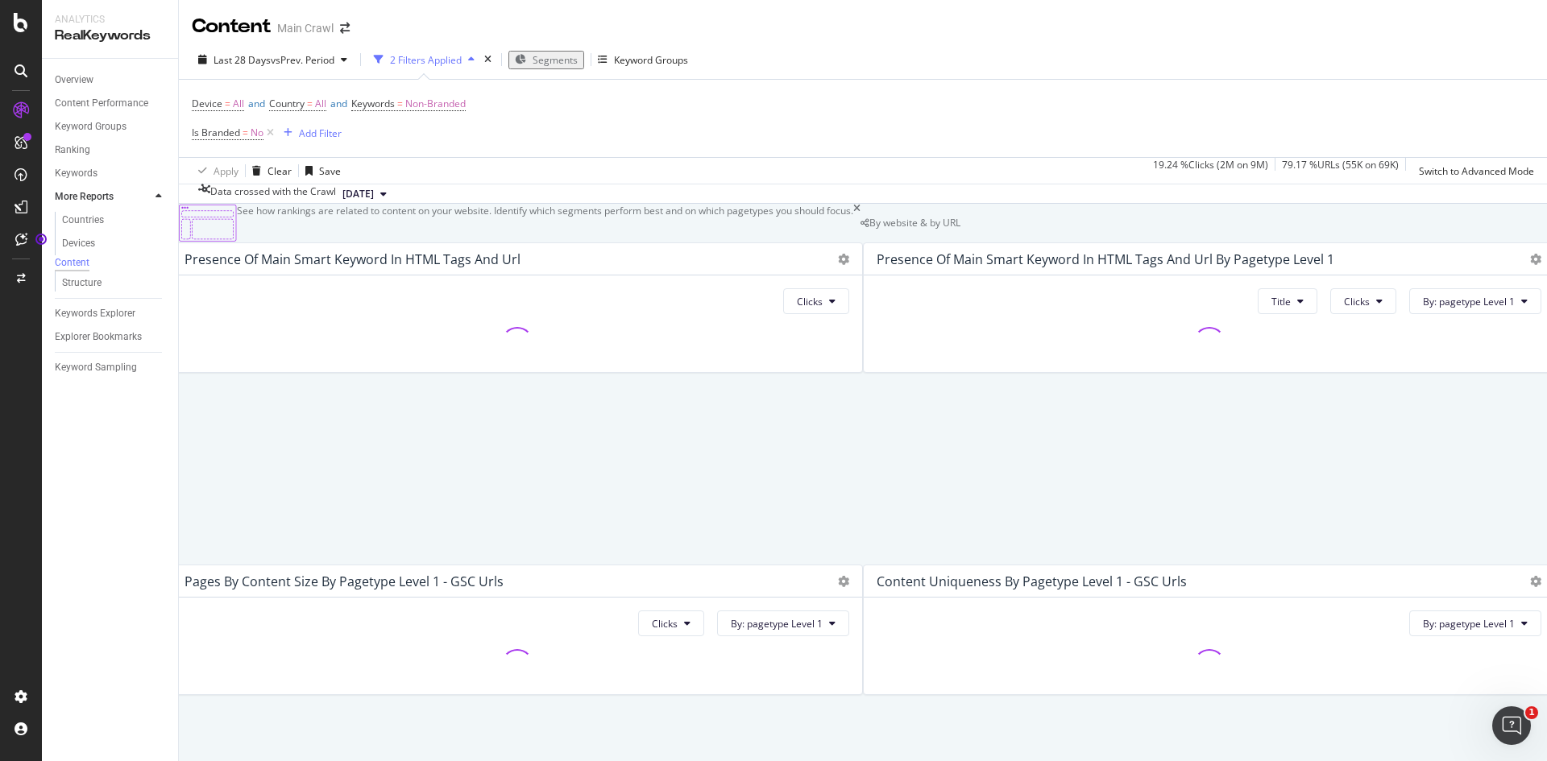
click at [15, 65] on icon at bounding box center [21, 70] width 13 height 13
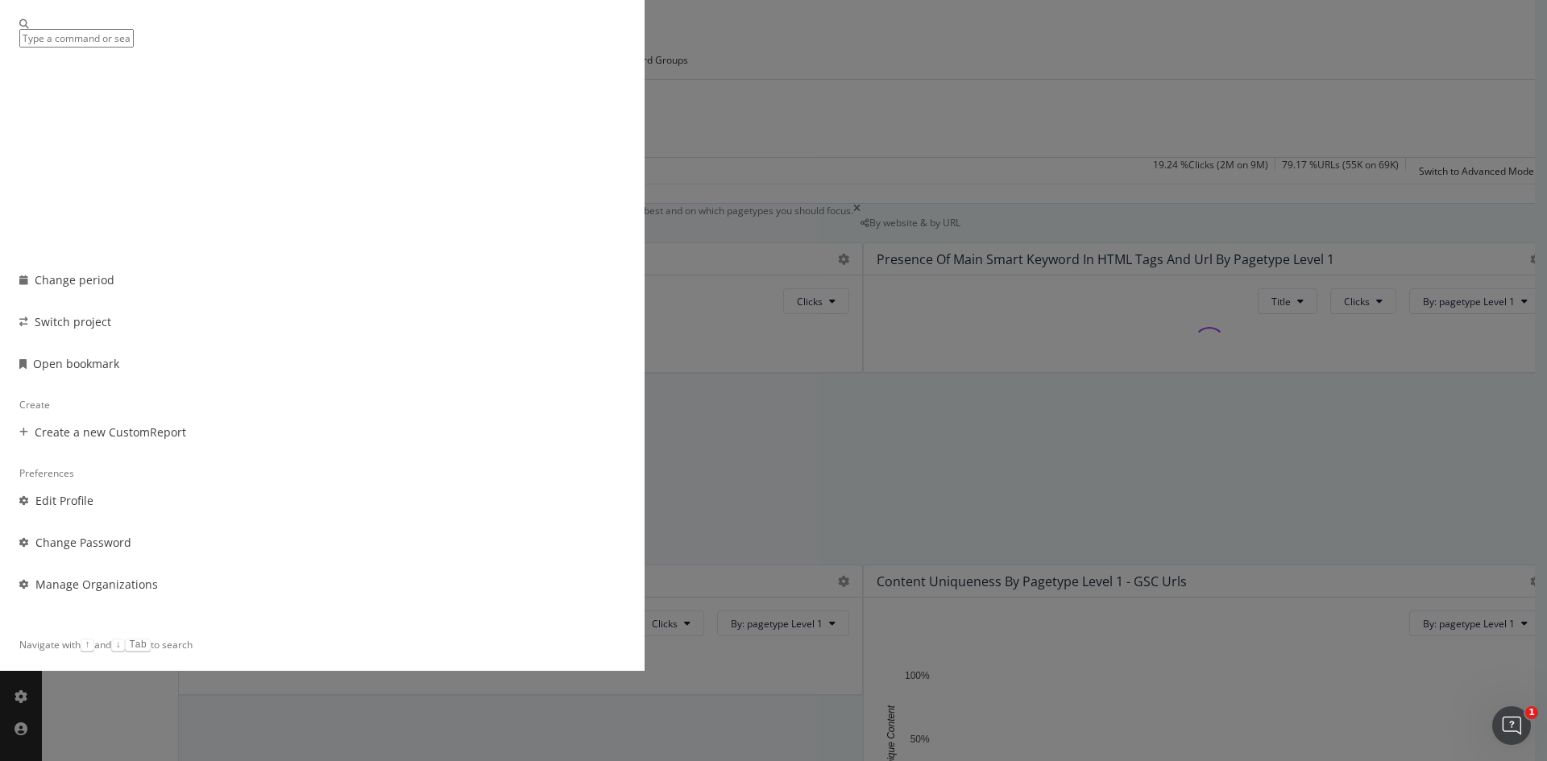
scroll to position [268, 0]
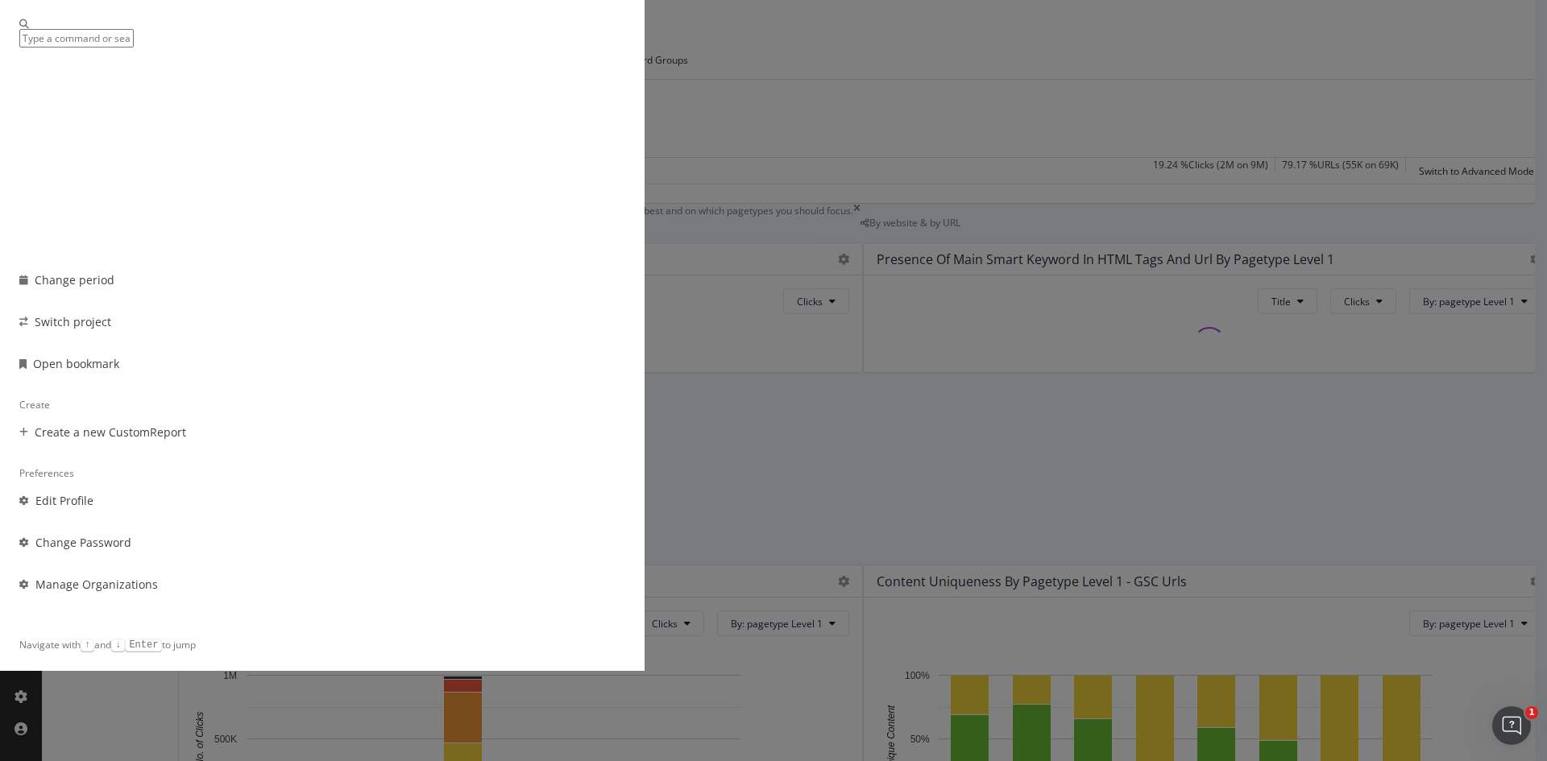
click at [112, 500] on div "Change period Switch project Open bookmark Create Create a new CustomReport Pre…" at bounding box center [773, 380] width 1547 height 761
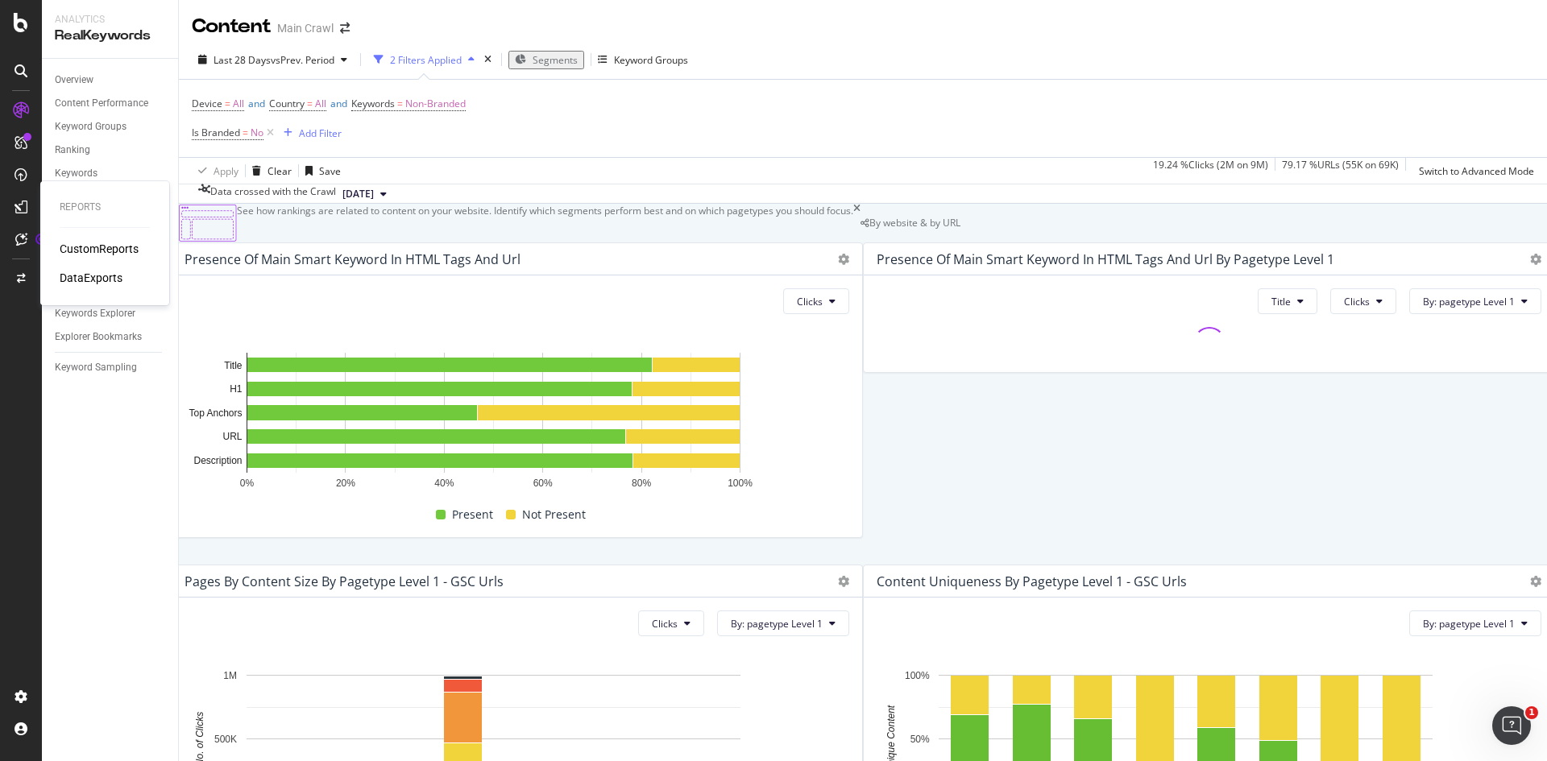
click at [87, 244] on div "CustomReports" at bounding box center [99, 249] width 79 height 16
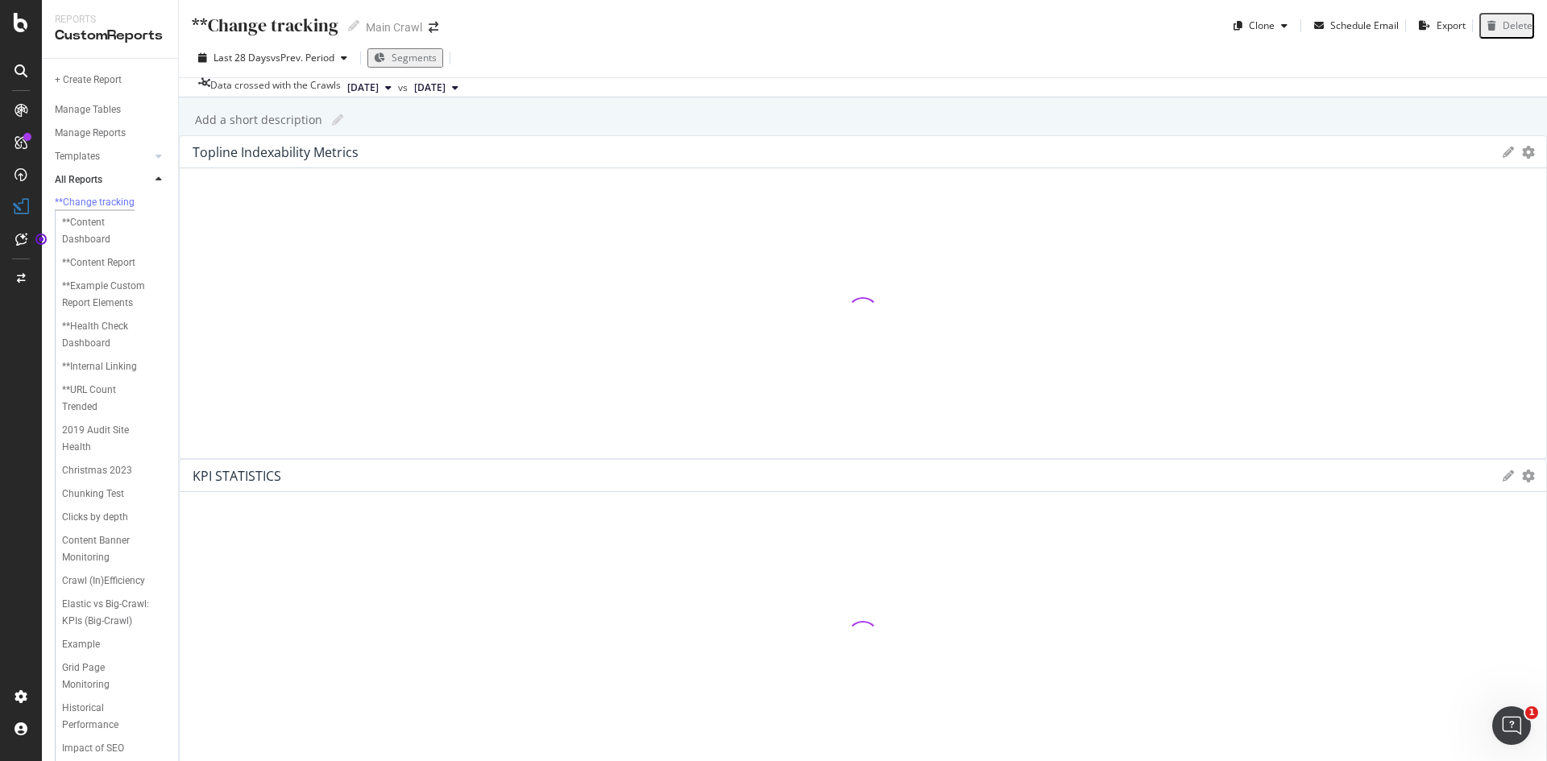
click at [616, 120] on div "Add a short description Add a short description" at bounding box center [871, 120] width 1352 height 24
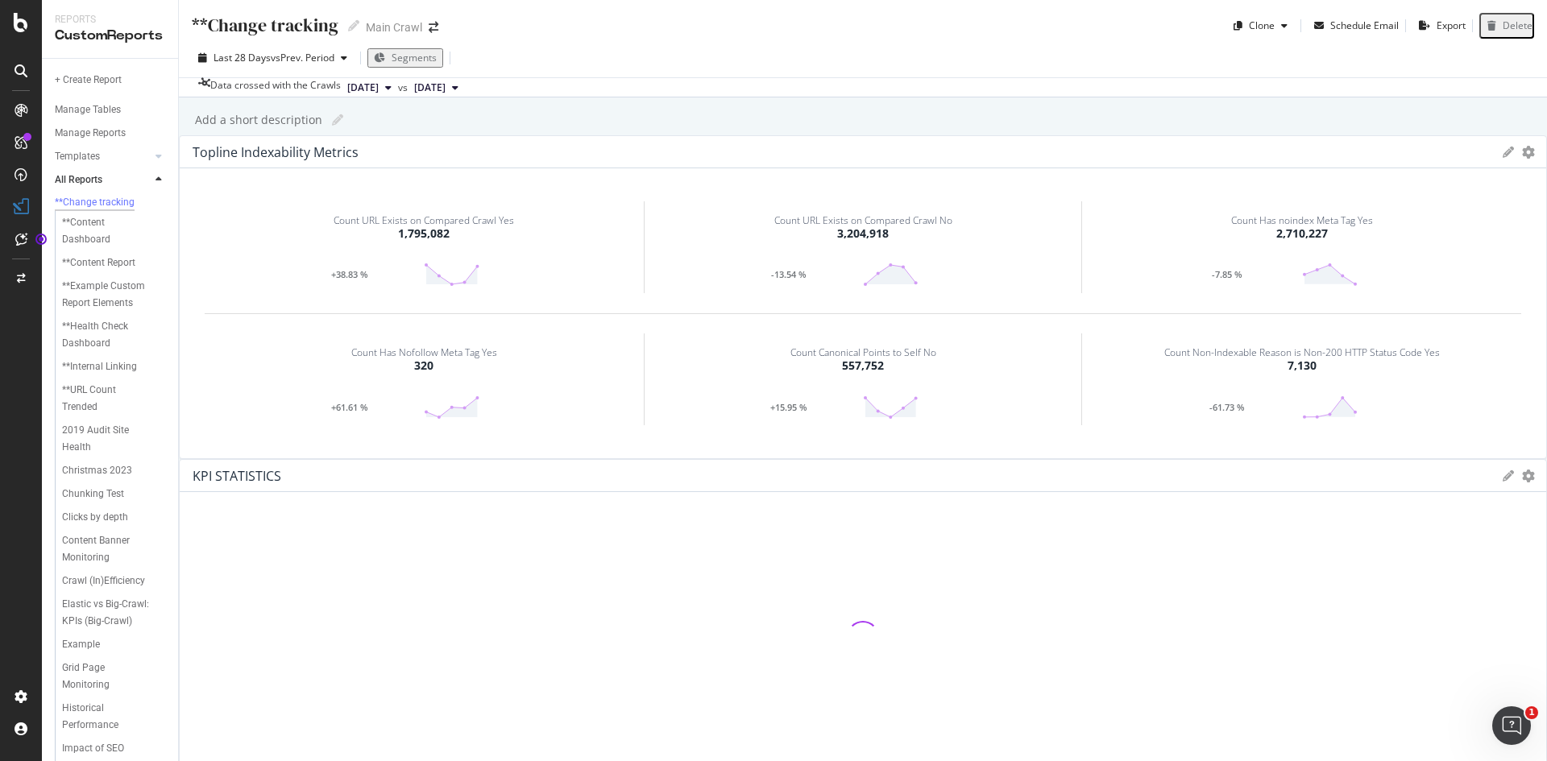
scroll to position [255, 0]
click at [91, 700] on div "Historical Performance" at bounding box center [107, 717] width 90 height 34
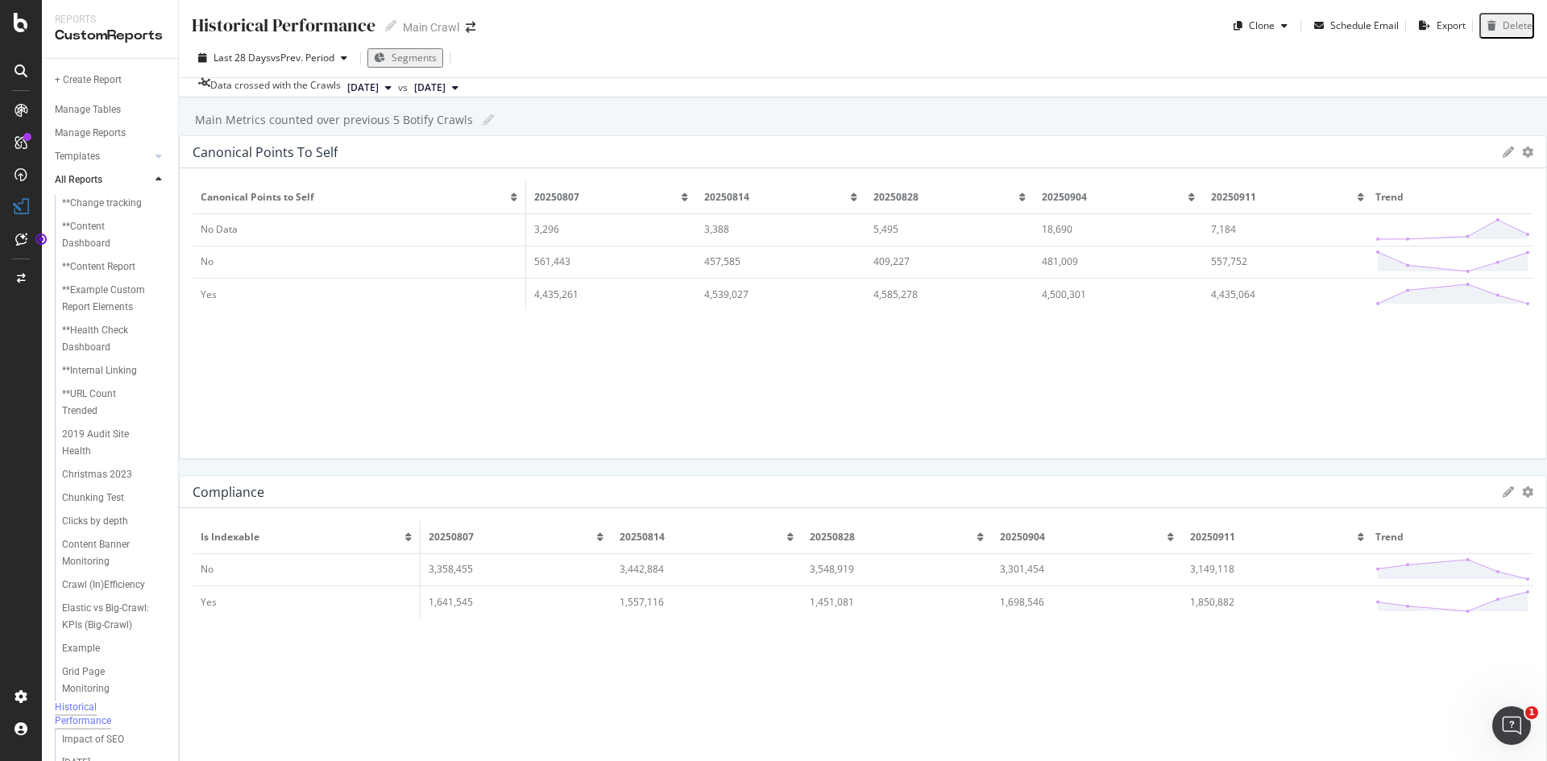
click at [1231, 132] on div "Historical Performance Historical Performance Main Crawl Clone Schedule Email E…" at bounding box center [863, 380] width 1368 height 761
click at [1131, 114] on div "Main Metrics counted over previous 5 Botify Crawls Main Metrics counted over pr…" at bounding box center [871, 120] width 1352 height 24
